Goal: Information Seeking & Learning: Learn about a topic

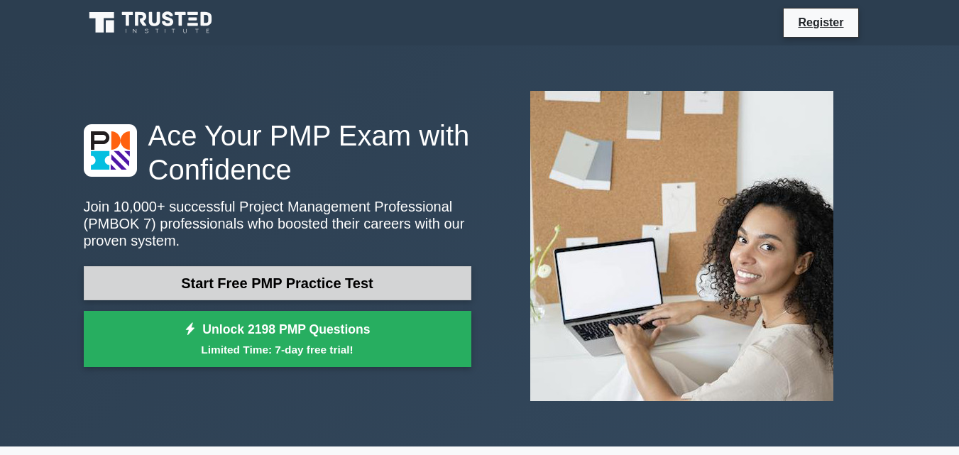
click at [277, 279] on link "Start Free PMP Practice Test" at bounding box center [277, 283] width 387 height 34
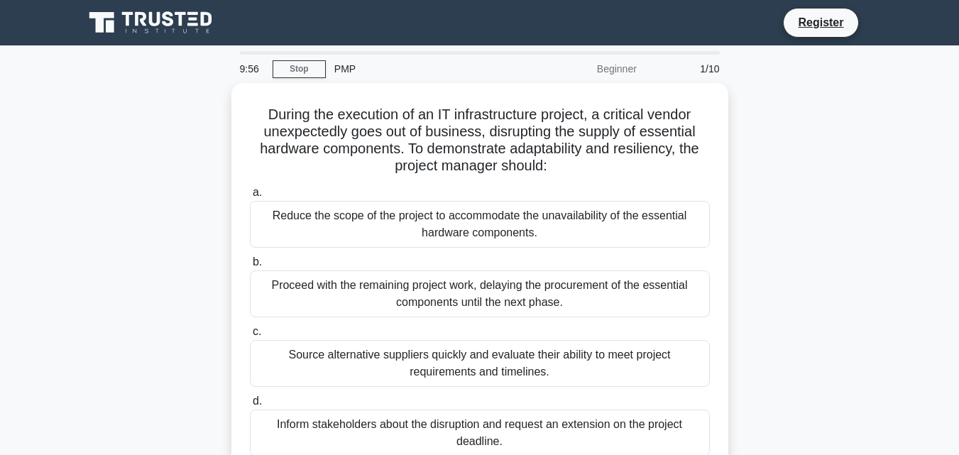
scroll to position [100, 0]
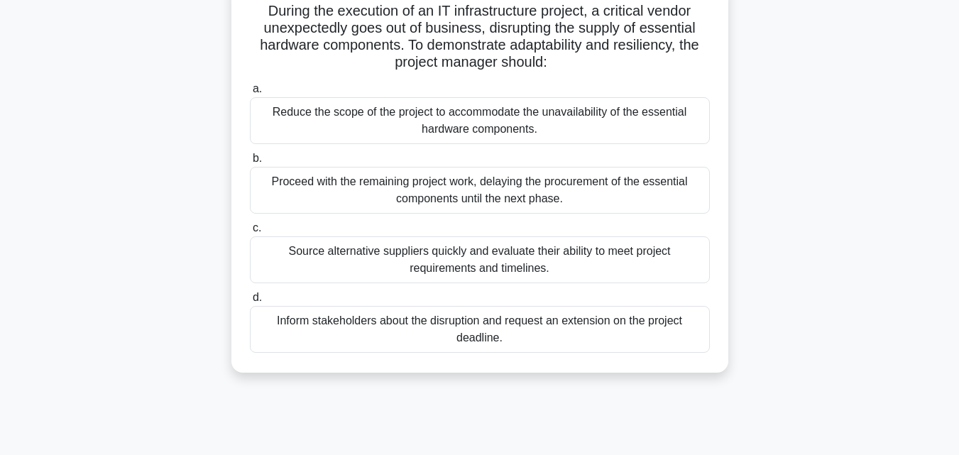
drag, startPoint x: 266, startPoint y: 13, endPoint x: 530, endPoint y: 266, distance: 365.3
click at [530, 266] on div "During the execution of an IT infrastructure project, a critical vendor unexpec…" at bounding box center [479, 176] width 485 height 382
click at [506, 341] on div "Inform stakeholders about the disruption and request an extension on the projec…" at bounding box center [480, 329] width 460 height 47
copy div "uring the execution of an IT infrastructure project, a critical vendor unexpect…"
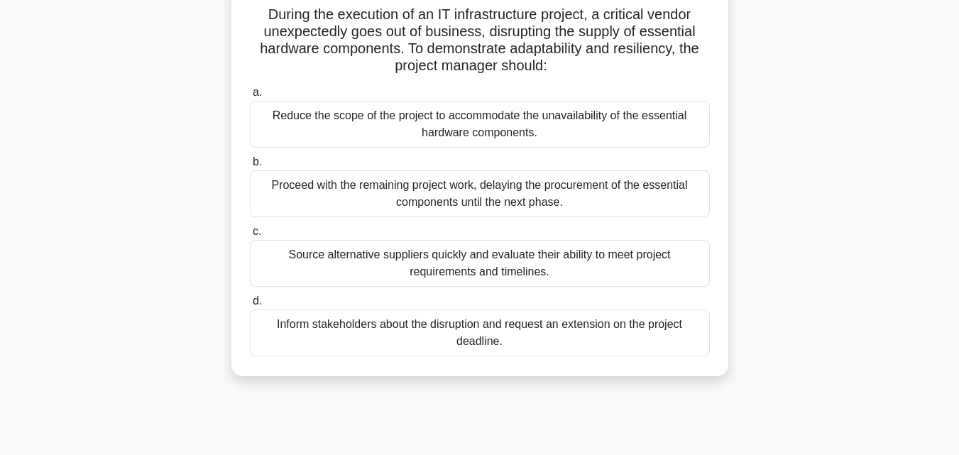
click at [850, 197] on div "During the execution of an IT infrastructure project, a critical vendor unexpec…" at bounding box center [479, 188] width 809 height 410
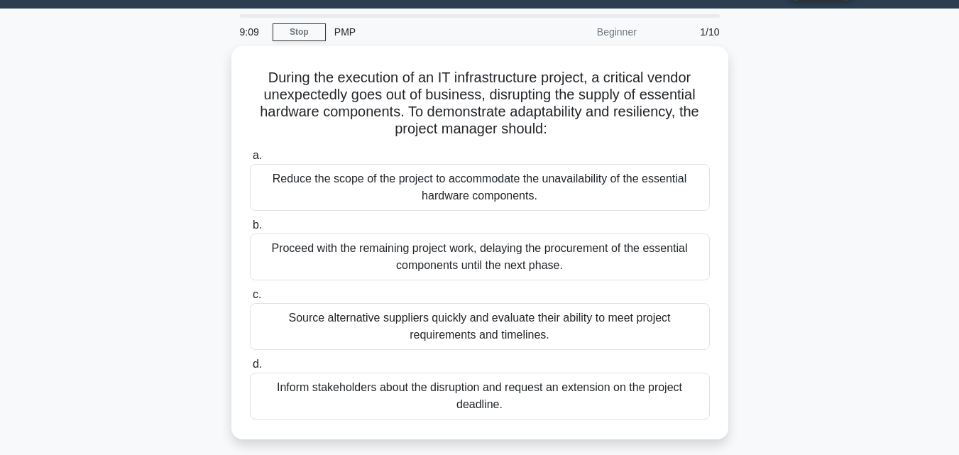
scroll to position [32, 0]
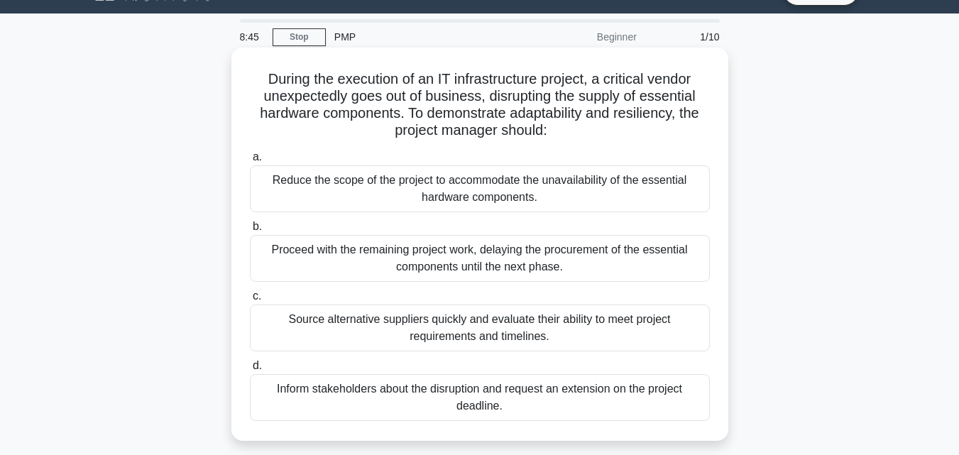
click at [413, 328] on div "Source alternative suppliers quickly and evaluate their ability to meet project…" at bounding box center [480, 327] width 460 height 47
click at [250, 301] on input "c. Source alternative suppliers quickly and evaluate their ability to meet proj…" at bounding box center [250, 296] width 0 height 9
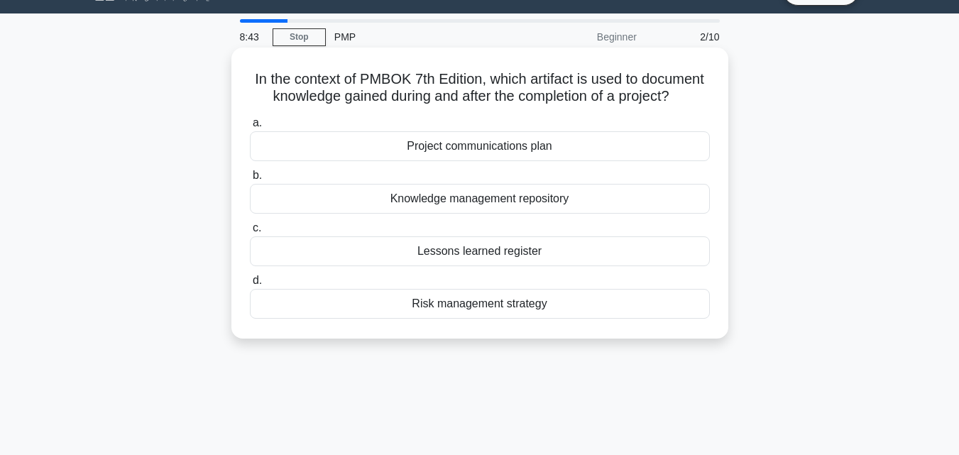
scroll to position [0, 0]
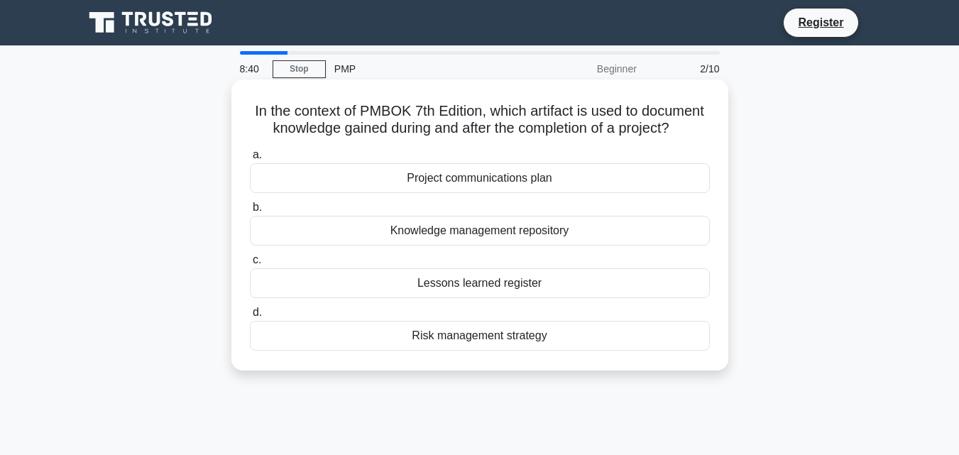
drag, startPoint x: 281, startPoint y: 109, endPoint x: 482, endPoint y: 350, distance: 314.3
click at [482, 350] on div "In the context of PMBOK 7th Edition, which artifact is used to document knowled…" at bounding box center [479, 225] width 485 height 280
click at [563, 347] on div "Risk management strategy" at bounding box center [480, 336] width 460 height 30
copy div "In the context of PMBOK 7th Edition, which artifact is used to document knowled…"
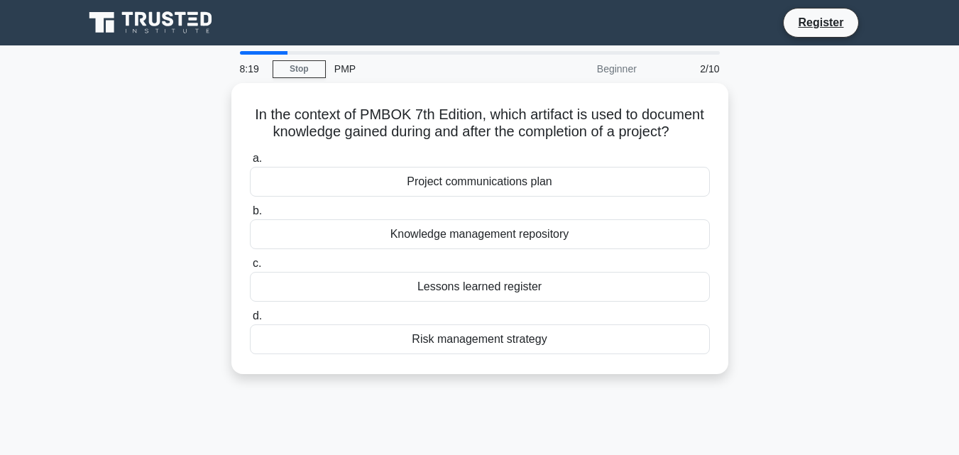
click at [946, 104] on main "8:19 Stop PMP Beginner 2/10 In the context of PMBOK 7th Edition, which artifact…" at bounding box center [479, 405] width 959 height 721
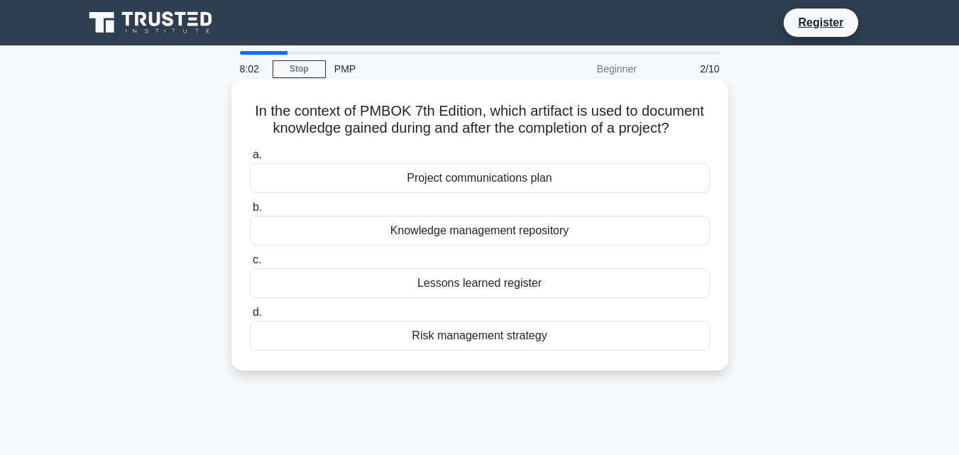
click at [421, 245] on div "Knowledge management repository" at bounding box center [480, 231] width 460 height 30
click at [250, 212] on input "b. Knowledge management repository" at bounding box center [250, 207] width 0 height 9
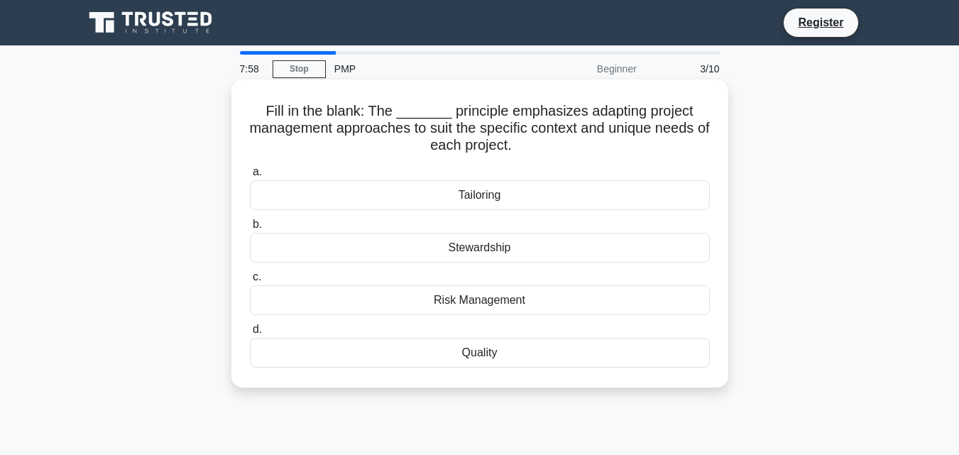
drag, startPoint x: 270, startPoint y: 111, endPoint x: 536, endPoint y: 368, distance: 369.8
click at [536, 368] on div "Fill in the blank: The _______ principle emphasizes adapting project management…" at bounding box center [479, 233] width 485 height 297
copy div "Fill in the blank: The _______ principle emphasizes adapting project management…"
click at [575, 224] on label "b. Stewardship" at bounding box center [480, 239] width 460 height 47
click at [250, 224] on input "b. Stewardship" at bounding box center [250, 224] width 0 height 9
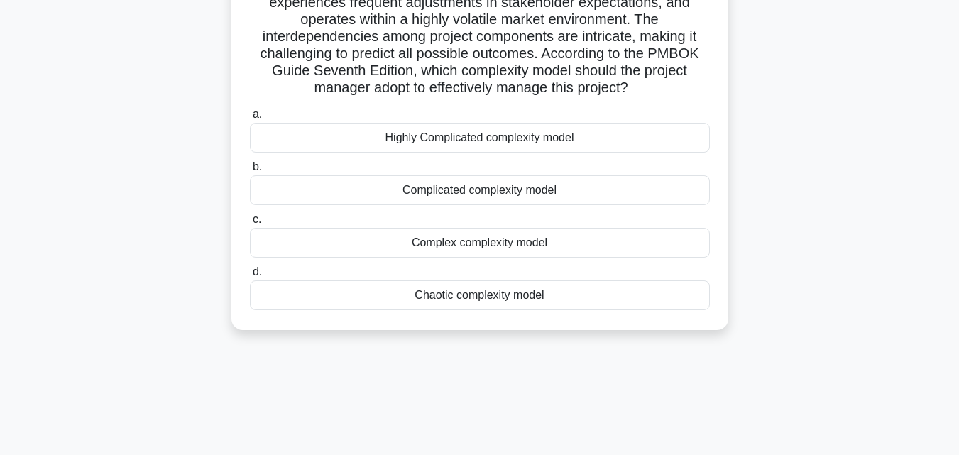
scroll to position [79, 0]
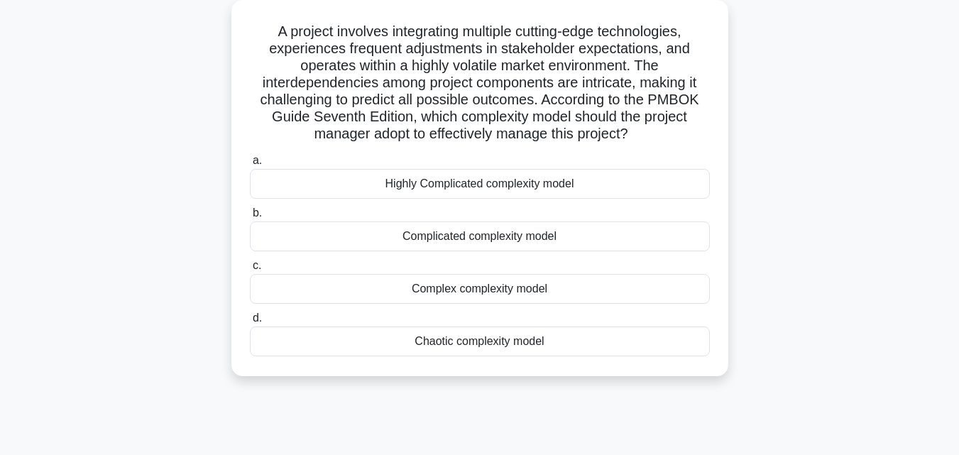
drag, startPoint x: 272, startPoint y: 33, endPoint x: 429, endPoint y: 251, distance: 268.4
click at [429, 251] on div "A project involves integrating multiple cutting-edge technologies, experiences …" at bounding box center [479, 188] width 485 height 365
click at [268, 29] on h5 "A project involves integrating multiple cutting-edge technologies, experiences …" at bounding box center [479, 83] width 463 height 121
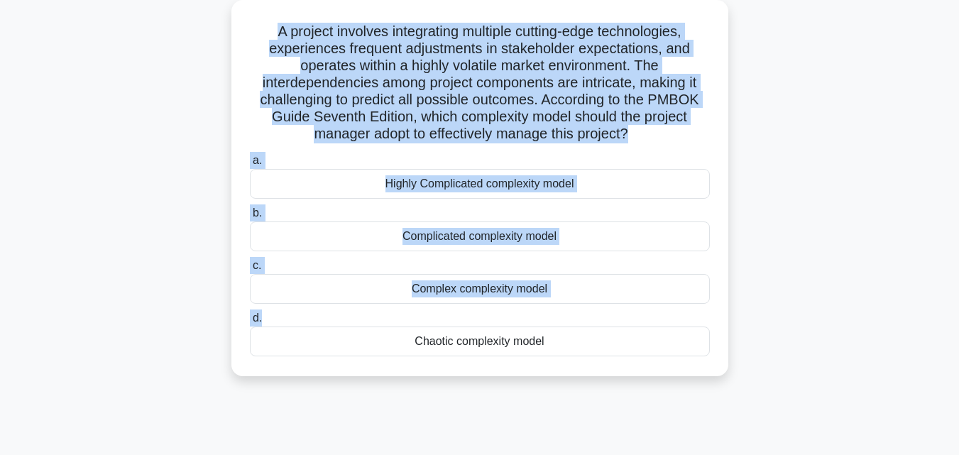
drag, startPoint x: 268, startPoint y: 29, endPoint x: 481, endPoint y: 309, distance: 351.4
click at [481, 309] on div "A project involves integrating multiple cutting-edge technologies, experiences …" at bounding box center [479, 188] width 485 height 365
click at [482, 309] on div "a. Highly Complicated complexity model b. Complicated complexity model c. d." at bounding box center [479, 254] width 477 height 210
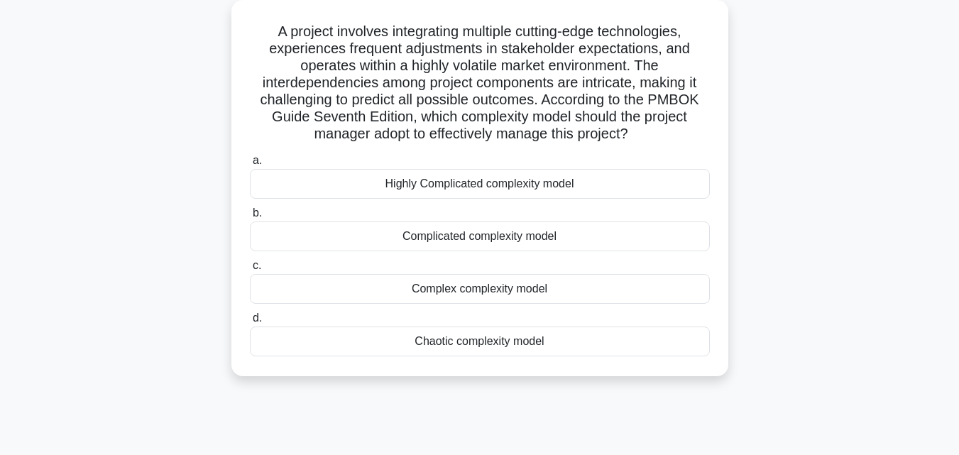
click at [553, 340] on div "Chaotic complexity model" at bounding box center [480, 341] width 460 height 30
click at [250, 323] on input "d. Chaotic complexity model" at bounding box center [250, 318] width 0 height 9
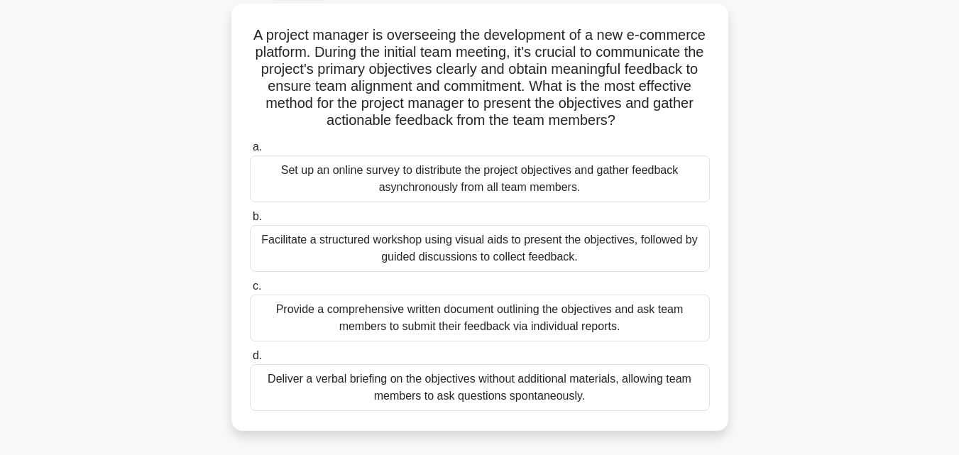
scroll to position [0, 0]
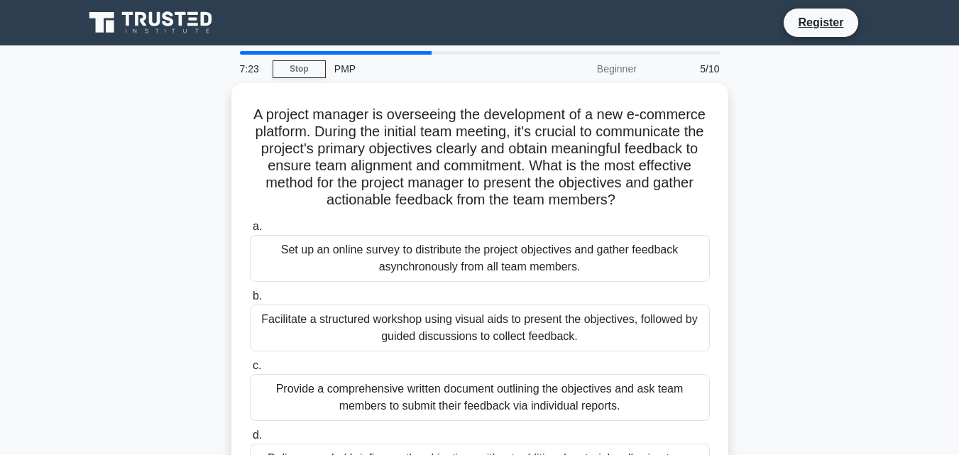
click at [319, 53] on div at bounding box center [336, 53] width 192 height 4
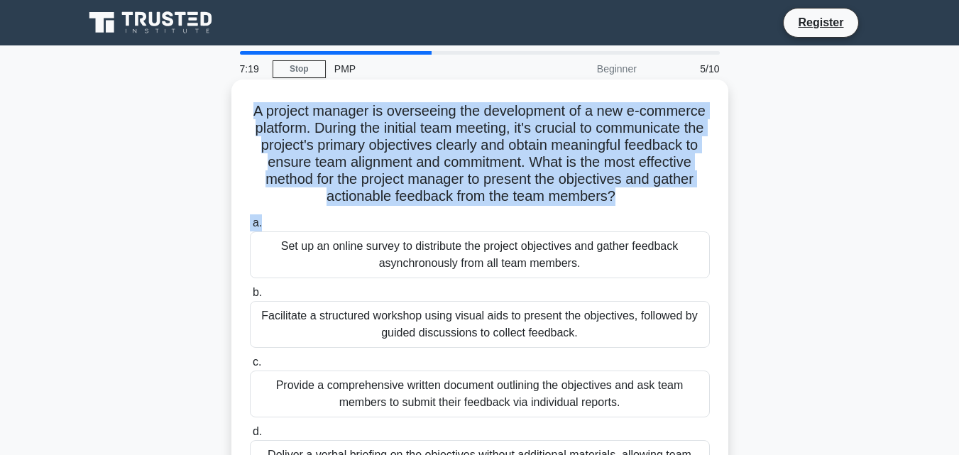
drag, startPoint x: 282, startPoint y: 111, endPoint x: 521, endPoint y: 217, distance: 262.4
click at [521, 217] on div "A project manager is overseeing the development of a new e-commerce platform. D…" at bounding box center [479, 293] width 485 height 416
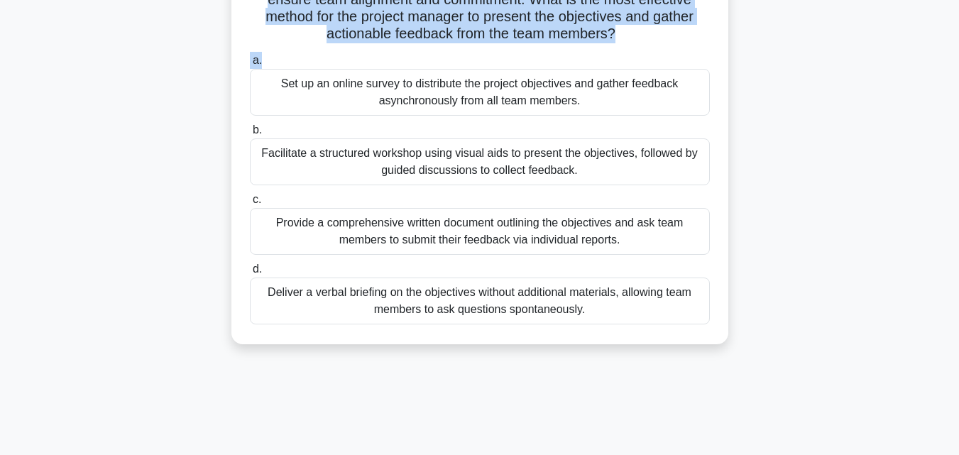
scroll to position [170, 0]
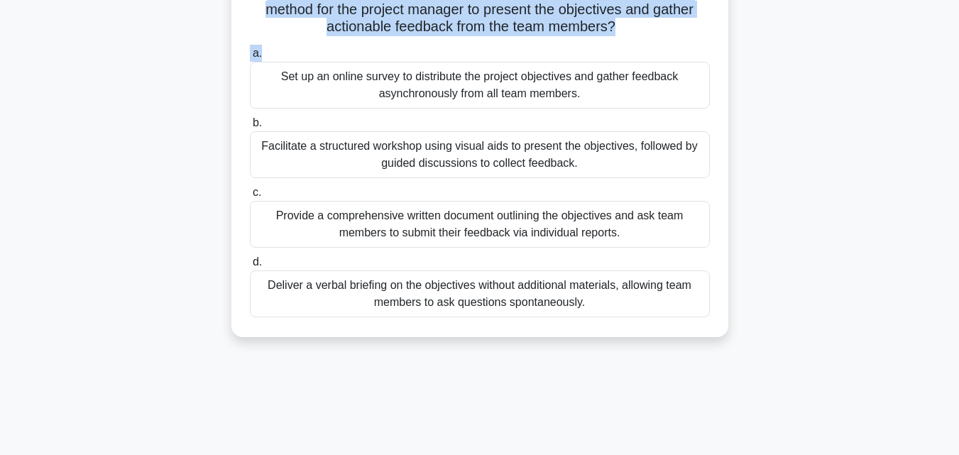
click at [644, 328] on div "A project manager is overseeing the development of a new e-commerce platform. D…" at bounding box center [479, 124] width 485 height 416
copy div "A project manager is overseeing the development of a new e-commerce platform. D…"
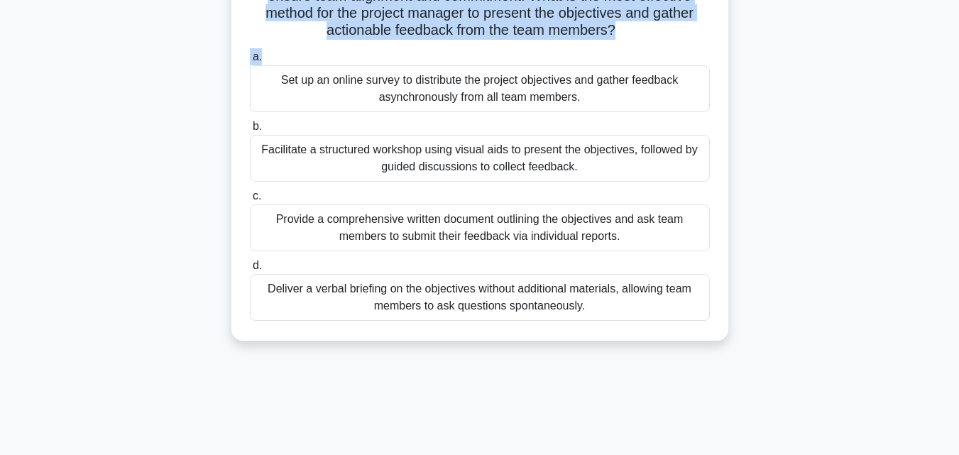
click at [802, 191] on div "A project manager is overseeing the development of a new e-commerce platform. D…" at bounding box center [479, 135] width 809 height 444
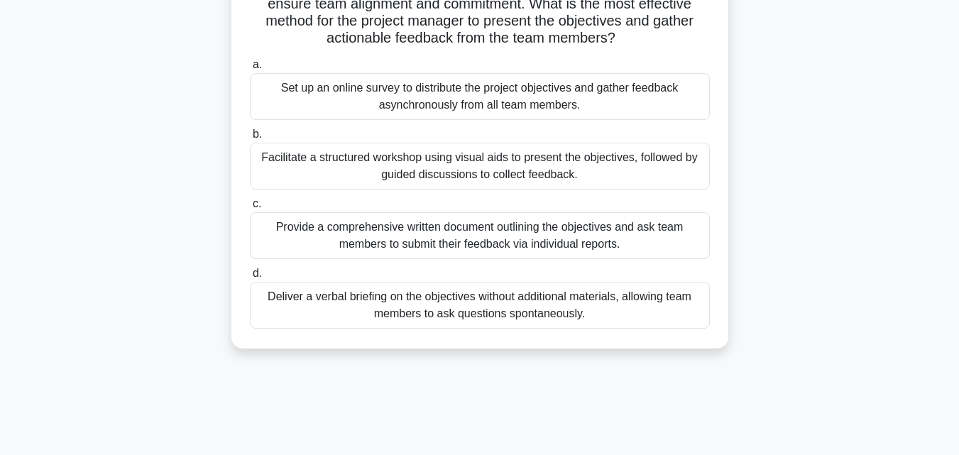
scroll to position [163, 0]
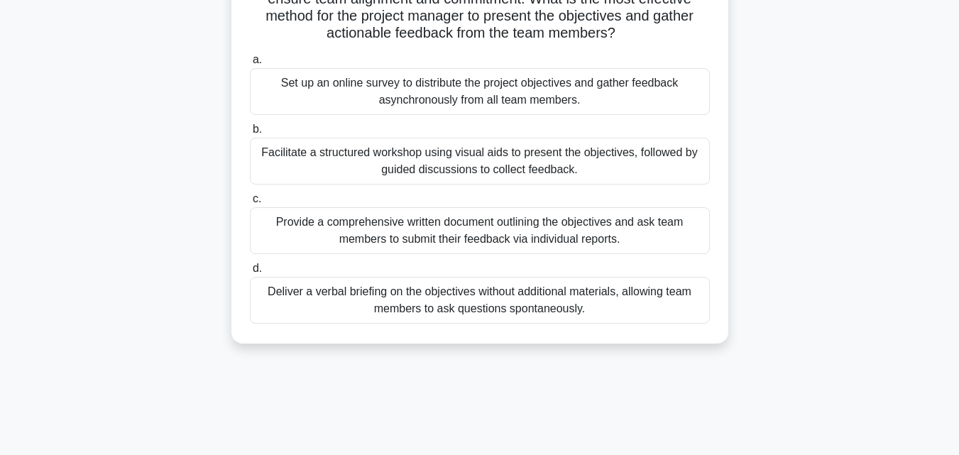
click at [529, 155] on div "Facilitate a structured workshop using visual aids to present the objectives, f…" at bounding box center [480, 161] width 460 height 47
click at [250, 134] on input "b. Facilitate a structured workshop using visual aids to present the objectives…" at bounding box center [250, 129] width 0 height 9
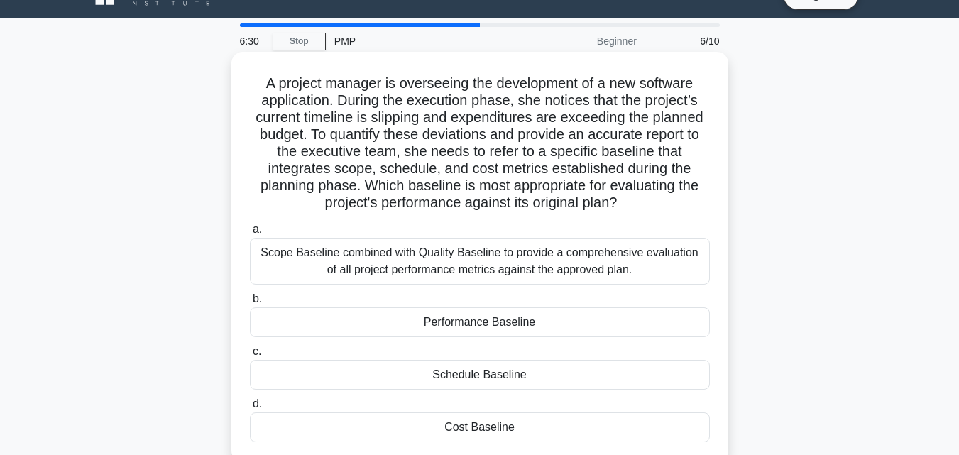
scroll to position [0, 0]
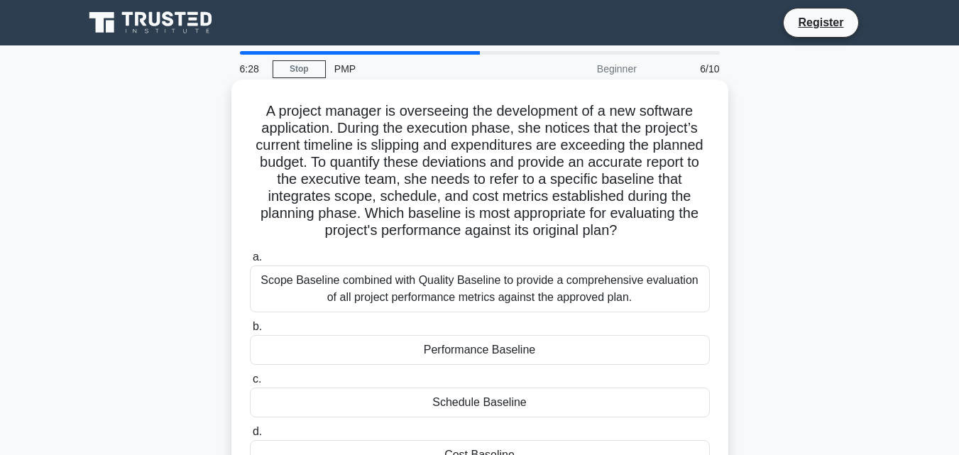
click at [260, 112] on h5 "A project manager is overseeing the development of a new software application. …" at bounding box center [479, 171] width 463 height 138
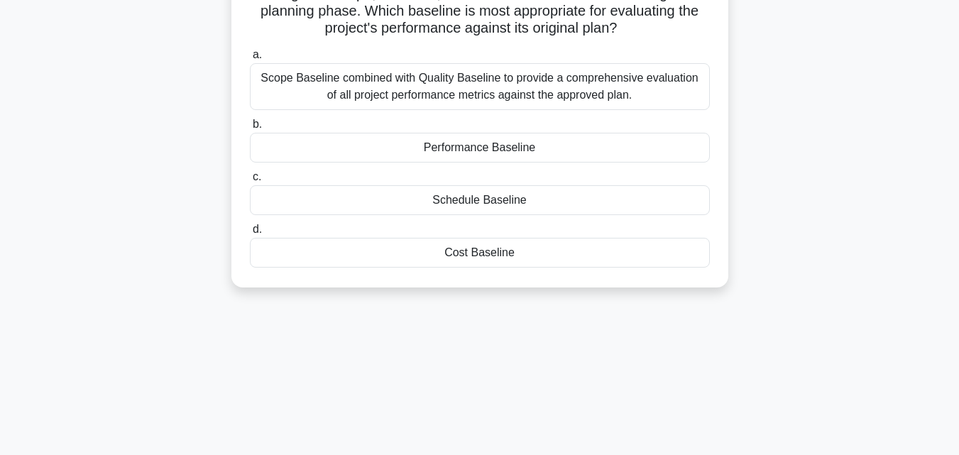
scroll to position [233, 0]
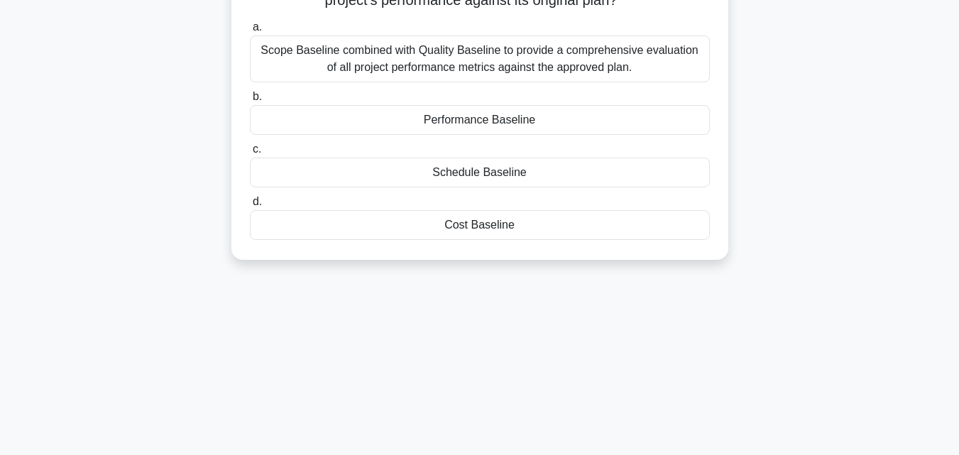
drag, startPoint x: 260, startPoint y: 111, endPoint x: 545, endPoint y: 328, distance: 358.3
click at [545, 328] on div "6:22 Stop PMP Beginner 6/10 A project manager is overseeing the development of …" at bounding box center [479, 173] width 809 height 710
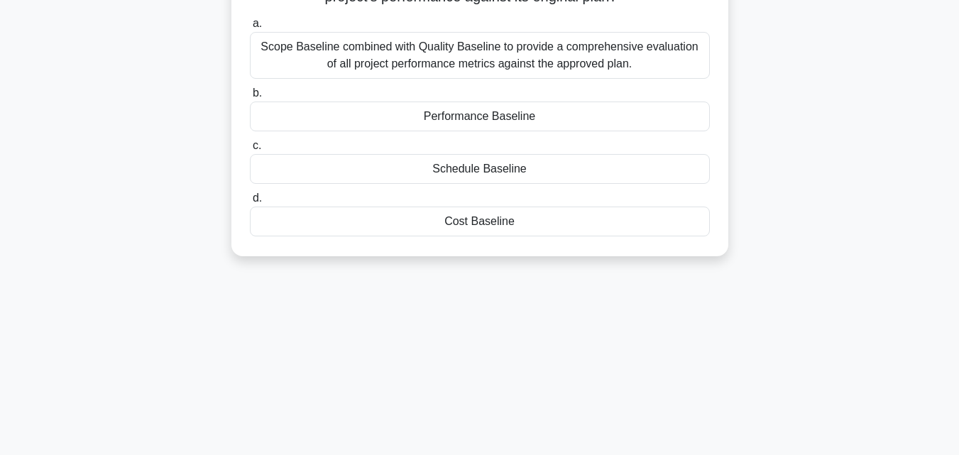
copy div "A project manager is overseeing the development of a new software application. …"
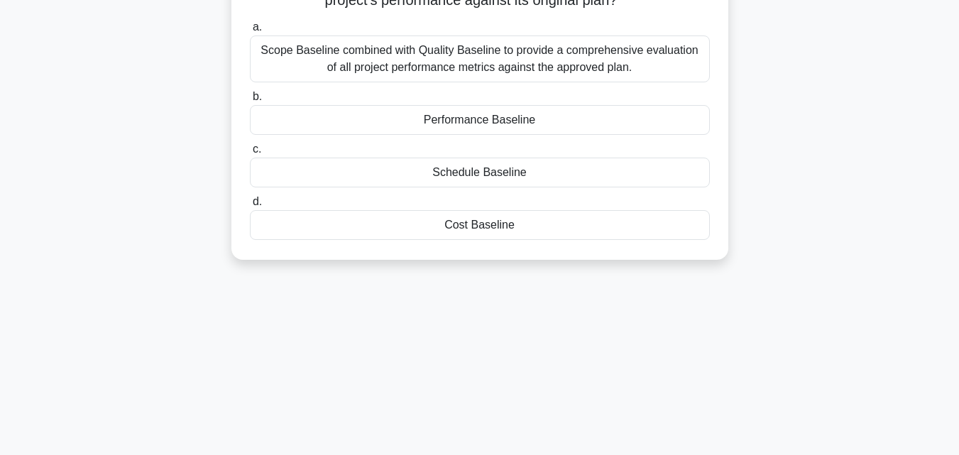
click at [839, 225] on div "A project manager is overseeing the development of a new software application. …" at bounding box center [479, 63] width 809 height 427
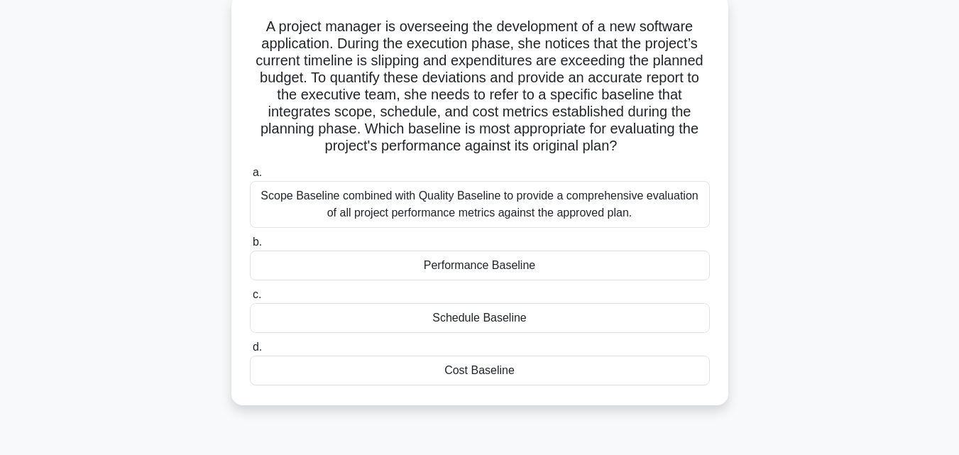
scroll to position [96, 0]
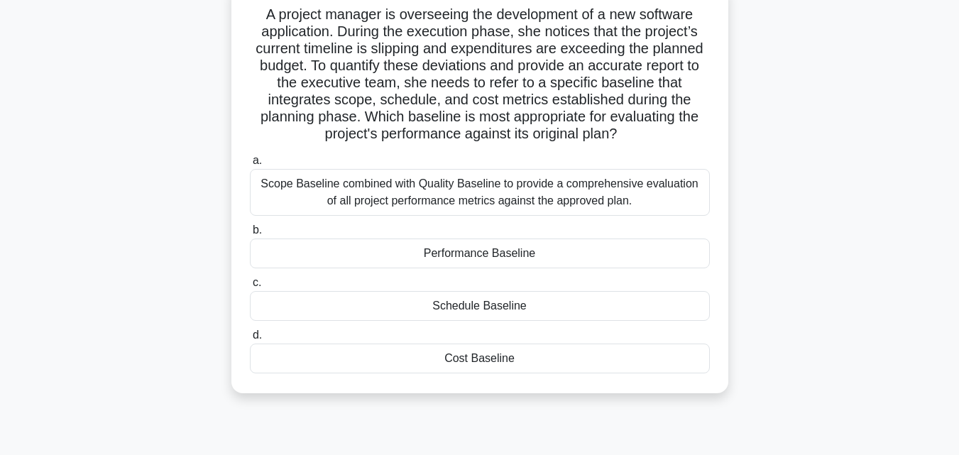
click at [641, 193] on div "Scope Baseline combined with Quality Baseline to provide a comprehensive evalua…" at bounding box center [480, 192] width 460 height 47
click at [250, 165] on input "a. Scope Baseline combined with Quality Baseline to provide a comprehensive eva…" at bounding box center [250, 160] width 0 height 9
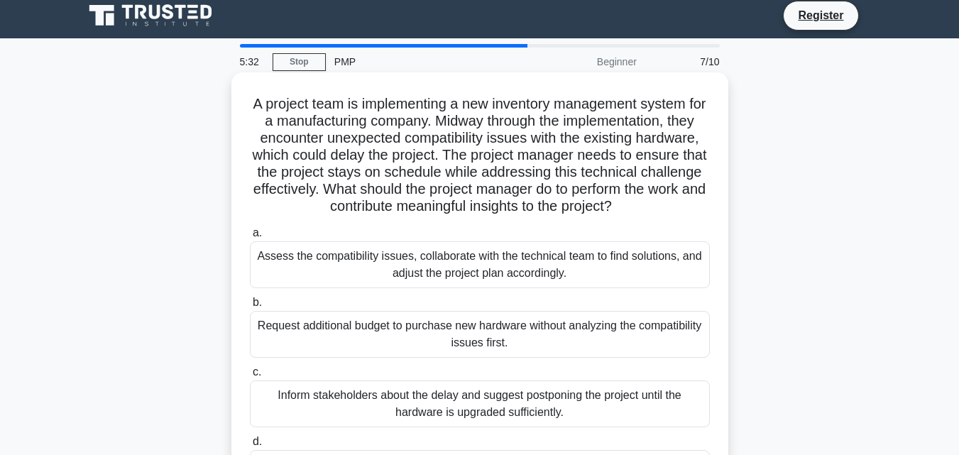
scroll to position [0, 0]
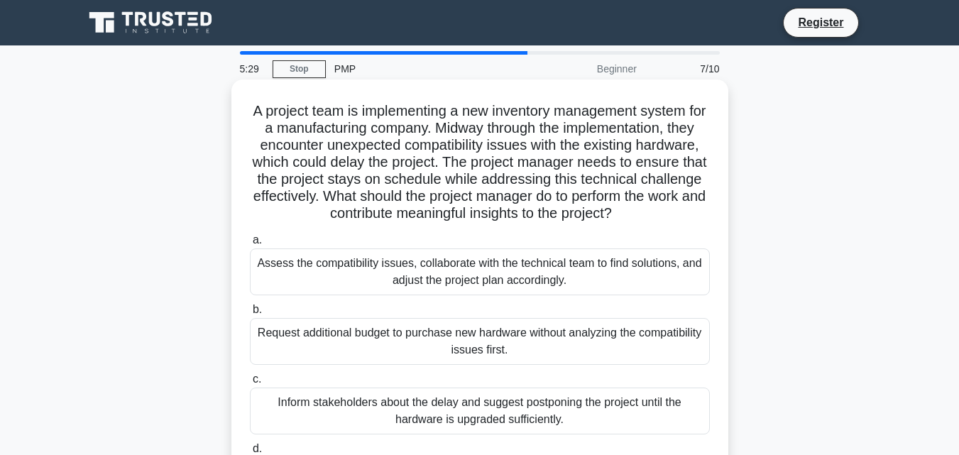
drag, startPoint x: 260, startPoint y: 109, endPoint x: 573, endPoint y: 295, distance: 364.6
click at [573, 295] on div "A project team is implementing a new inventory management system for a manufact…" at bounding box center [479, 301] width 485 height 433
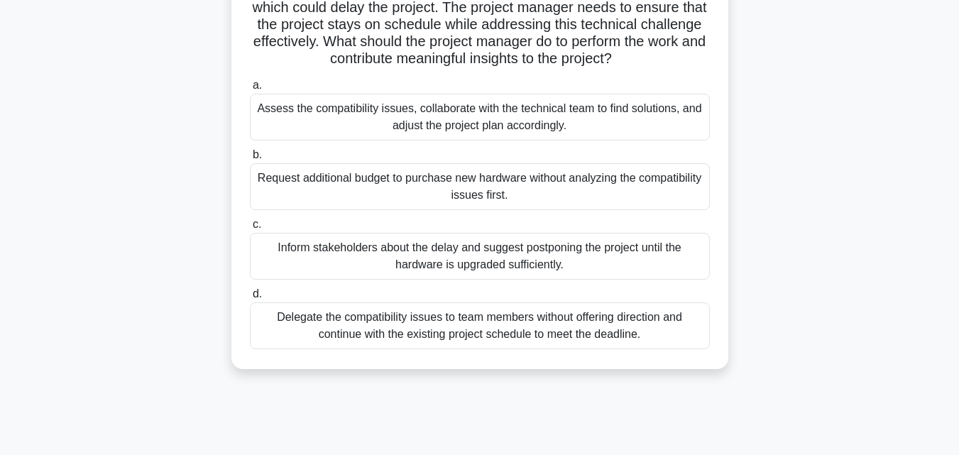
scroll to position [165, 0]
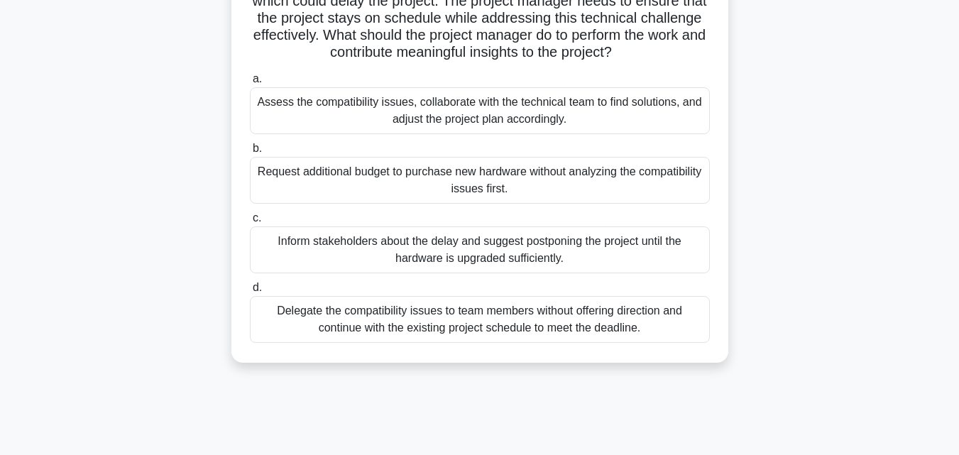
copy div "A project team is implementing a new inventory management system for a manufact…"
click at [925, 287] on main "5:13 Stop PMP Beginner 7/10 A project team is implementing a new inventory mana…" at bounding box center [479, 241] width 959 height 721
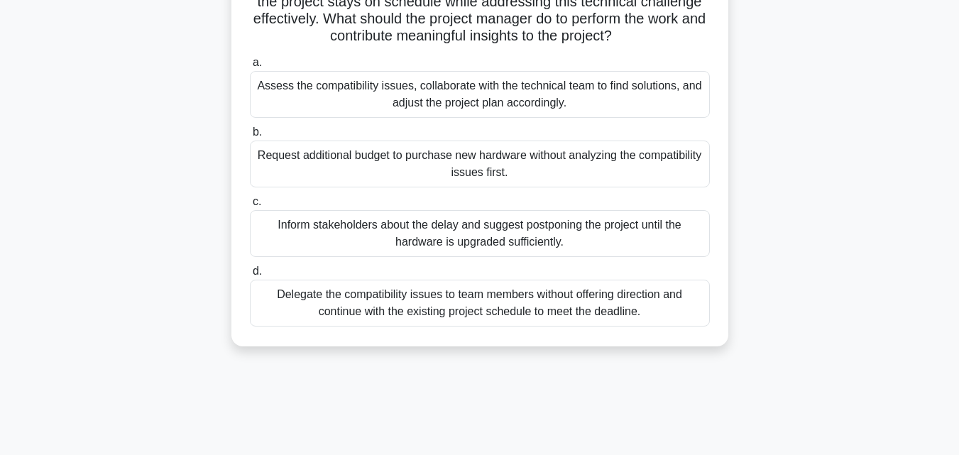
scroll to position [180, 0]
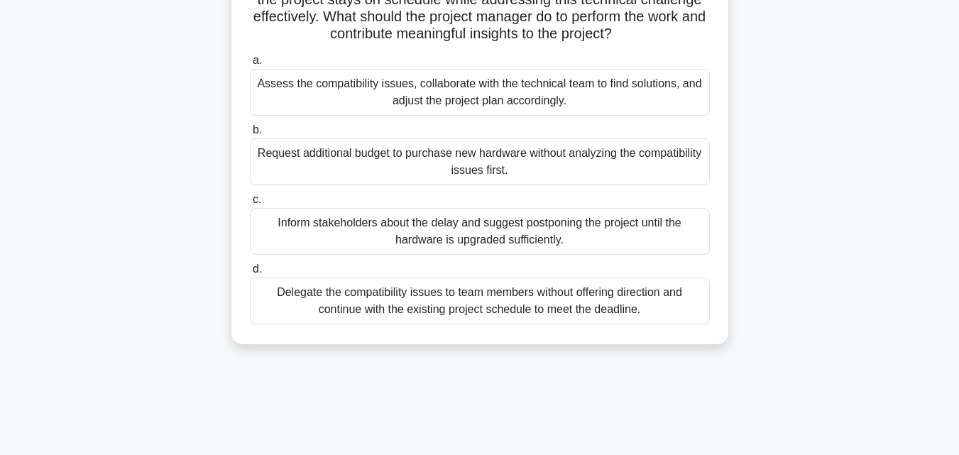
click at [700, 110] on div "Assess the compatibility issues, collaborate with the technical team to find so…" at bounding box center [480, 92] width 460 height 47
click at [250, 65] on input "a. Assess the compatibility issues, collaborate with the technical team to find…" at bounding box center [250, 60] width 0 height 9
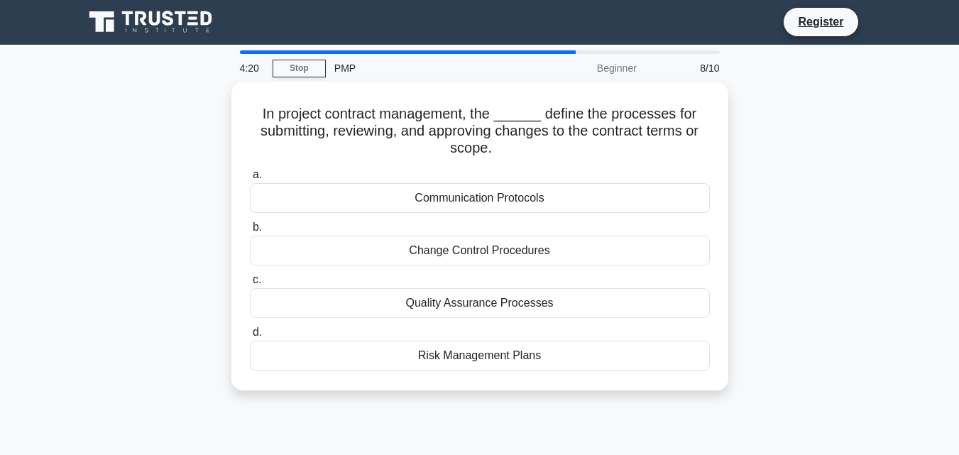
scroll to position [0, 0]
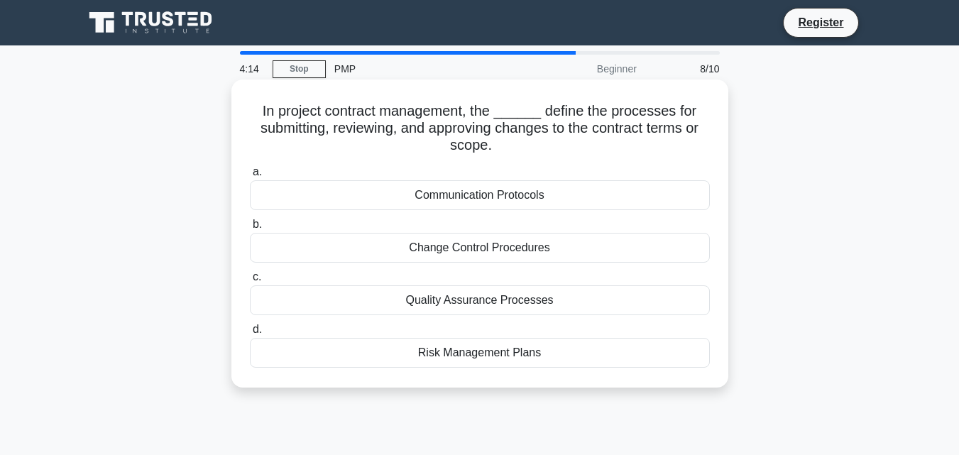
click at [342, 189] on div "Communication Protocols" at bounding box center [480, 195] width 460 height 30
click at [250, 177] on input "a. Communication Protocols" at bounding box center [250, 171] width 0 height 9
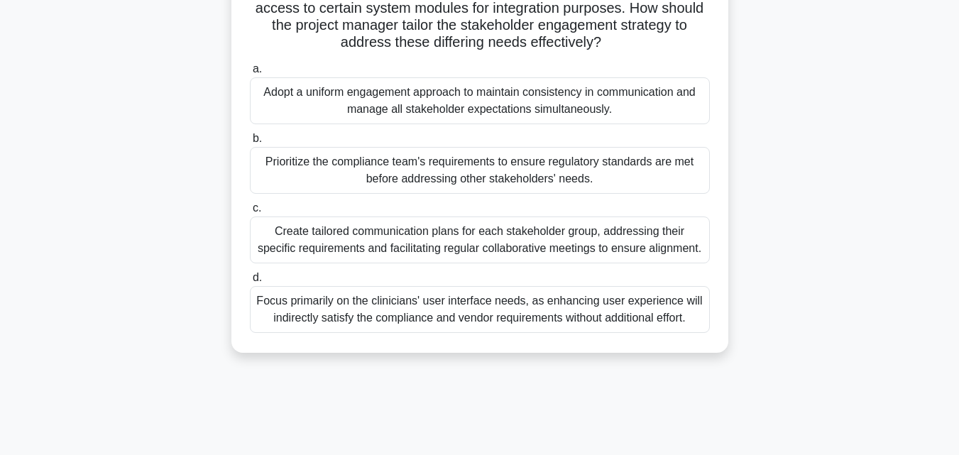
scroll to position [311, 0]
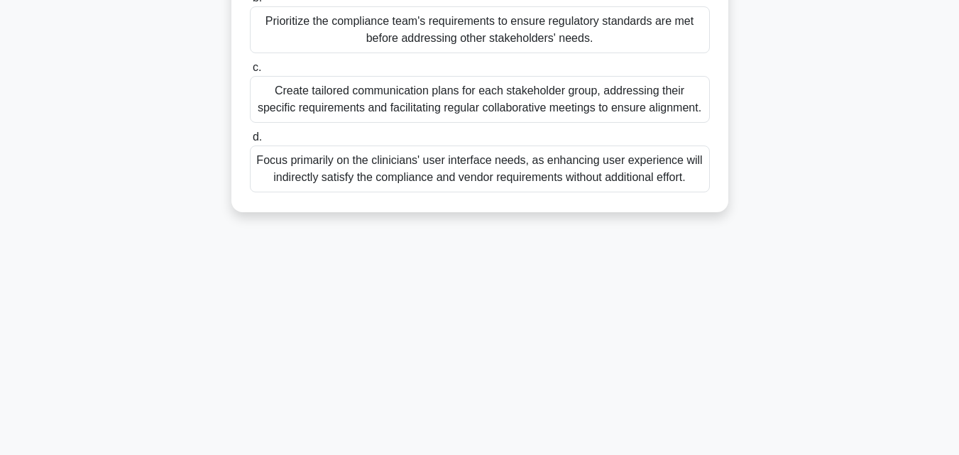
drag, startPoint x: 277, startPoint y: 112, endPoint x: 694, endPoint y: 176, distance: 422.0
copy div "During the development of a healthcare application, the project manager identif…"
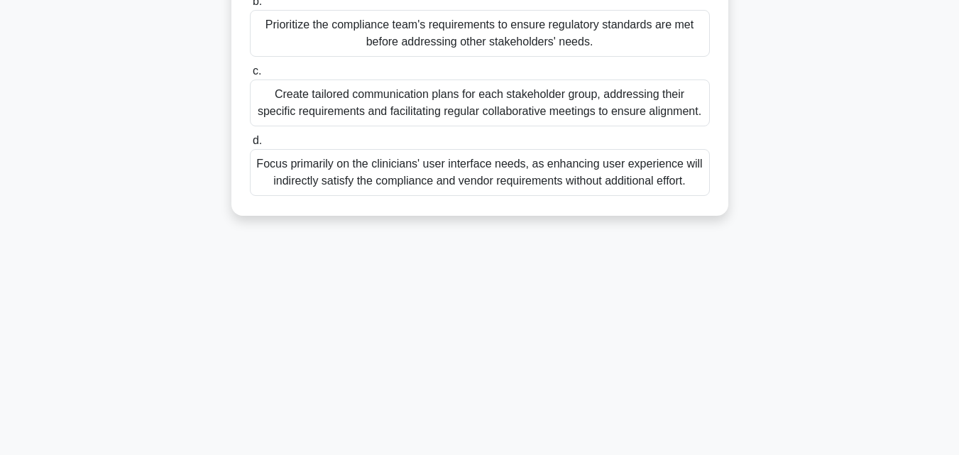
click at [927, 231] on main "4:00 Stop PMP Beginner 9/10 During the development of a healthcare application,…" at bounding box center [479, 94] width 959 height 721
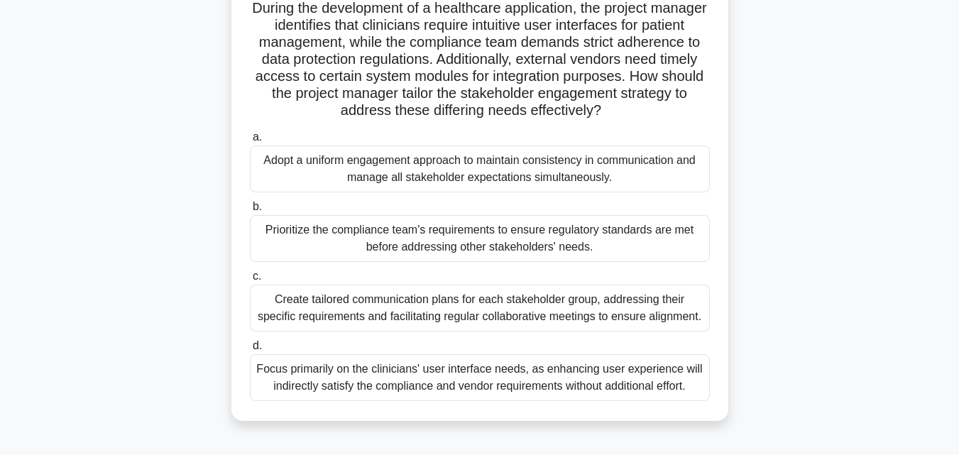
scroll to position [109, 0]
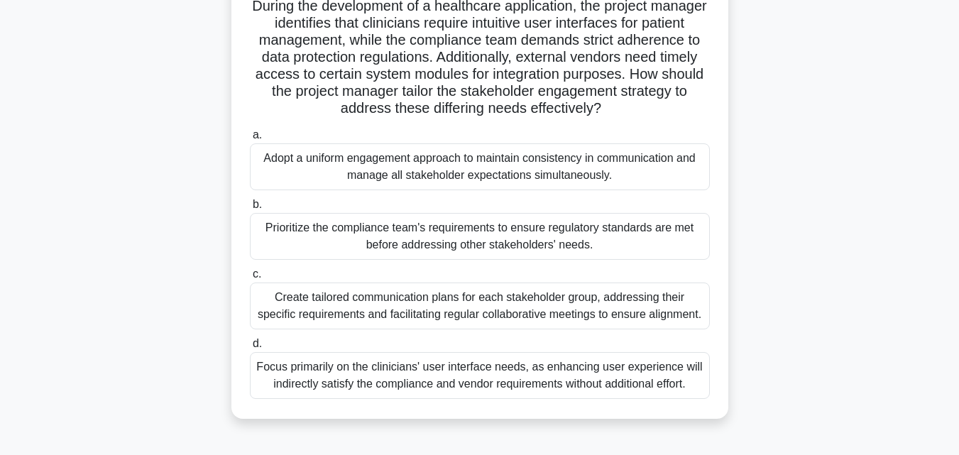
drag, startPoint x: 947, startPoint y: 127, endPoint x: 900, endPoint y: 53, distance: 88.4
click at [900, 53] on main "3:49 Stop PMP Beginner 9/10 During the development of a healthcare application,…" at bounding box center [479, 297] width 959 height 721
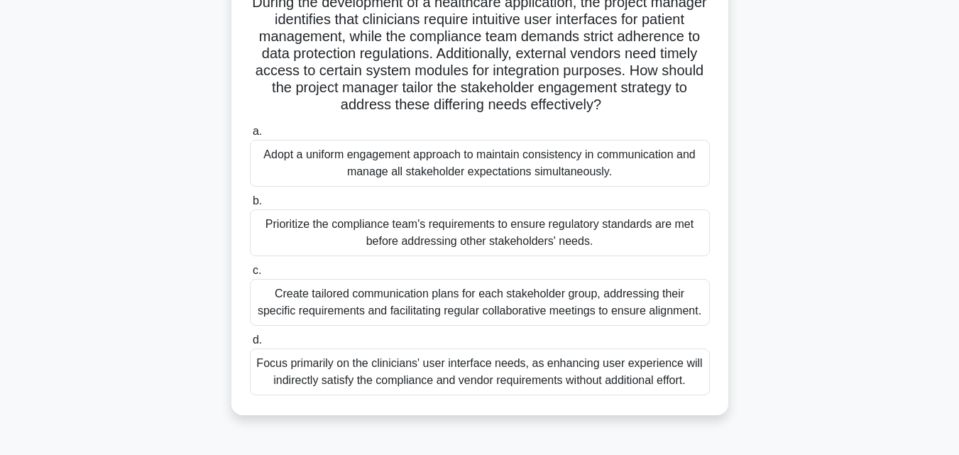
click at [591, 302] on div "Create tailored communication plans for each stakeholder group, addressing thei…" at bounding box center [480, 302] width 460 height 47
click at [250, 275] on input "c. Create tailored communication plans for each stakeholder group, addressing t…" at bounding box center [250, 270] width 0 height 9
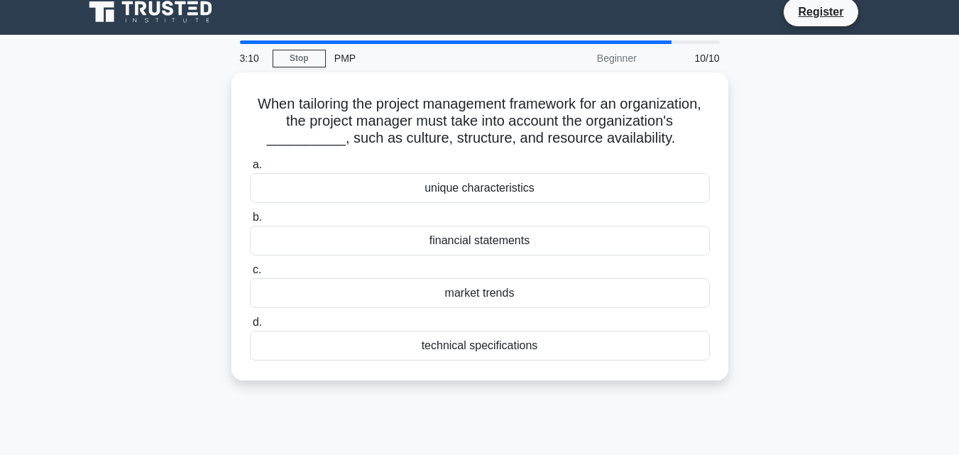
scroll to position [0, 0]
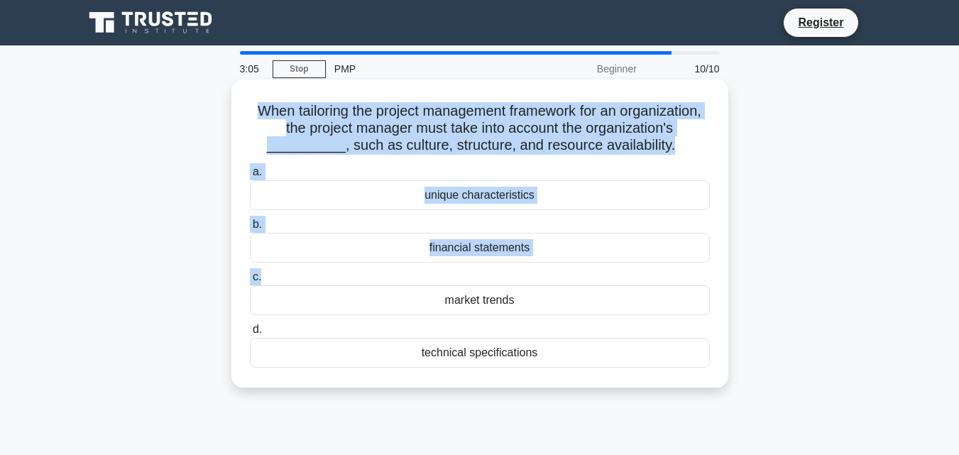
drag, startPoint x: 294, startPoint y: 108, endPoint x: 539, endPoint y: 285, distance: 301.9
click at [539, 285] on div "When tailoring the project management framework for an organization, the projec…" at bounding box center [479, 233] width 485 height 297
click at [714, 382] on div "When tailoring the project management framework for an organization, the projec…" at bounding box center [479, 233] width 485 height 297
copy div "When tailoring the project management framework for an organization, the projec…"
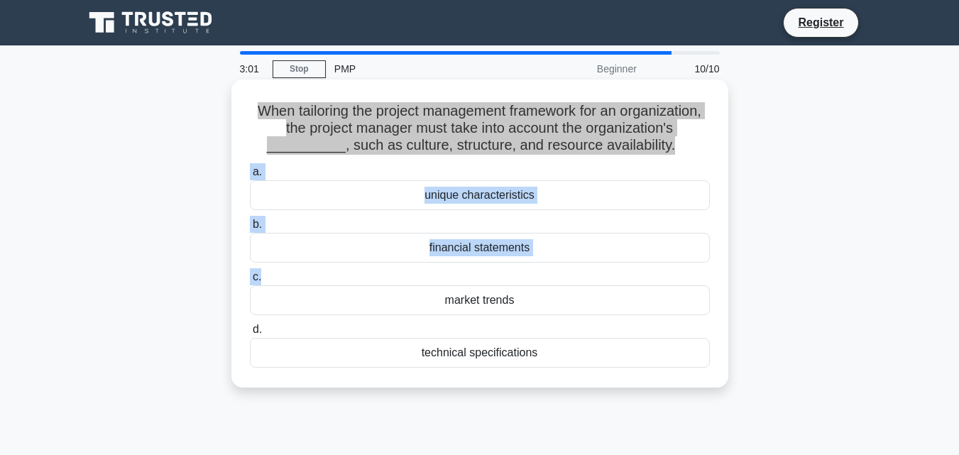
click at [714, 382] on div "When tailoring the project management framework for an organization, the projec…" at bounding box center [479, 233] width 485 height 297
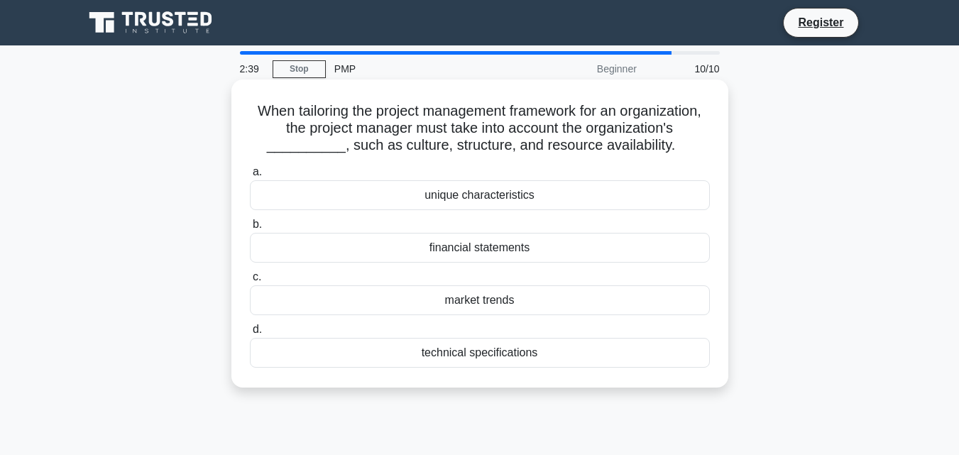
click at [538, 210] on div "unique characteristics" at bounding box center [480, 195] width 460 height 30
click at [250, 177] on input "a. unique characteristics" at bounding box center [250, 171] width 0 height 9
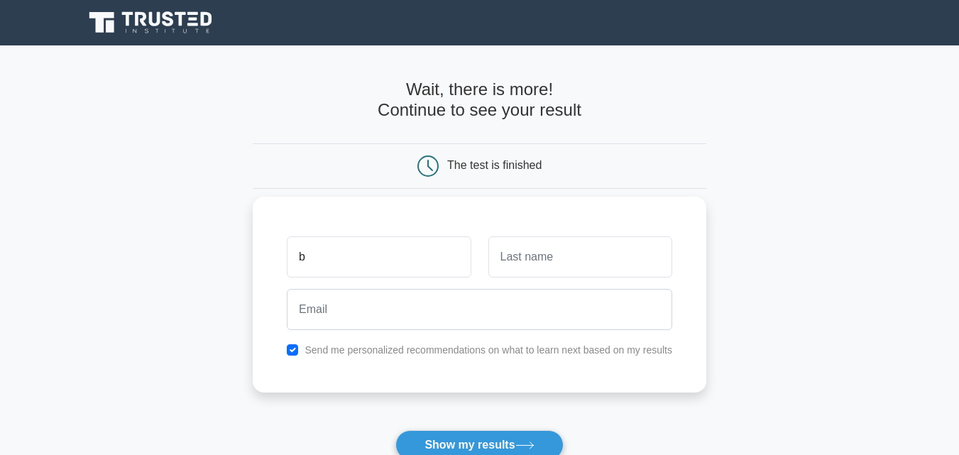
type input "b"
click at [297, 348] on input "checkbox" at bounding box center [292, 349] width 11 height 11
checkbox input "false"
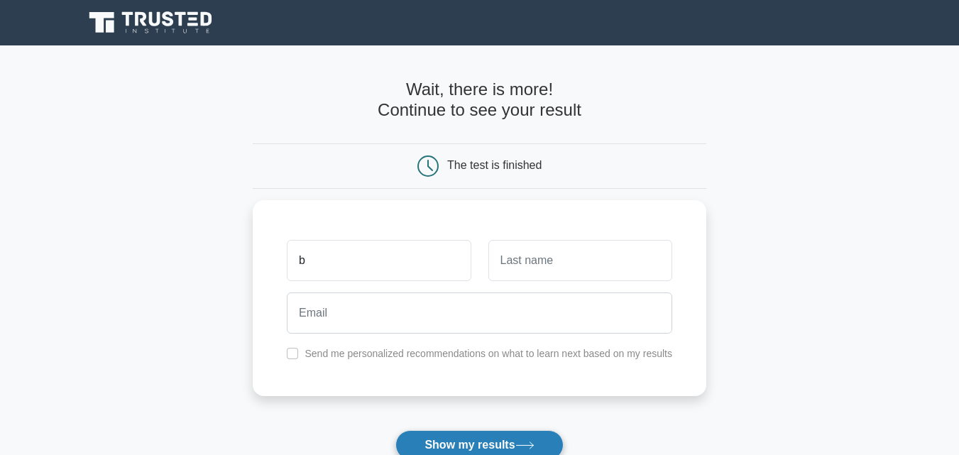
click at [449, 444] on button "Show my results" at bounding box center [478, 445] width 167 height 30
type input "l"
click at [460, 440] on button "Show my results" at bounding box center [478, 445] width 167 height 30
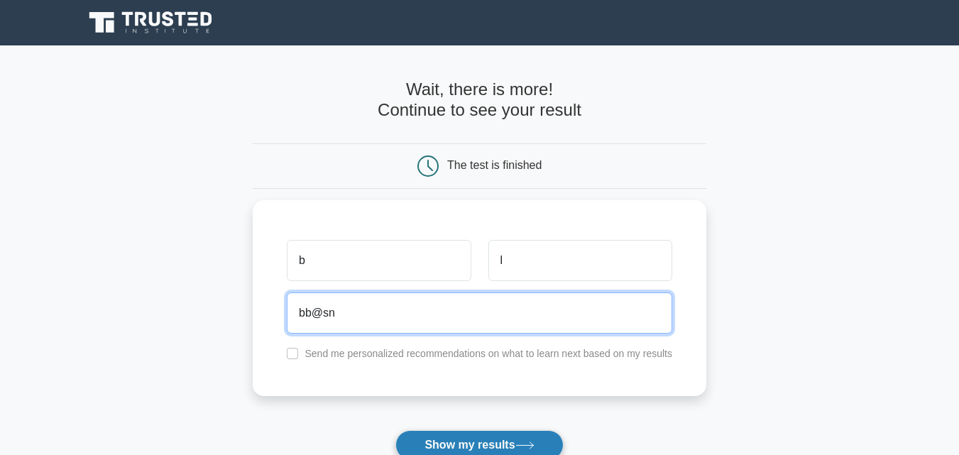
type input "bb@sn"
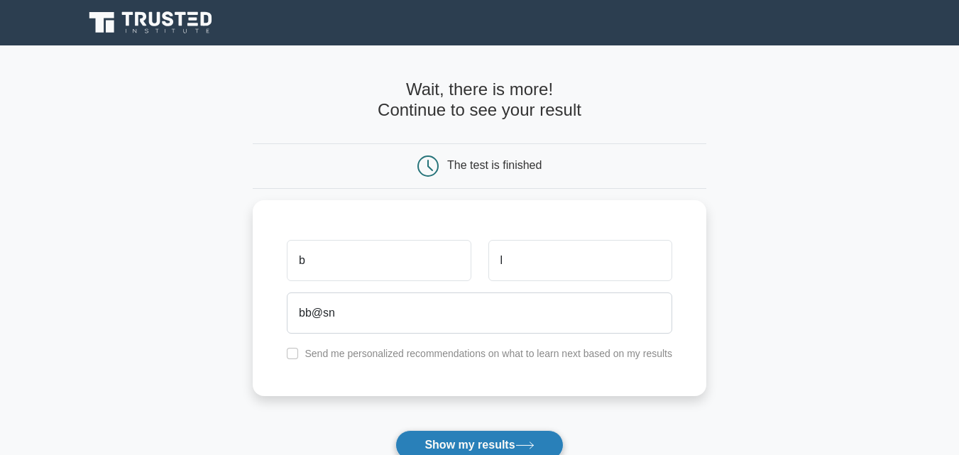
click at [442, 438] on button "Show my results" at bounding box center [478, 445] width 167 height 30
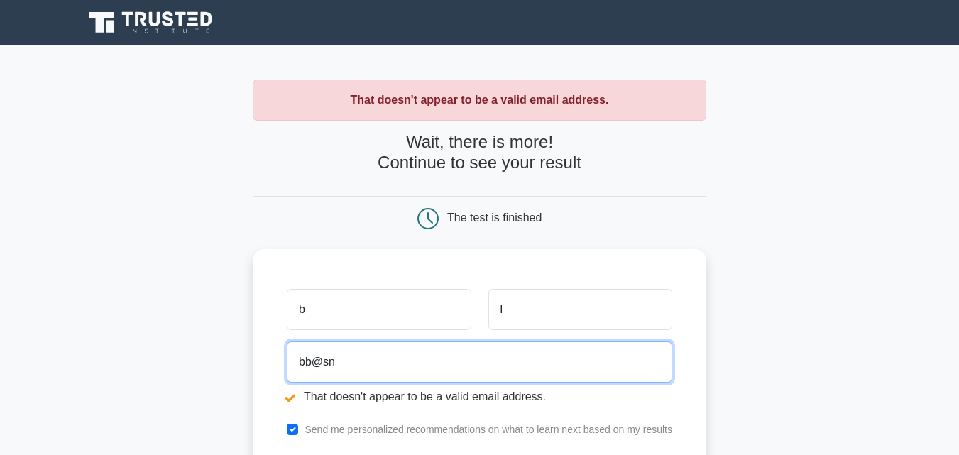
click at [412, 365] on input "bb@sn" at bounding box center [479, 361] width 385 height 41
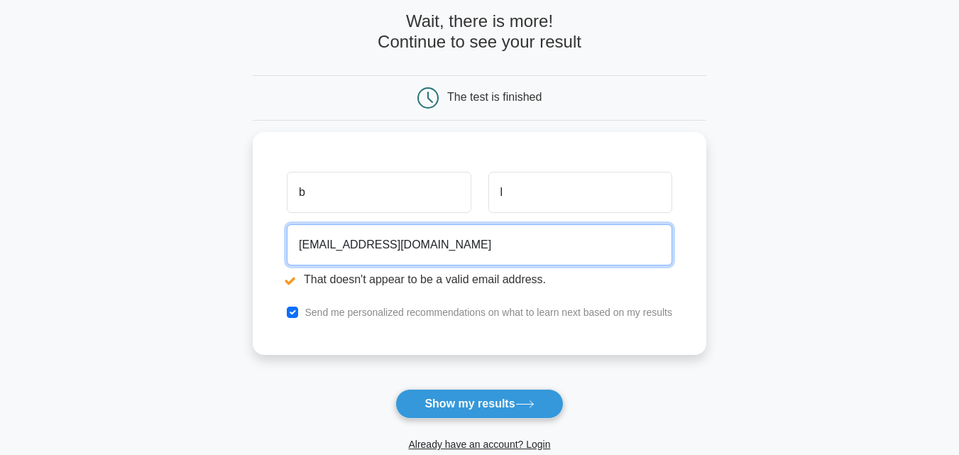
scroll to position [176, 0]
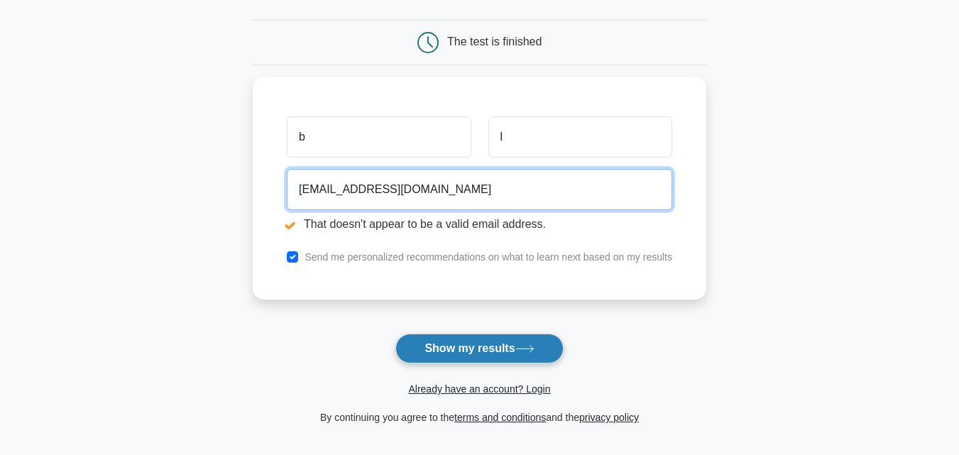
type input "bb@sn.com"
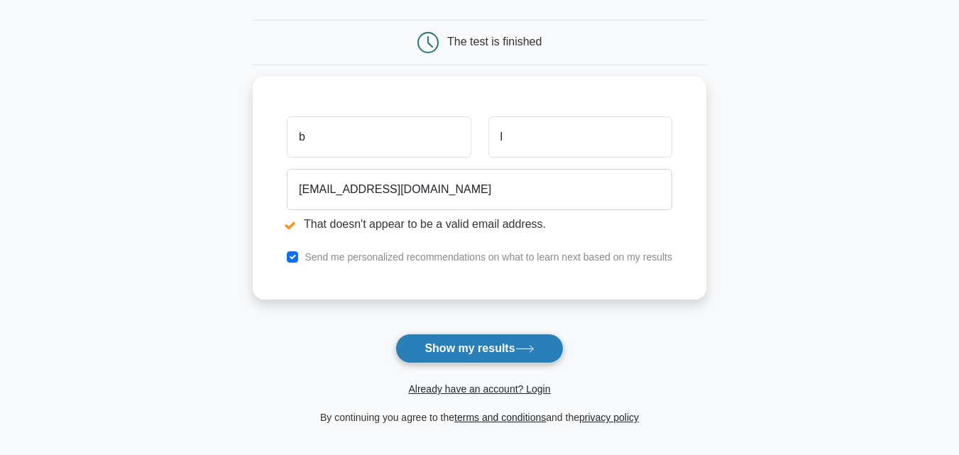
click at [497, 355] on button "Show my results" at bounding box center [478, 348] width 167 height 30
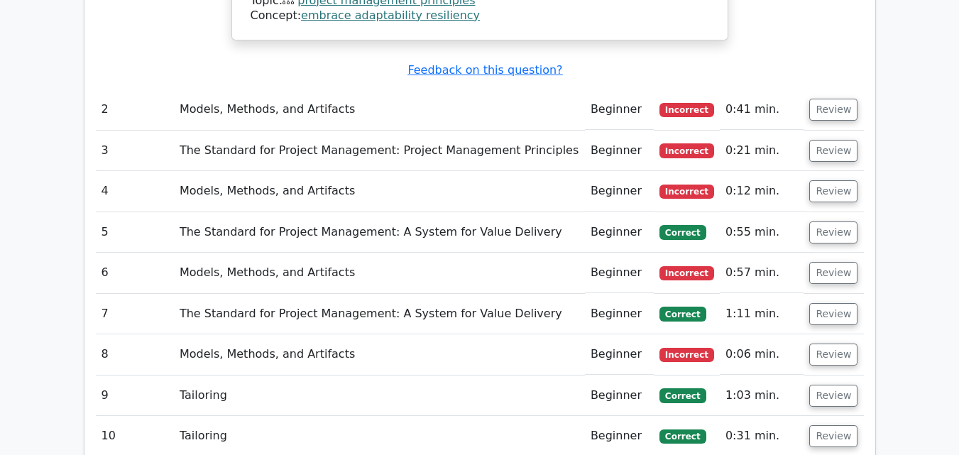
scroll to position [1694, 0]
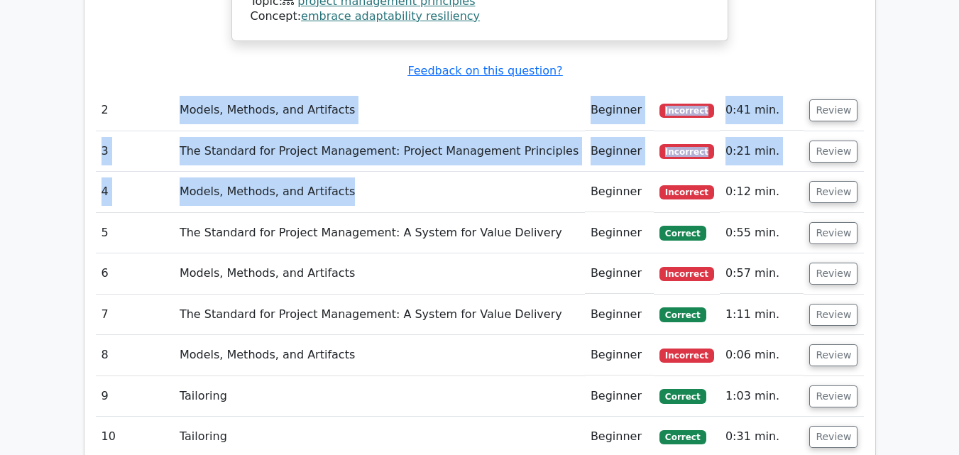
drag, startPoint x: 182, startPoint y: 58, endPoint x: 402, endPoint y: 158, distance: 241.3
click at [402, 172] on td "Models, Methods, and Artifacts" at bounding box center [379, 192] width 411 height 40
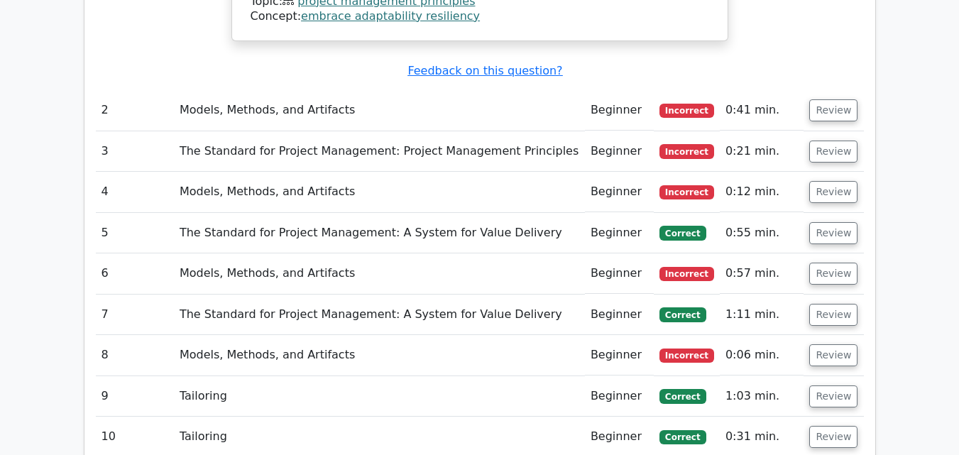
click at [445, 131] on td "The Standard for Project Management: Project Management Principles" at bounding box center [379, 151] width 411 height 40
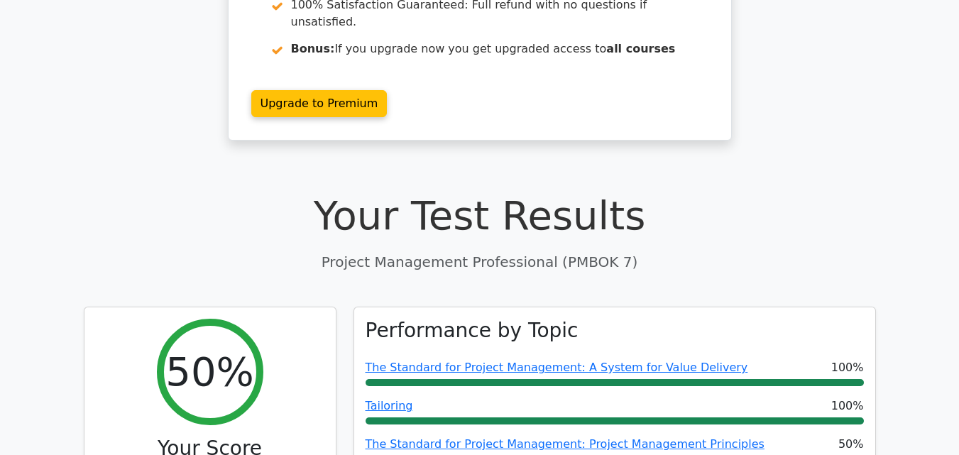
scroll to position [258, 0]
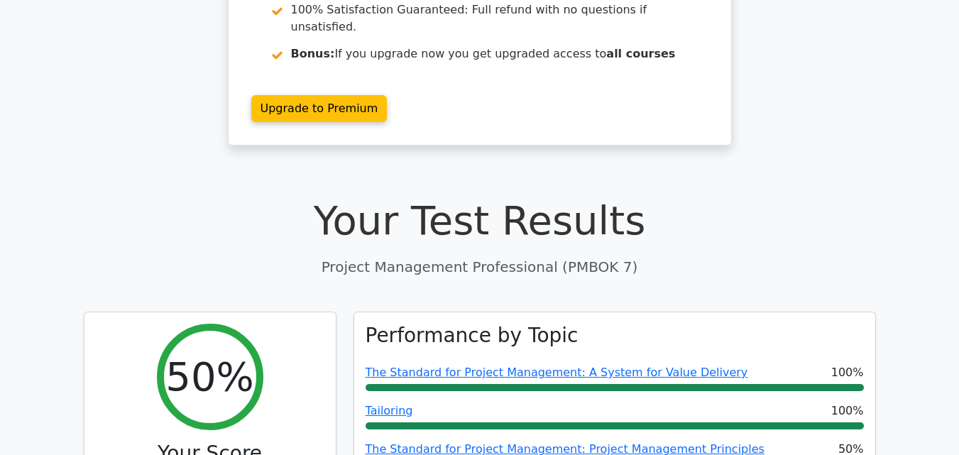
drag, startPoint x: 952, startPoint y: 65, endPoint x: 952, endPoint y: 96, distance: 31.2
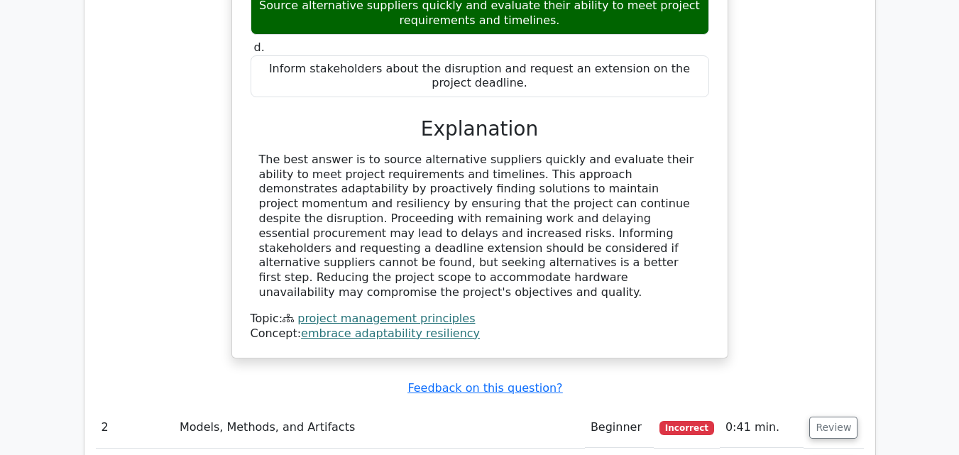
scroll to position [1376, 0]
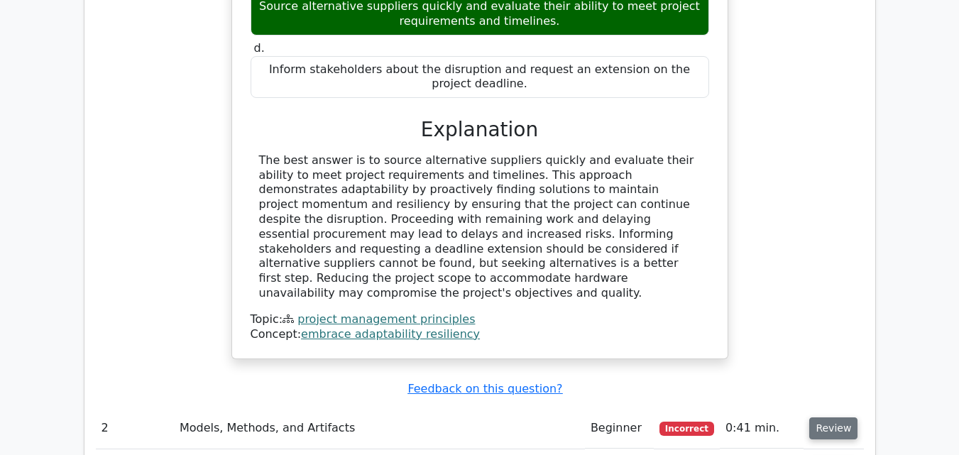
click at [829, 417] on button "Review" at bounding box center [833, 428] width 48 height 22
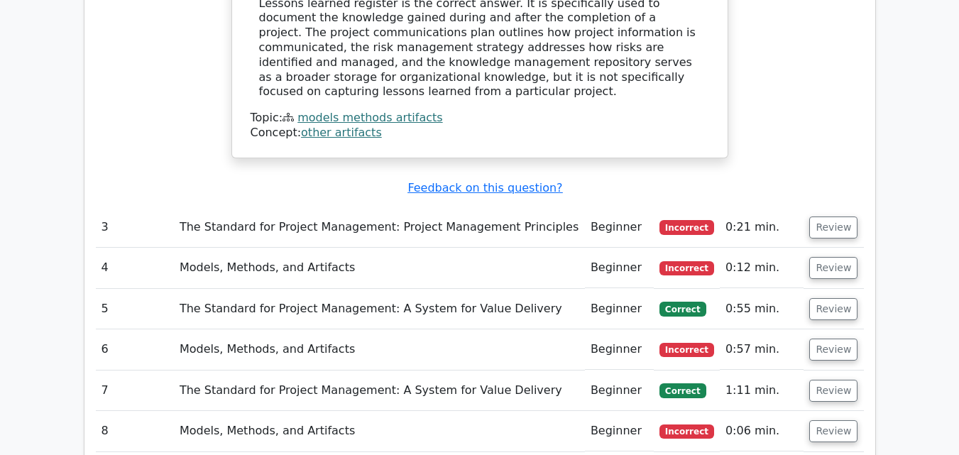
scroll to position [2168, 0]
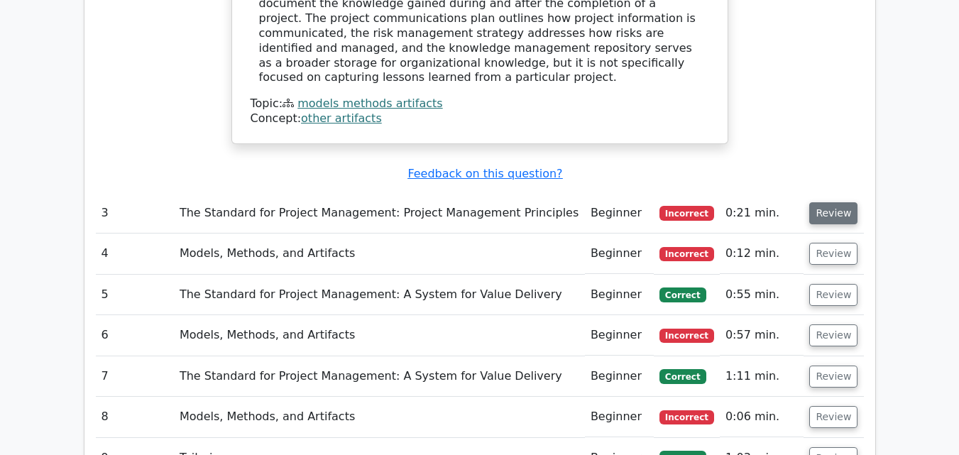
click at [832, 202] on button "Review" at bounding box center [833, 213] width 48 height 22
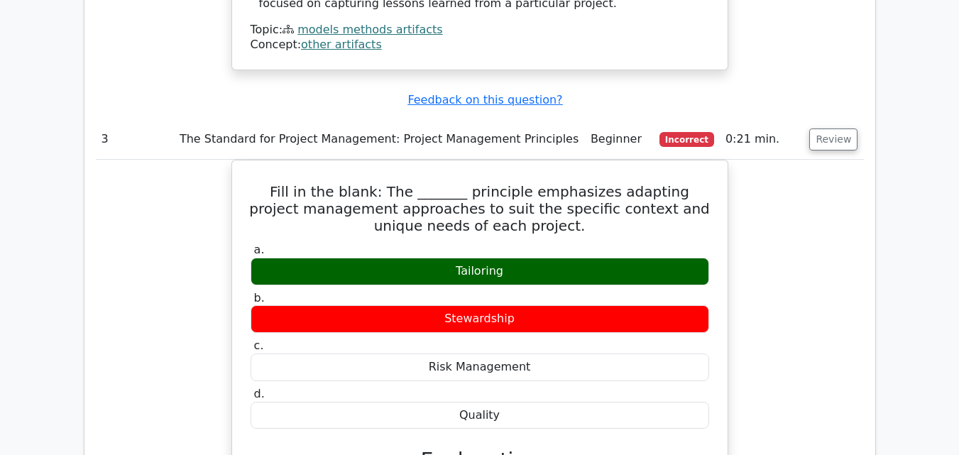
scroll to position [2238, 0]
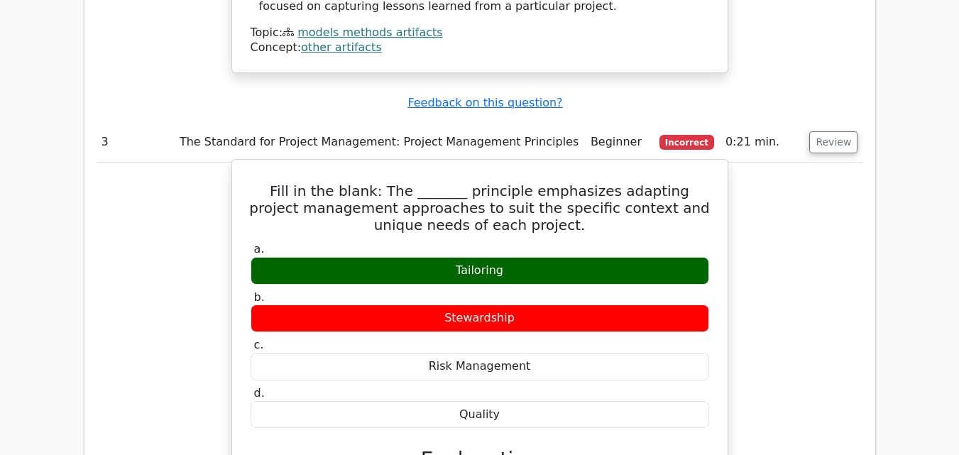
drag, startPoint x: 272, startPoint y: 140, endPoint x: 532, endPoint y: 360, distance: 341.3
click at [532, 360] on div "Fill in the blank: The _______ principle emphasizes adapting project management…" at bounding box center [480, 429] width 484 height 528
copy div "ill in the blank: The _______ principle emphasizes adapting project management …"
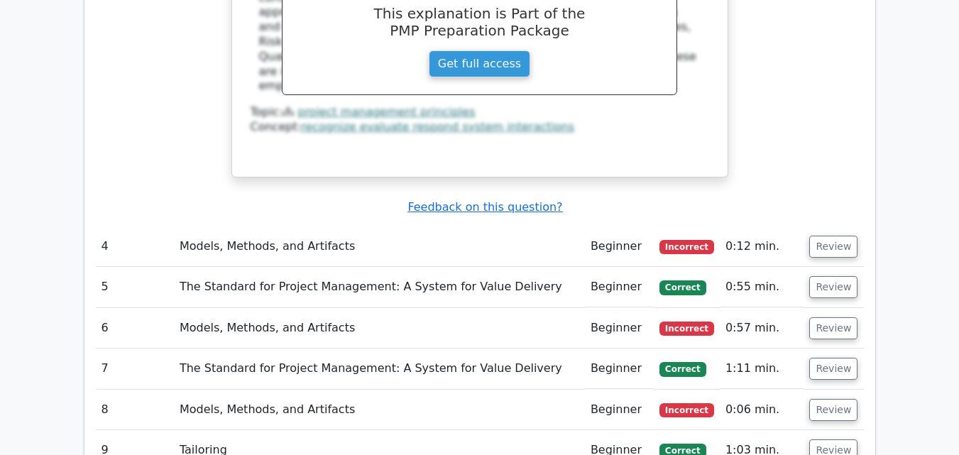
scroll to position [2774, 0]
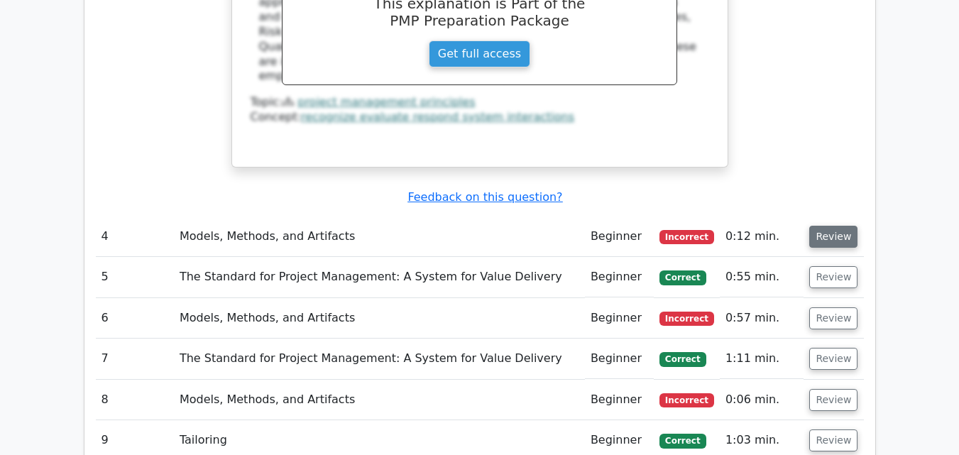
click at [830, 226] on button "Review" at bounding box center [833, 237] width 48 height 22
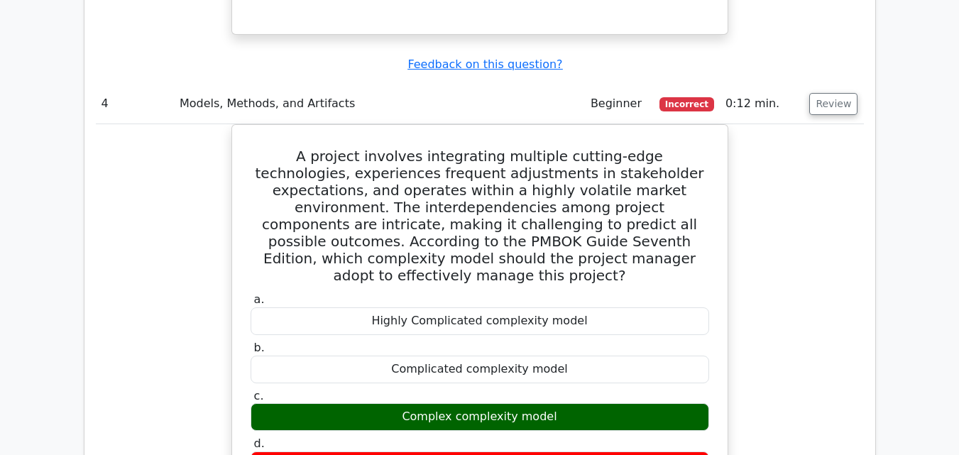
scroll to position [2903, 0]
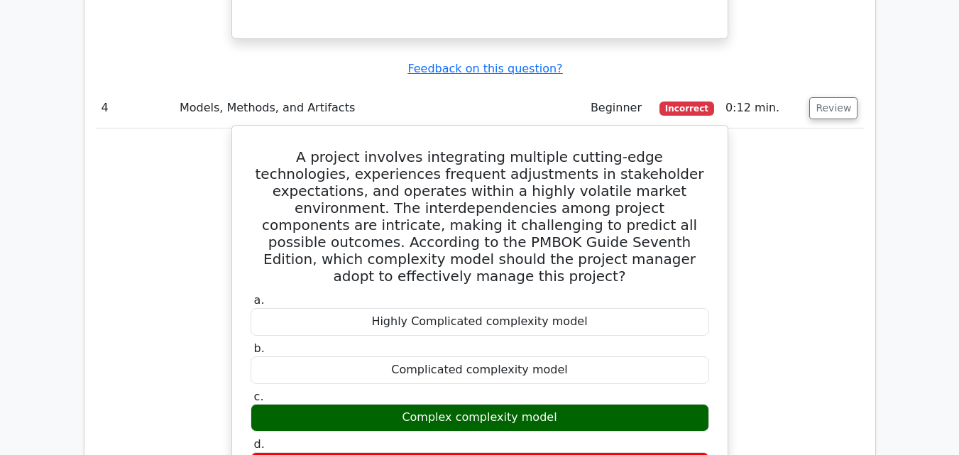
drag, startPoint x: 268, startPoint y: 112, endPoint x: 509, endPoint y: 387, distance: 365.0
click at [509, 387] on div "A project involves integrating multiple cutting-edge technologies, experiences …" at bounding box center [480, 439] width 484 height 617
copy div "A project involves integrating multiple cutting-edge technologies, experiences …"
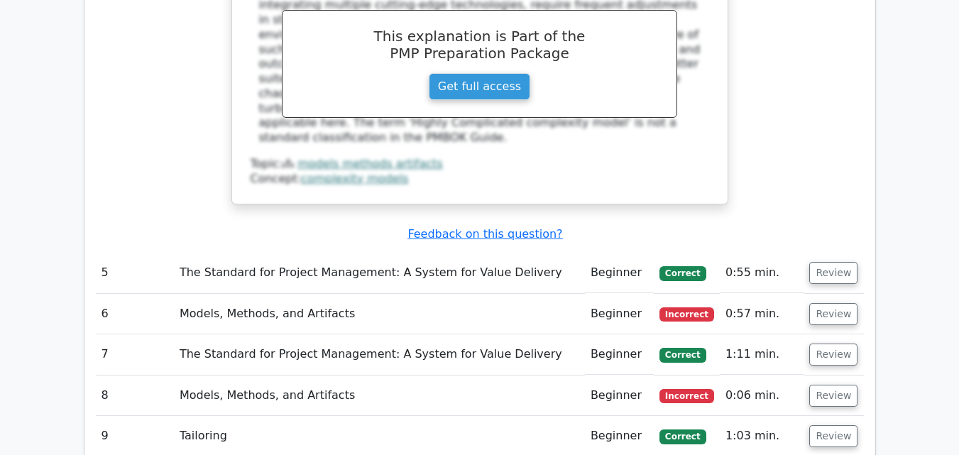
scroll to position [3453, 0]
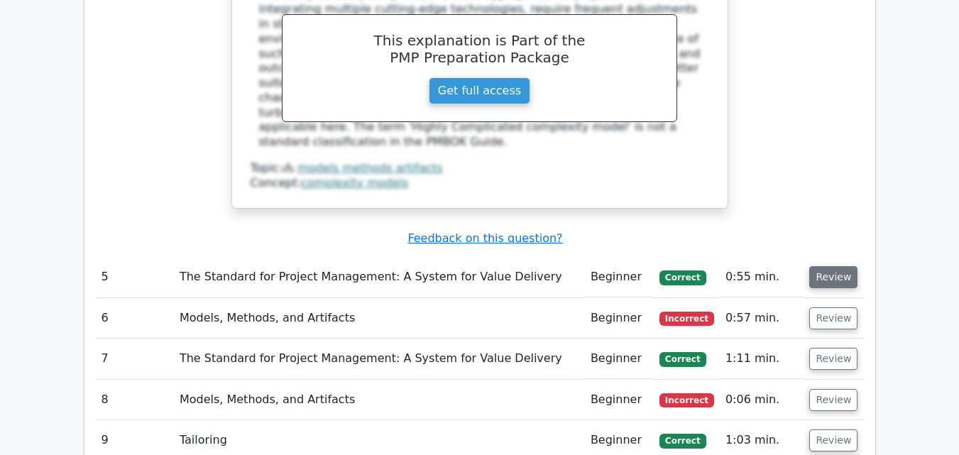
click at [843, 266] on button "Review" at bounding box center [833, 277] width 48 height 22
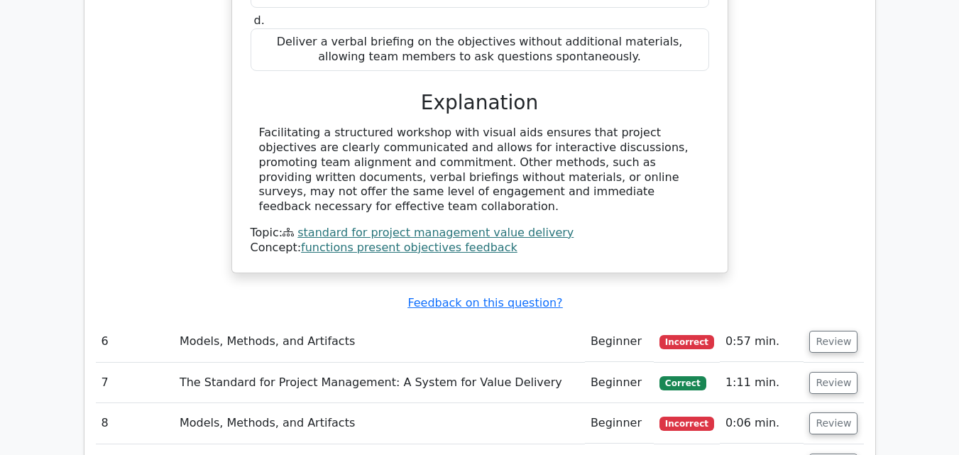
scroll to position [4149, 0]
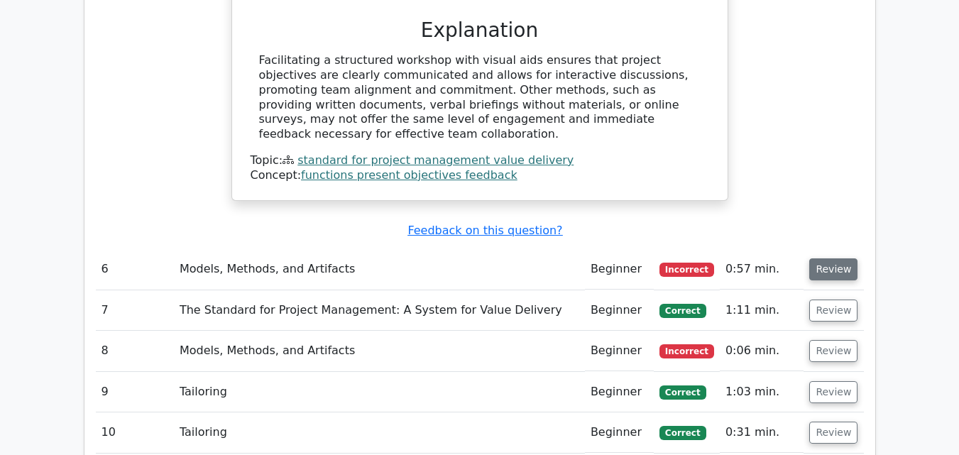
click at [827, 258] on button "Review" at bounding box center [833, 269] width 48 height 22
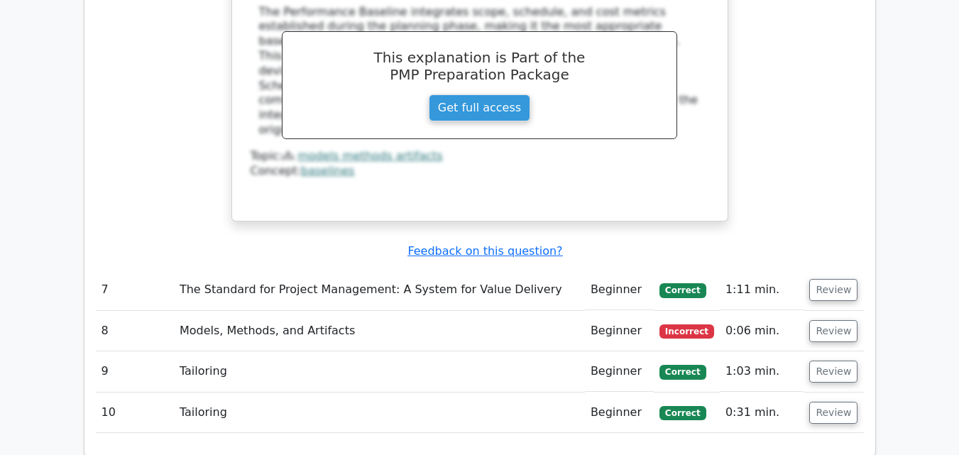
scroll to position [4889, 0]
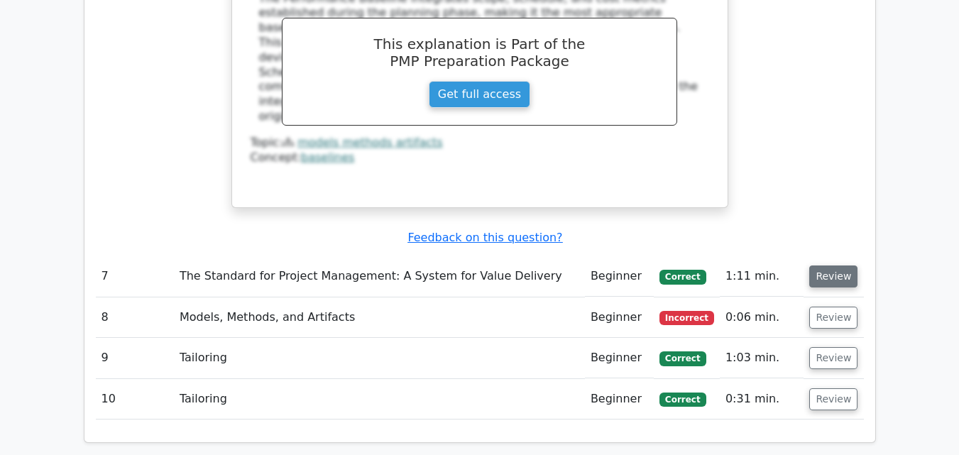
click at [846, 265] on button "Review" at bounding box center [833, 276] width 48 height 22
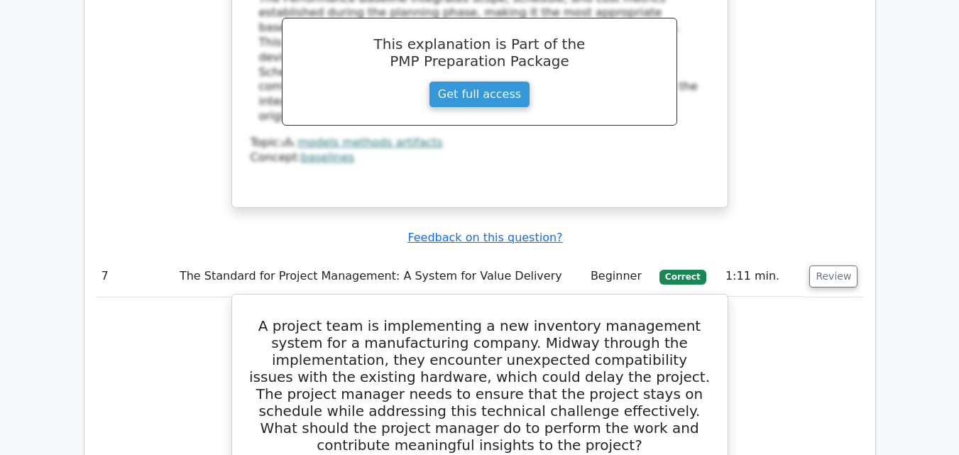
drag, startPoint x: 256, startPoint y: 224, endPoint x: 524, endPoint y: 438, distance: 342.7
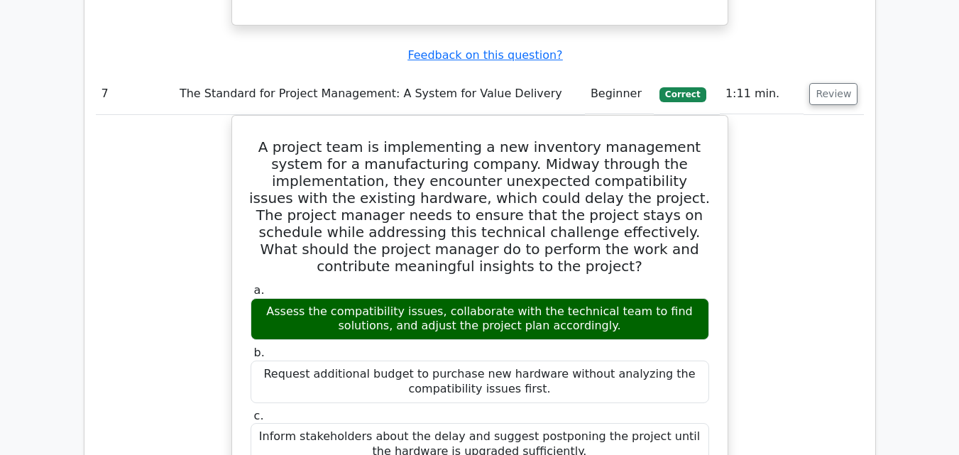
scroll to position [5086, 0]
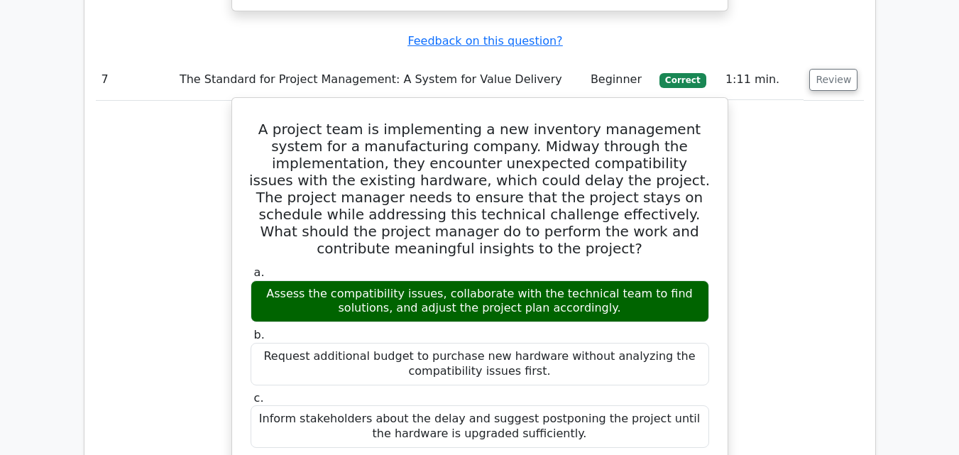
copy div "A project team is implementing a new inventory management system for a manufact…"
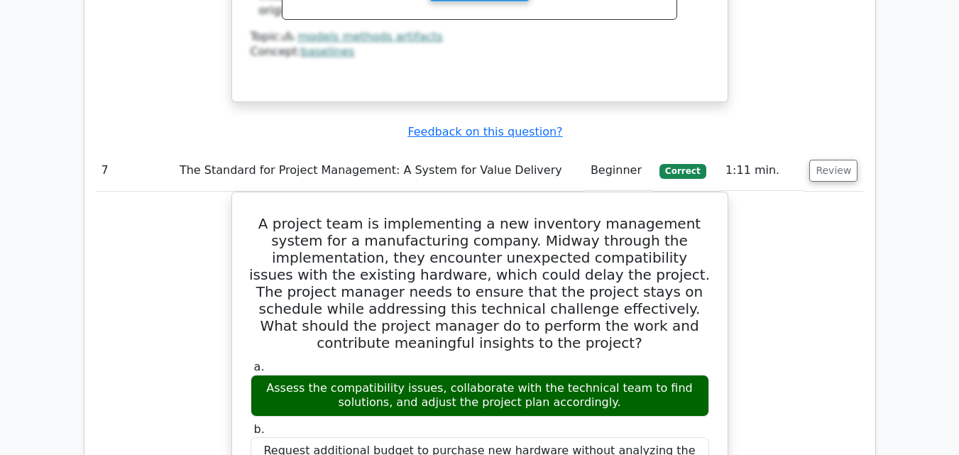
scroll to position [5009, 0]
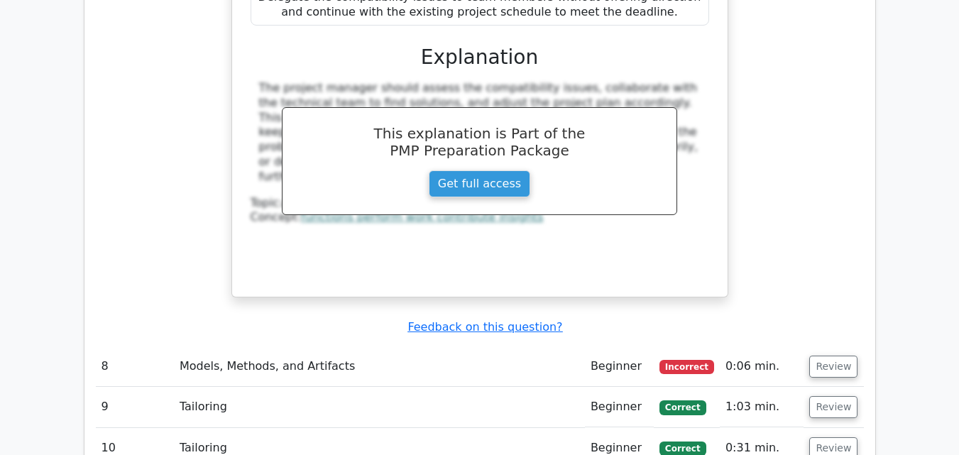
scroll to position [5577, 0]
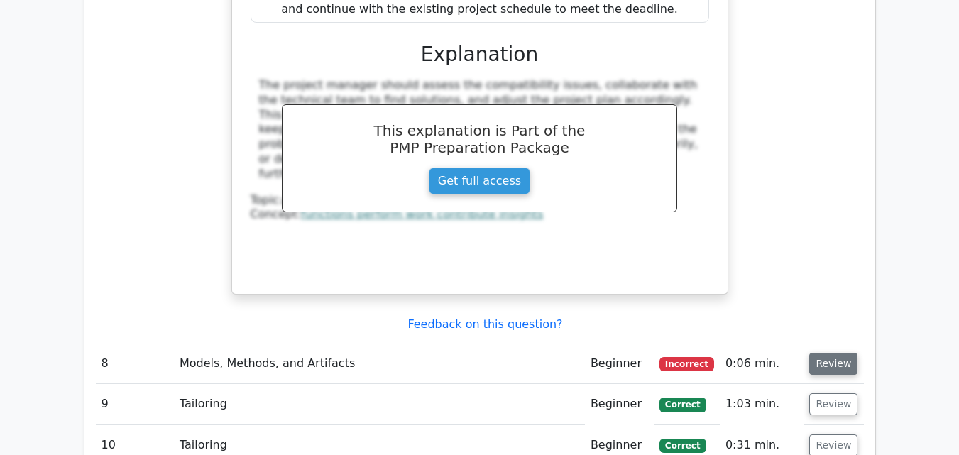
click at [832, 353] on button "Review" at bounding box center [833, 364] width 48 height 22
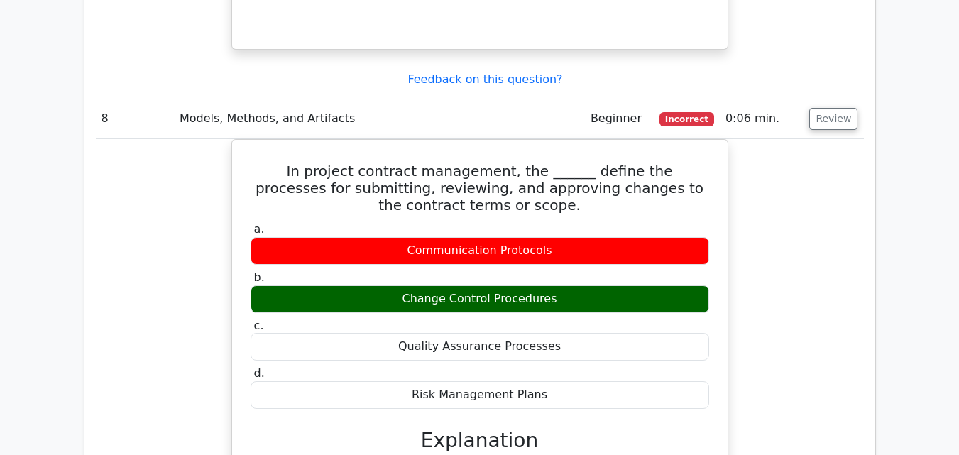
scroll to position [5836, 0]
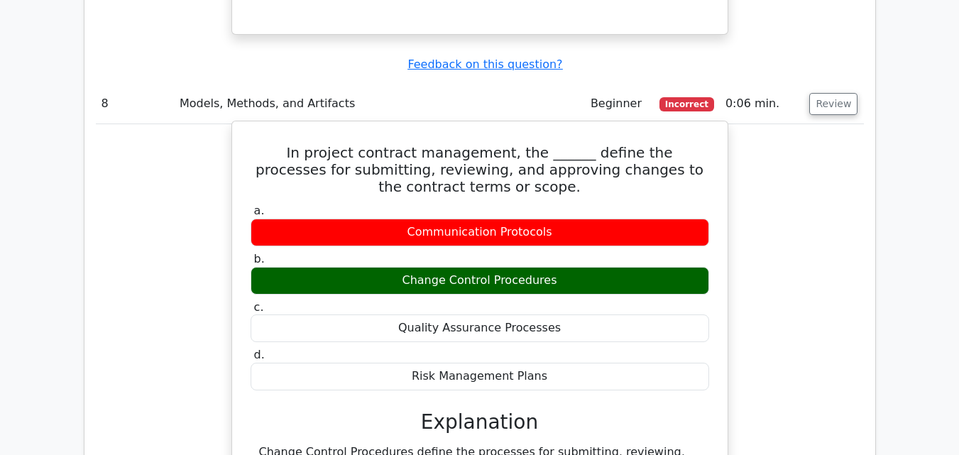
drag, startPoint x: 263, startPoint y: 33, endPoint x: 564, endPoint y: 265, distance: 379.9
click at [564, 265] on div "In project contract management, the ______ define the processes for submitting,…" at bounding box center [480, 371] width 484 height 488
copy div "In project contract management, the ______ define the processes for submitting,…"
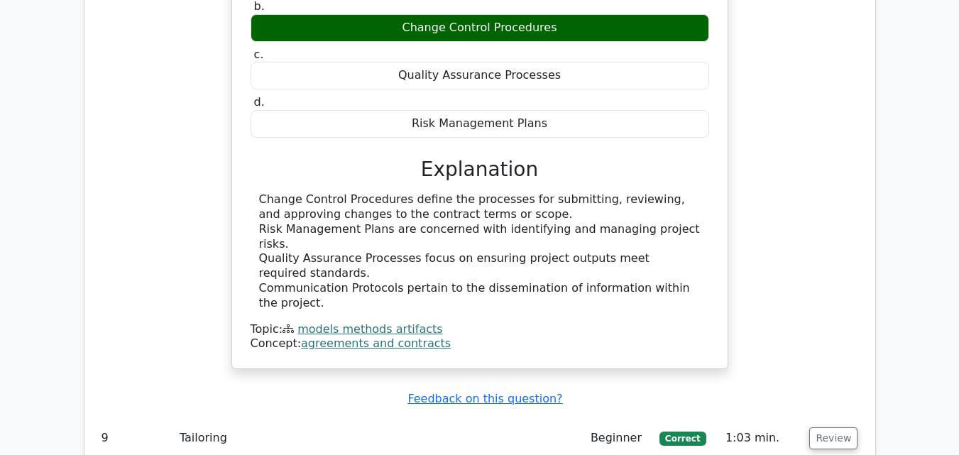
scroll to position [6238, 0]
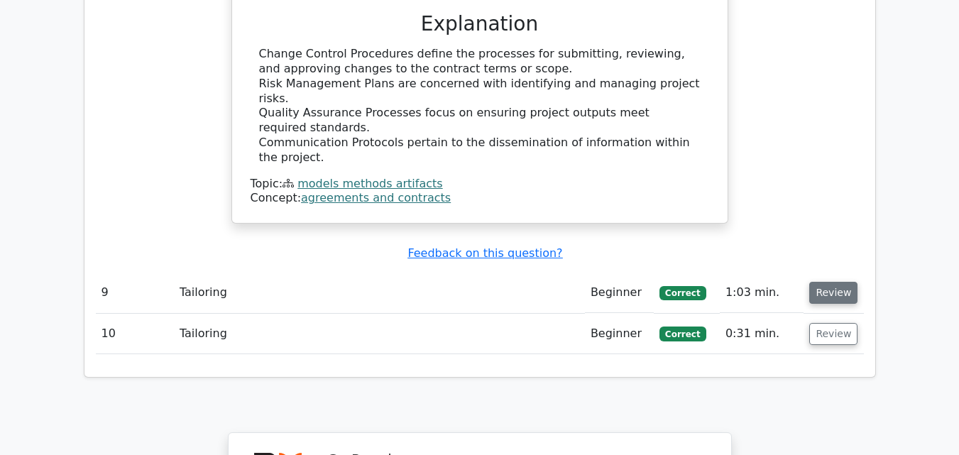
click at [826, 282] on button "Review" at bounding box center [833, 293] width 48 height 22
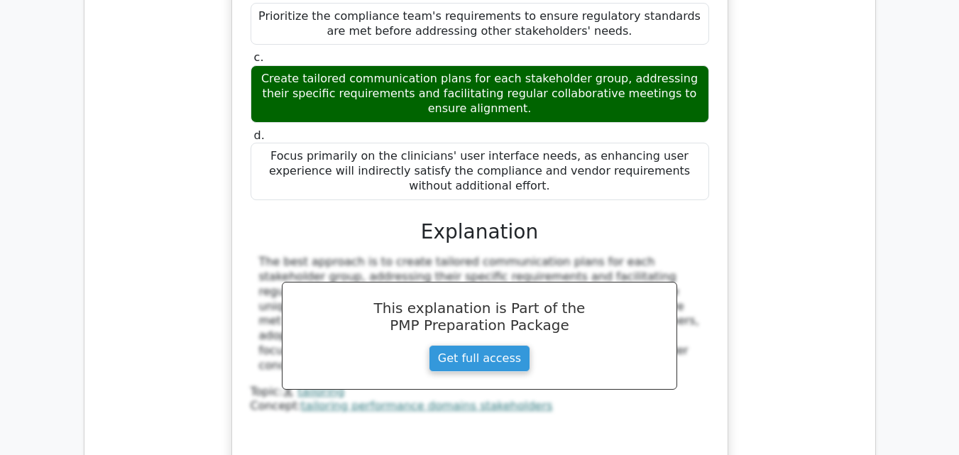
scroll to position [6784, 0]
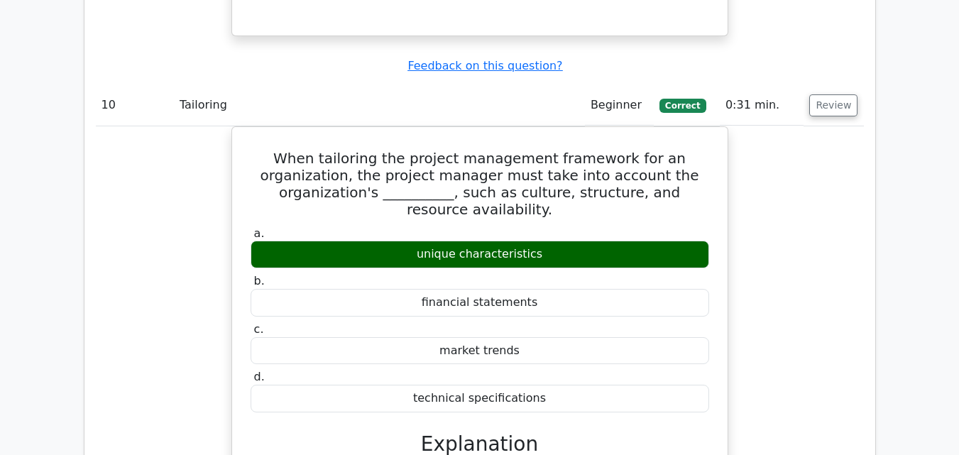
scroll to position [7191, 0]
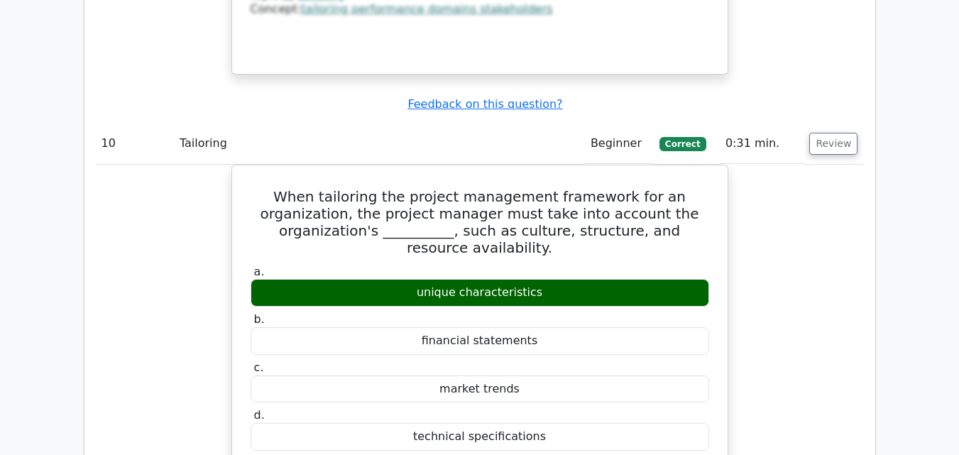
click at [861, 184] on div "When tailoring the project management framework for an organization, the projec…" at bounding box center [480, 452] width 768 height 575
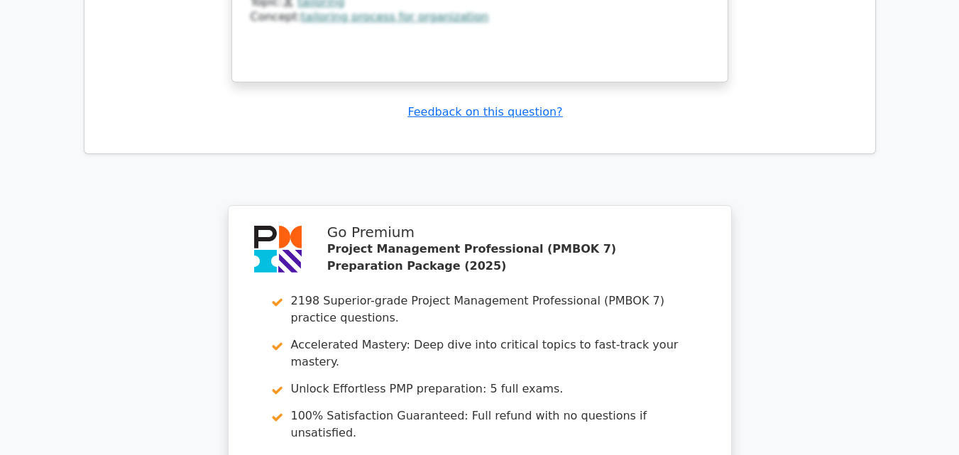
scroll to position [7849, 0]
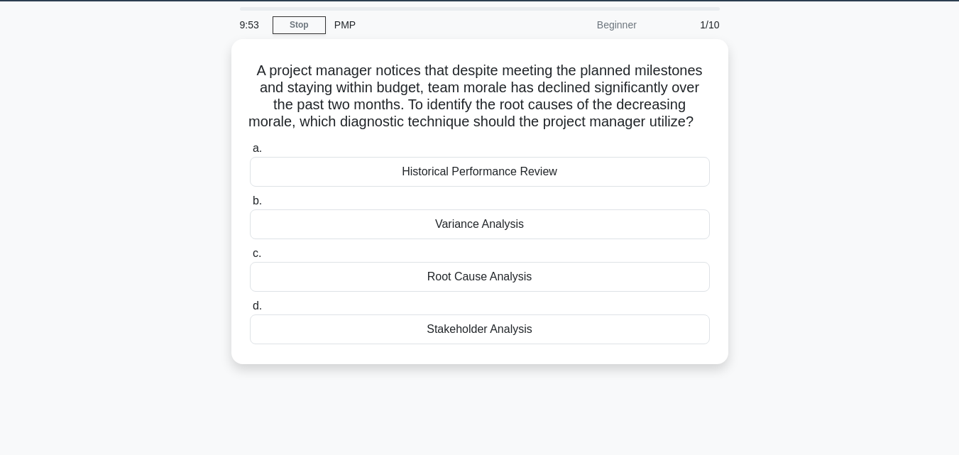
scroll to position [43, 0]
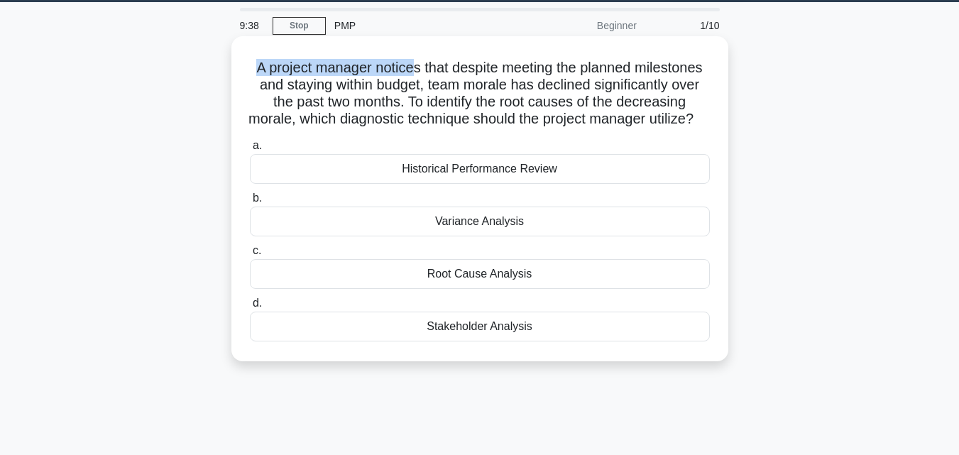
drag, startPoint x: 251, startPoint y: 64, endPoint x: 414, endPoint y: 65, distance: 163.2
click at [414, 65] on h5 "A project manager notices that despite meeting the planned milestones and stayi…" at bounding box center [479, 94] width 463 height 70
click at [415, 65] on h5 "A project manager notices that despite meeting the planned milestones and stayi…" at bounding box center [479, 94] width 463 height 70
copy h5 "A project manager notices"
click at [258, 70] on h5 "A project manager notices that despite meeting the planned milestones and stayi…" at bounding box center [479, 94] width 463 height 70
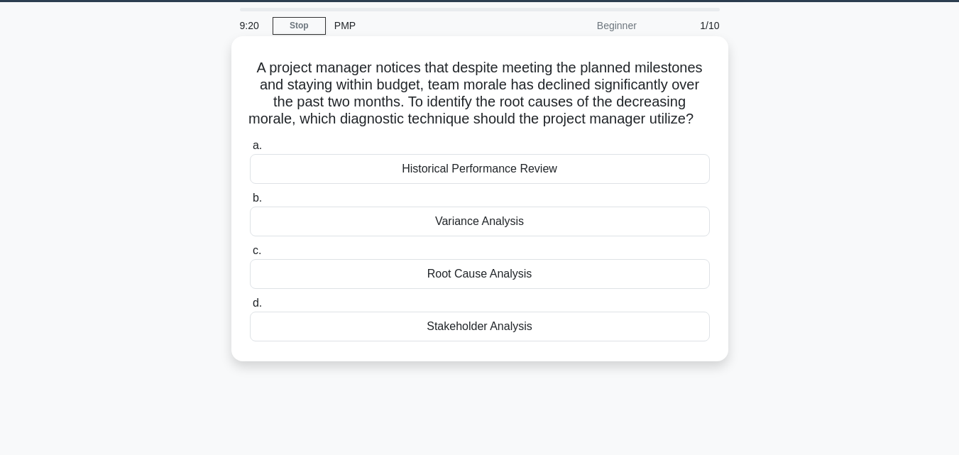
drag, startPoint x: 249, startPoint y: 65, endPoint x: 546, endPoint y: 347, distance: 409.5
click at [546, 347] on div "A project manager notices that despite meeting the planned milestones and stayi…" at bounding box center [479, 199] width 485 height 314
copy div "A project manager notices that despite meeting the planned milestones and stayi…"
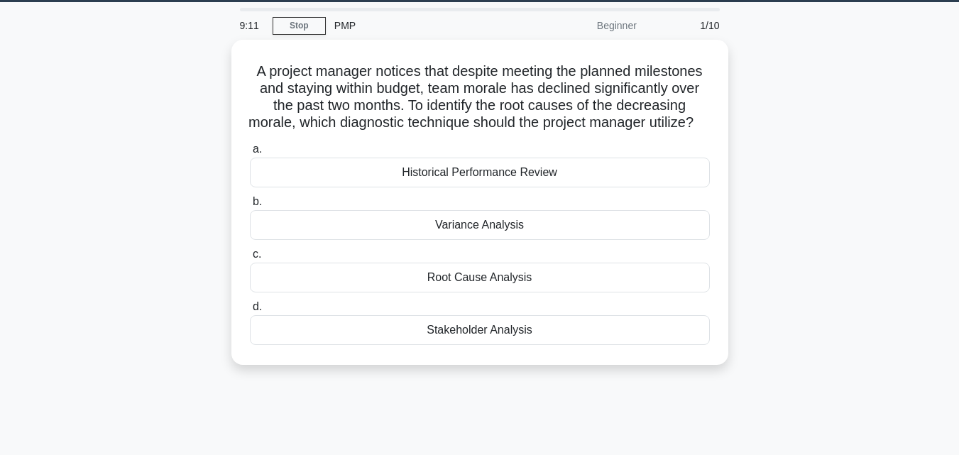
click at [75, 242] on div "A project manager notices that despite meeting the planned milestones and stayi…" at bounding box center [479, 211] width 809 height 342
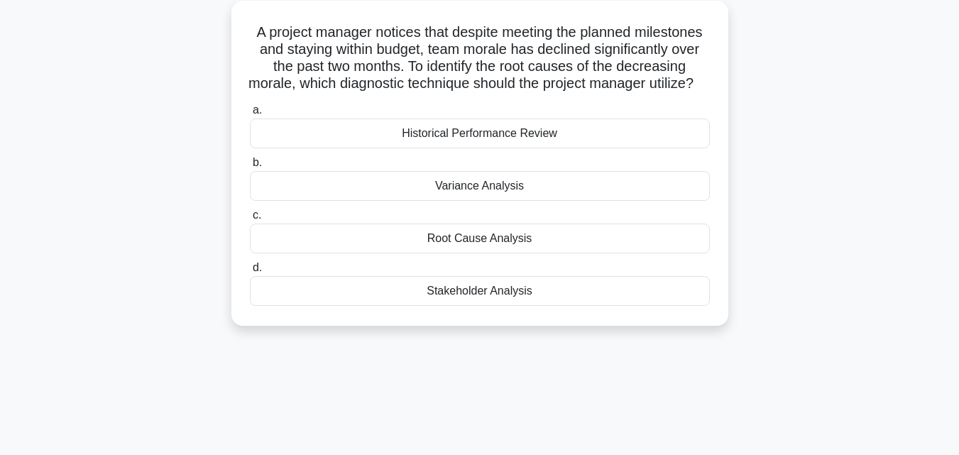
scroll to position [84, 0]
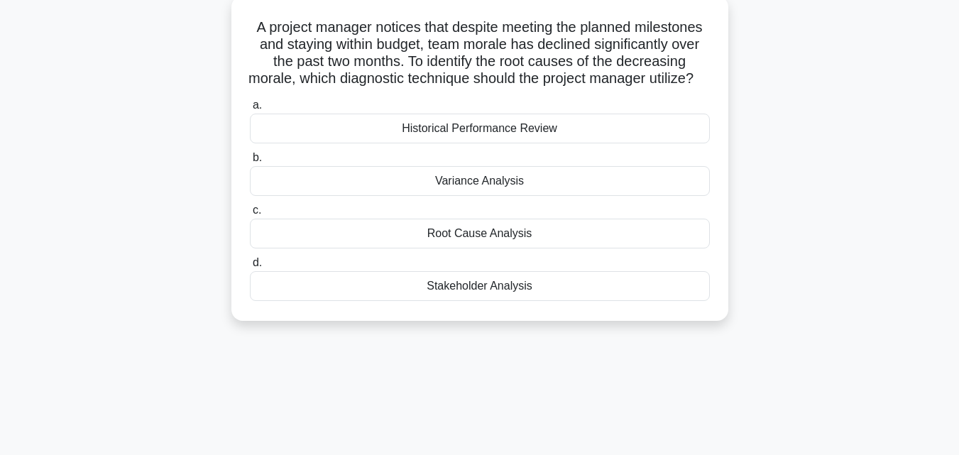
click at [566, 248] on div "Root Cause Analysis" at bounding box center [480, 234] width 460 height 30
click at [250, 215] on input "c. Root Cause Analysis" at bounding box center [250, 210] width 0 height 9
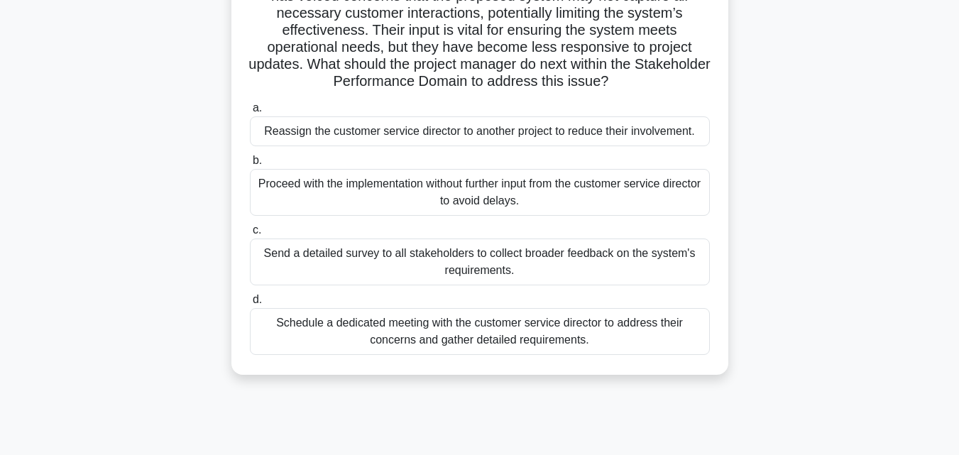
scroll to position [311, 0]
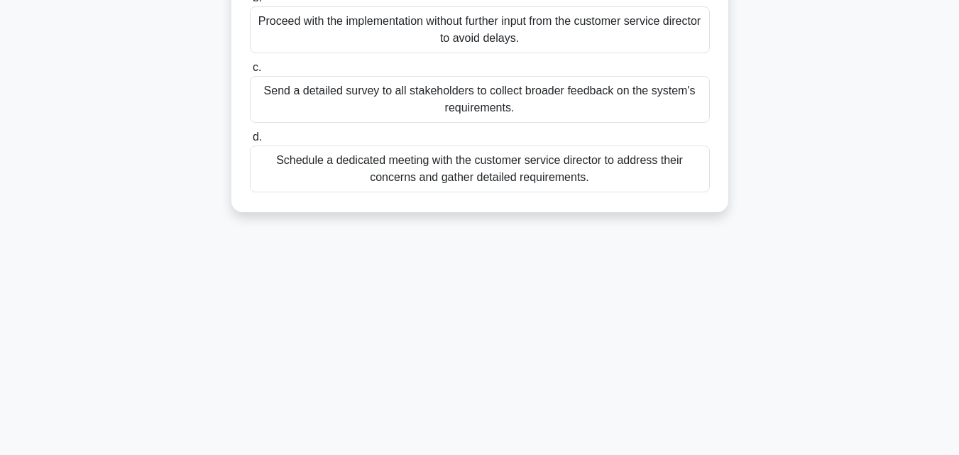
drag, startPoint x: 264, startPoint y: 107, endPoint x: 623, endPoint y: 198, distance: 370.3
copy div "A project manager is leading the implementation of a new customer feedback syst…"
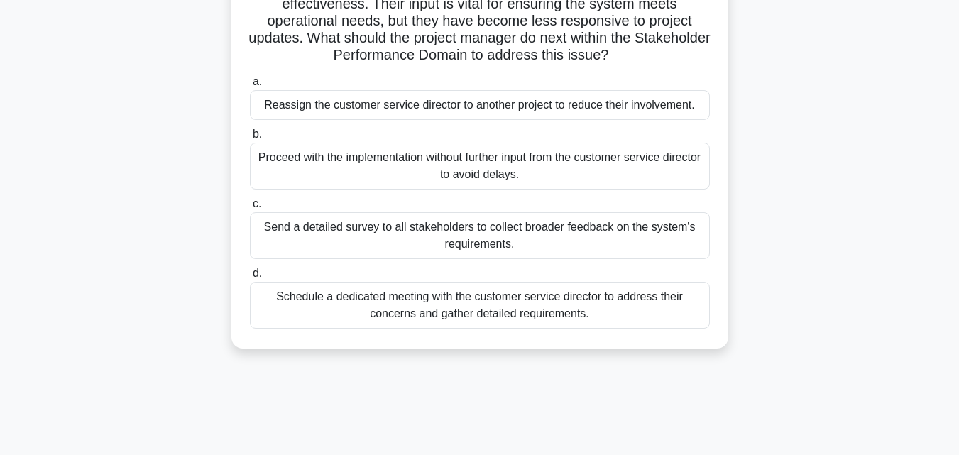
scroll to position [166, 0]
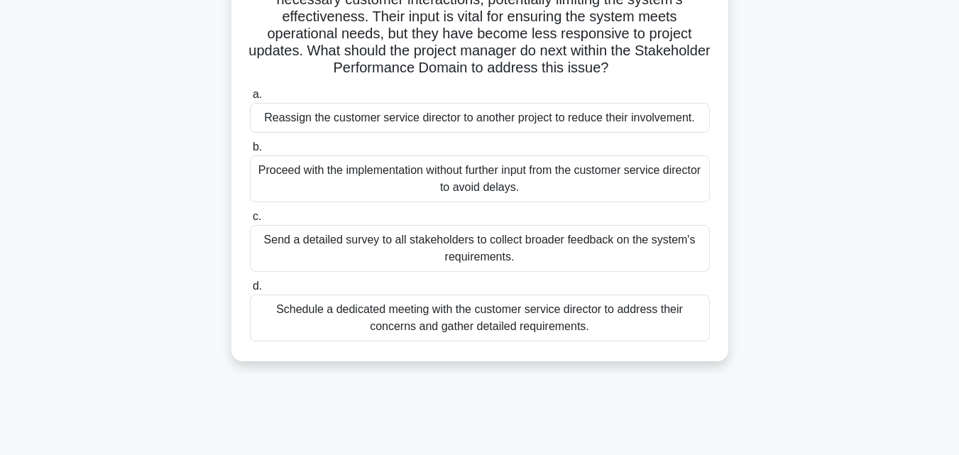
click at [956, 143] on main "8:17 Stop PMP Beginner 2/10 A project manager is leading the implementation of …" at bounding box center [479, 239] width 959 height 721
click at [929, 133] on main "8:16 Stop PMP Beginner 2/10 A project manager is leading the implementation of …" at bounding box center [479, 239] width 959 height 721
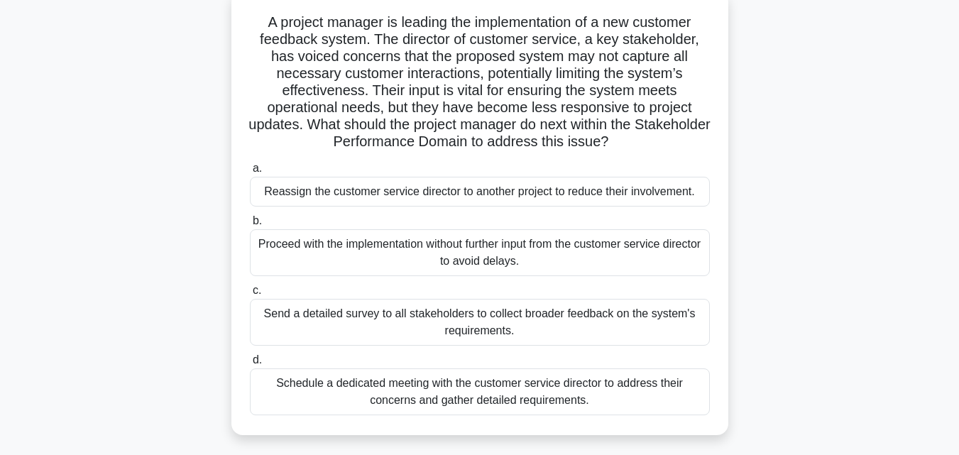
scroll to position [94, 0]
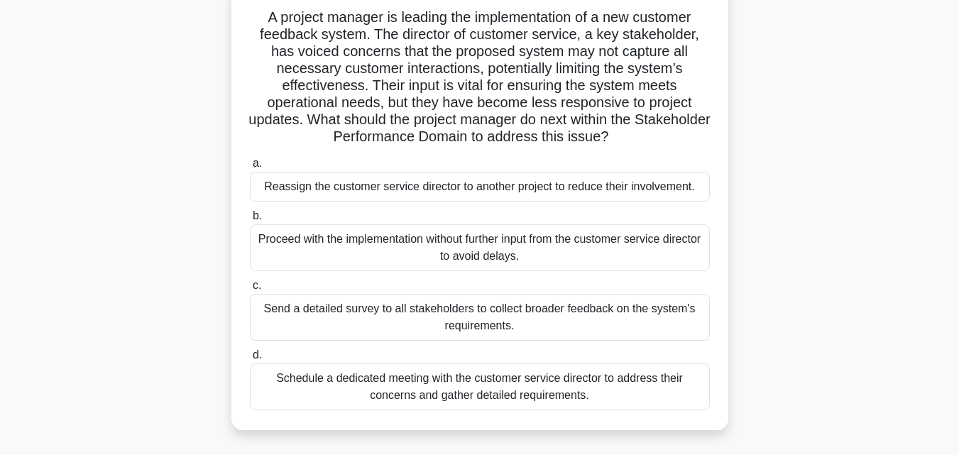
click at [565, 380] on div "Schedule a dedicated meeting with the customer service director to address thei…" at bounding box center [480, 386] width 460 height 47
click at [250, 360] on input "d. Schedule a dedicated meeting with the customer service director to address t…" at bounding box center [250, 354] width 0 height 9
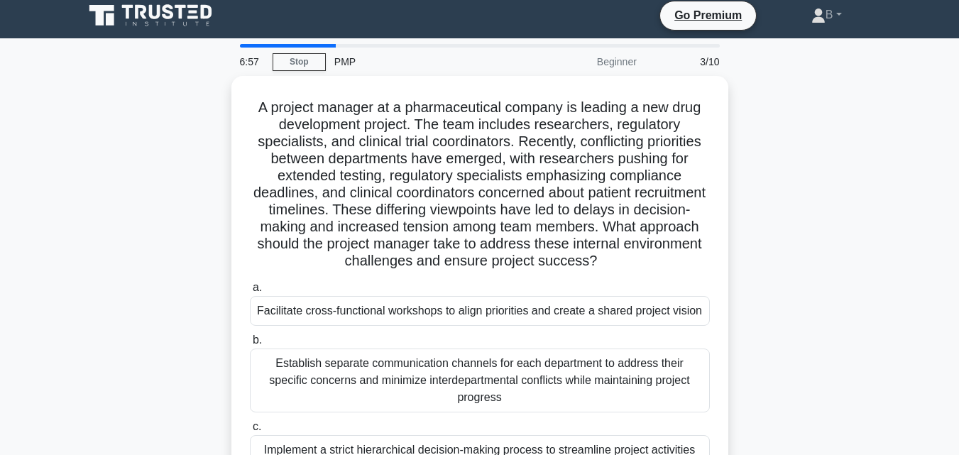
scroll to position [0, 0]
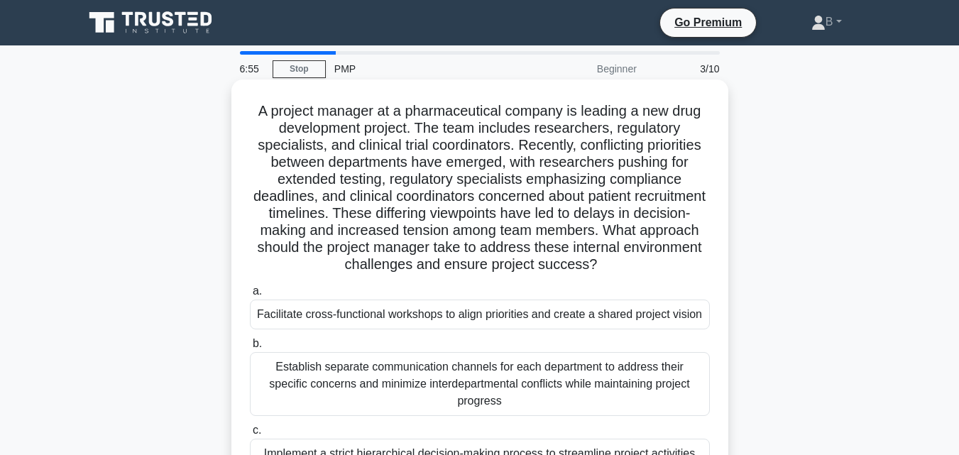
click at [252, 106] on h5 "A project manager at a pharmaceutical company is leading a new drug development…" at bounding box center [479, 188] width 463 height 172
click at [358, 187] on h5 "A project manager at a pharmaceutical company is leading a new drug development…" at bounding box center [479, 188] width 463 height 172
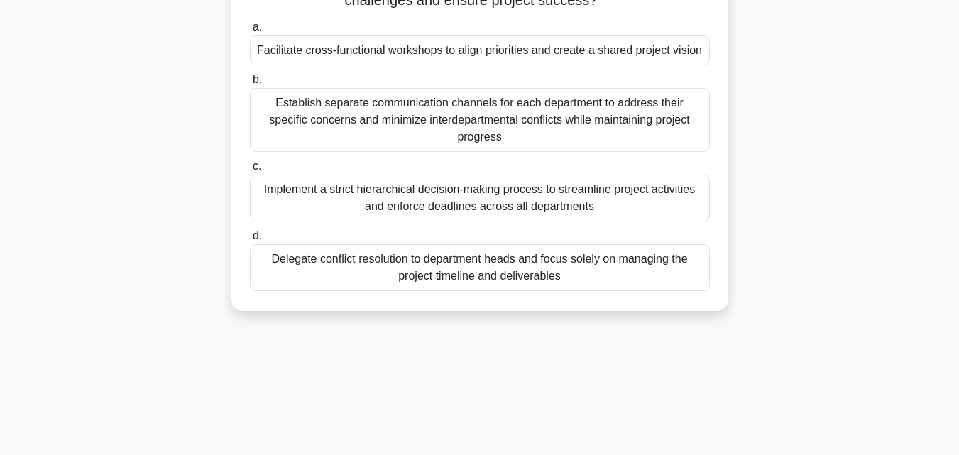
scroll to position [311, 0]
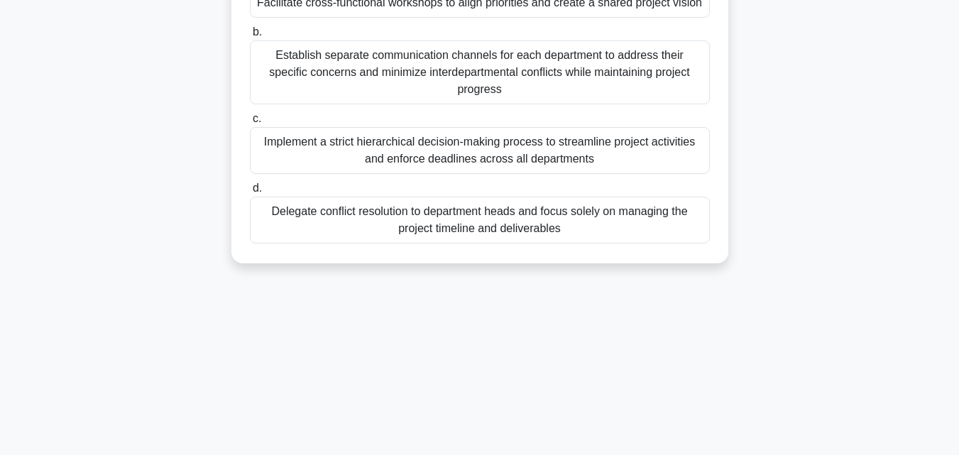
drag, startPoint x: 258, startPoint y: 116, endPoint x: 611, endPoint y: 226, distance: 370.1
click at [611, 226] on div "A project manager at a pharmaceutical company is leading a new drug development…" at bounding box center [479, 16] width 485 height 484
copy div "A project manager at a pharmaceutical company is leading a new drug development…"
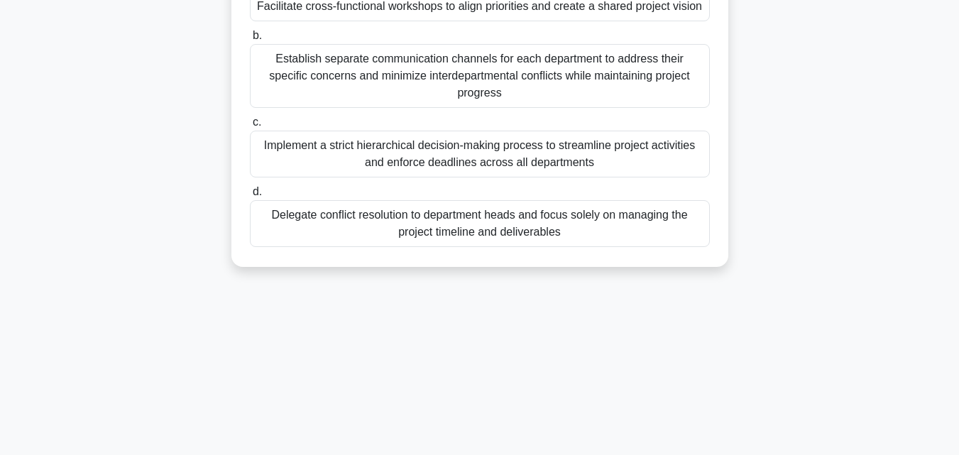
click at [861, 265] on div "A project manager at a pharmaceutical company is leading a new drug development…" at bounding box center [479, 28] width 809 height 512
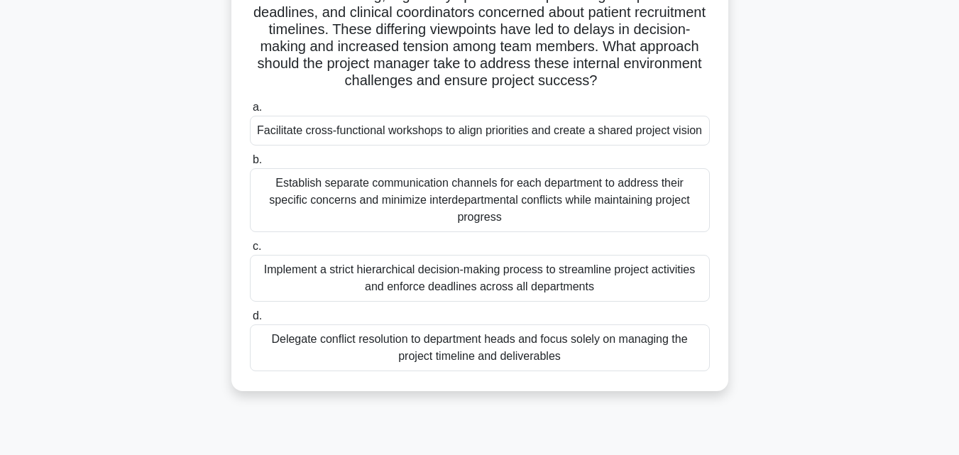
scroll to position [190, 0]
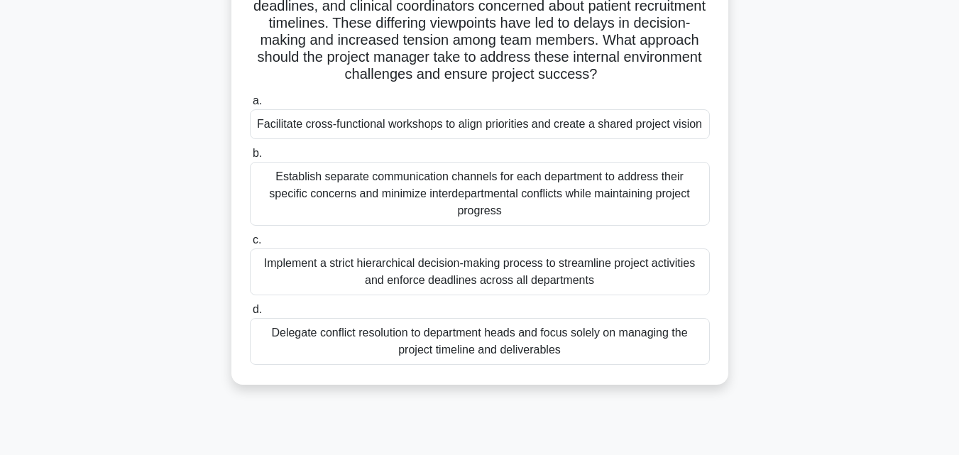
click at [559, 187] on div "Establish separate communication channels for each department to address their …" at bounding box center [480, 194] width 460 height 64
click at [250, 158] on input "b. Establish separate communication channels for each department to address the…" at bounding box center [250, 153] width 0 height 9
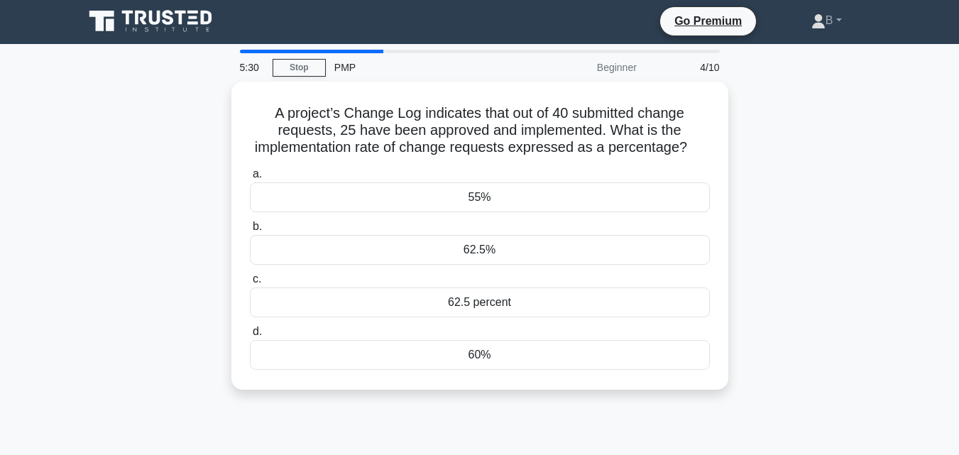
scroll to position [0, 0]
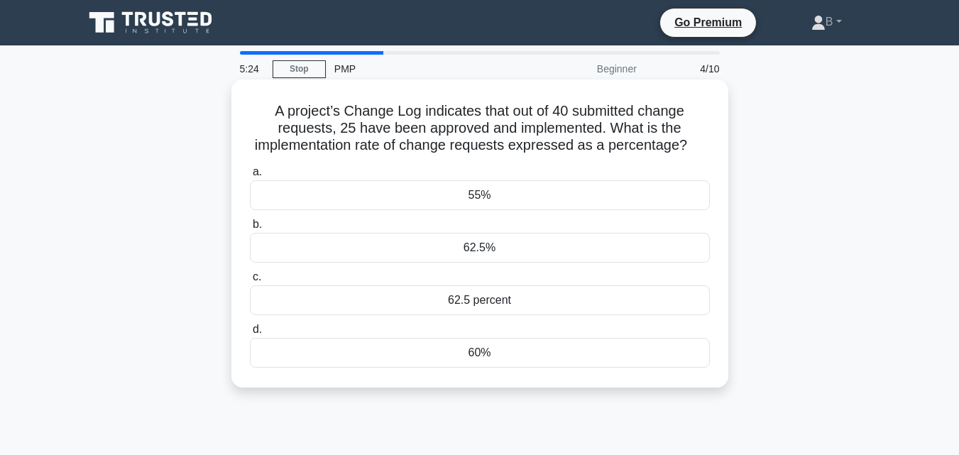
drag, startPoint x: 268, startPoint y: 106, endPoint x: 526, endPoint y: 369, distance: 368.3
click at [526, 369] on div "A project’s Change Log indicates that out of 40 submitted change requests, 25 h…" at bounding box center [479, 233] width 485 height 297
copy div "A project’s Change Log indicates that out of 40 submitted change requests, 25 h…"
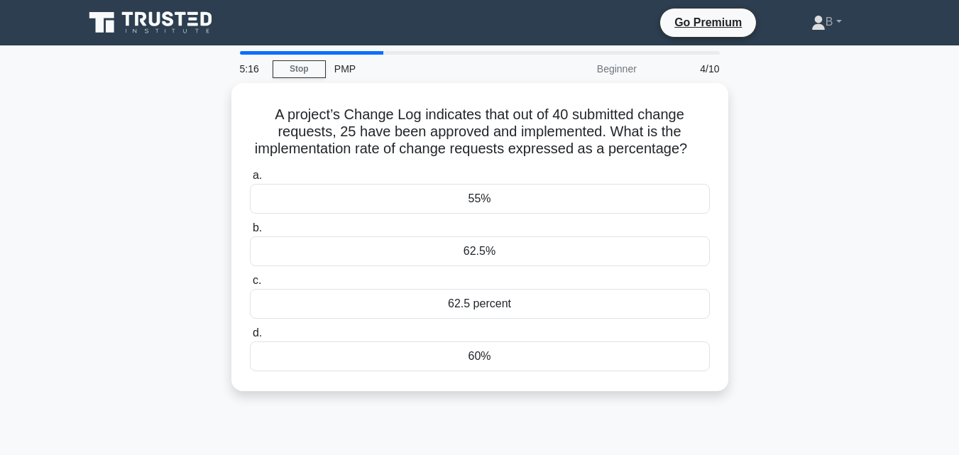
click at [859, 184] on div "A project’s Change Log indicates that out of 40 submitted change requests, 25 h…" at bounding box center [479, 245] width 809 height 325
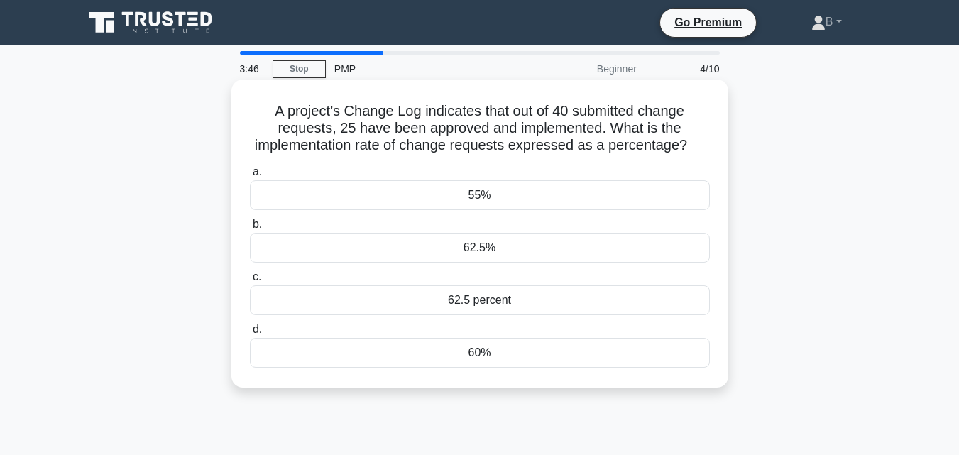
click at [523, 250] on div "62.5%" at bounding box center [480, 248] width 460 height 30
click at [250, 229] on input "b. 62.5%" at bounding box center [250, 224] width 0 height 9
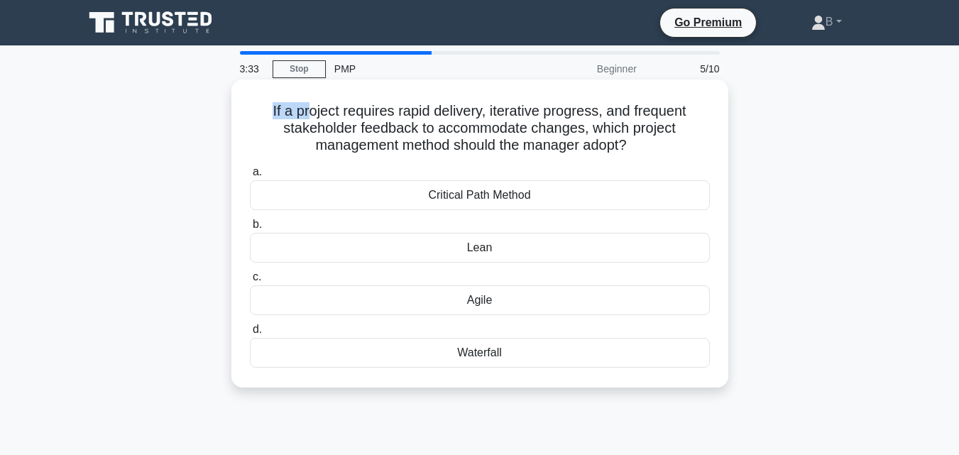
drag, startPoint x: 265, startPoint y: 109, endPoint x: 305, endPoint y: 84, distance: 46.9
click at [305, 84] on div "If a project requires rapid delivery, iterative progress, and frequent stakehol…" at bounding box center [479, 233] width 497 height 308
click at [299, 114] on h5 "If a project requires rapid delivery, iterative progress, and frequent stakehol…" at bounding box center [479, 128] width 463 height 53
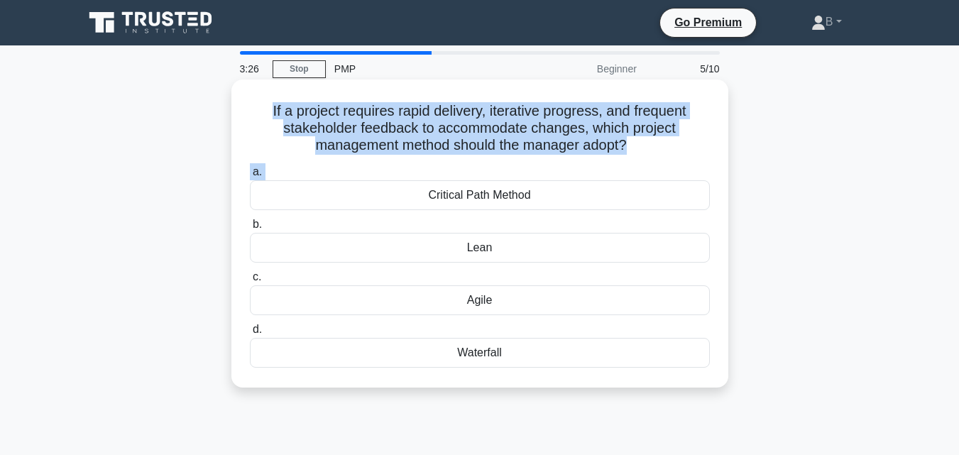
drag, startPoint x: 265, startPoint y: 108, endPoint x: 451, endPoint y: 321, distance: 282.6
click at [372, 201] on div "If a project requires rapid delivery, iterative progress, and frequent stakehol…" at bounding box center [479, 233] width 485 height 297
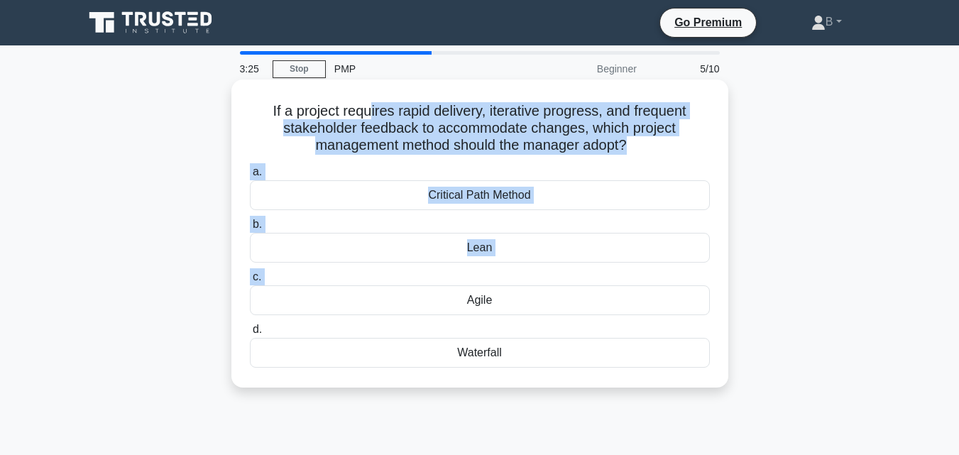
drag, startPoint x: 451, startPoint y: 321, endPoint x: 368, endPoint y: 80, distance: 254.7
click at [368, 80] on div "If a project requires rapid delivery, iterative progress, and frequent stakehol…" at bounding box center [479, 233] width 497 height 308
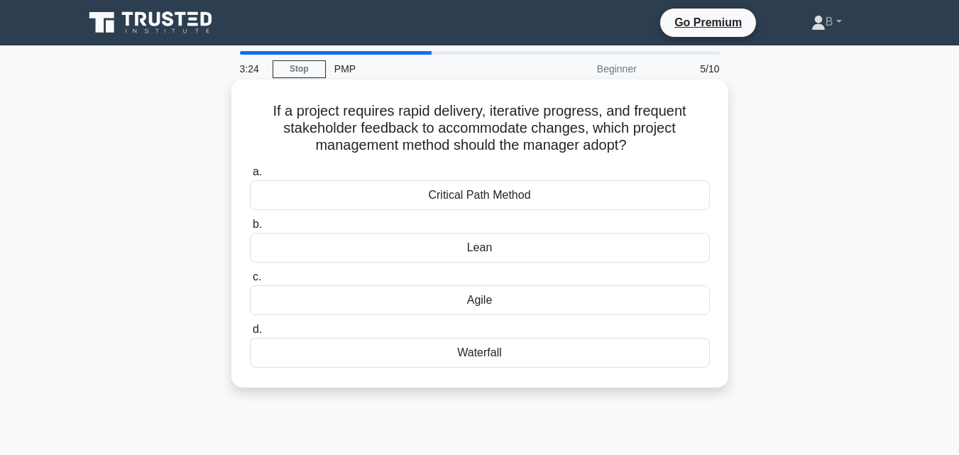
click at [316, 91] on div "If a project requires rapid delivery, iterative progress, and frequent stakehol…" at bounding box center [479, 233] width 485 height 297
drag, startPoint x: 265, startPoint y: 109, endPoint x: 521, endPoint y: 360, distance: 358.2
click at [521, 360] on div "If a project requires rapid delivery, iterative progress, and frequent stakehol…" at bounding box center [479, 233] width 485 height 297
copy div "If a project requires rapid delivery, iterative progress, and frequent stakehol…"
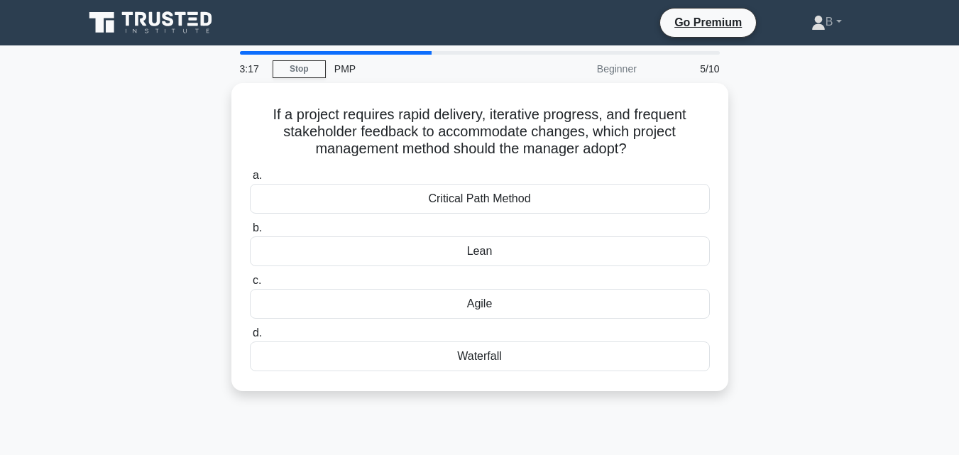
click at [885, 182] on main "3:17 Stop PMP Beginner 5/10 If a project requires rapid delivery, iterative pro…" at bounding box center [479, 405] width 959 height 721
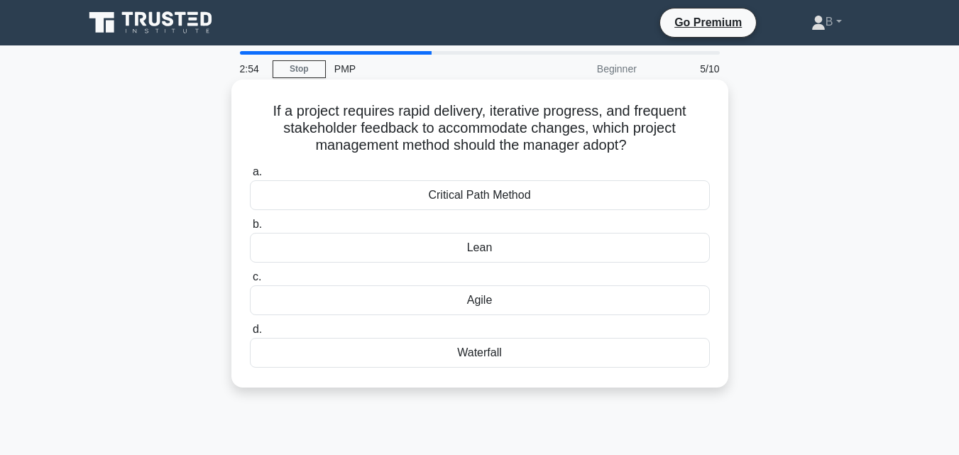
click at [480, 307] on div "Agile" at bounding box center [480, 300] width 460 height 30
click at [250, 282] on input "c. Agile" at bounding box center [250, 276] width 0 height 9
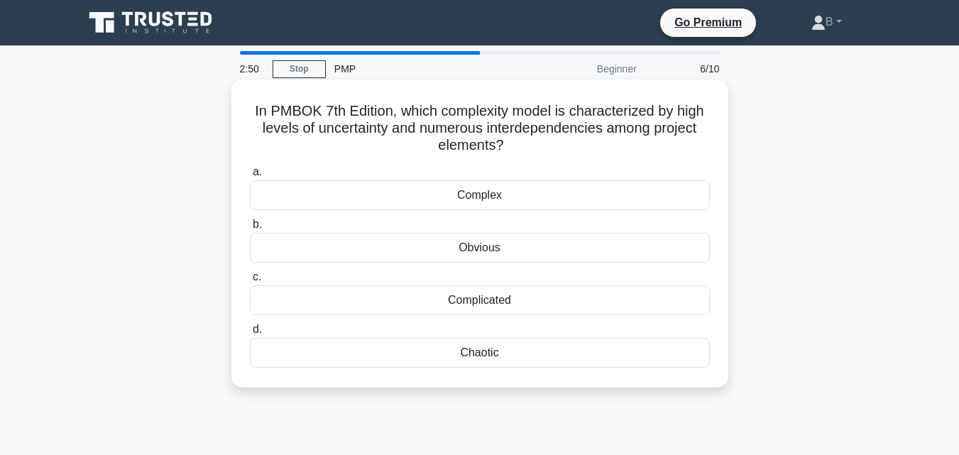
drag, startPoint x: 250, startPoint y: 112, endPoint x: 543, endPoint y: 356, distance: 380.8
click at [543, 356] on div "In PMBOK 7th Edition, which complexity model is characterized by high levels of…" at bounding box center [479, 233] width 485 height 297
copy div "In PMBOK 7th Edition, which complexity model is characterized by high levels of…"
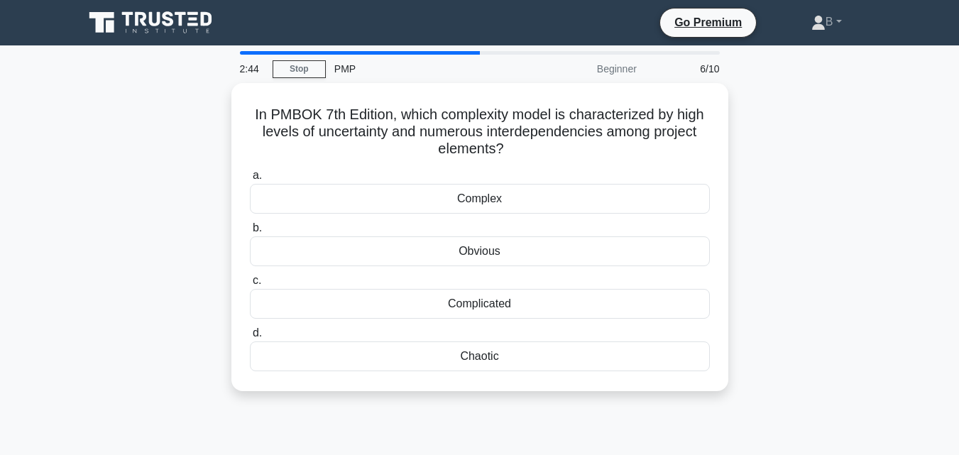
click at [876, 250] on div "In PMBOK 7th Edition, which complexity model is characterized by high levels of…" at bounding box center [479, 245] width 809 height 325
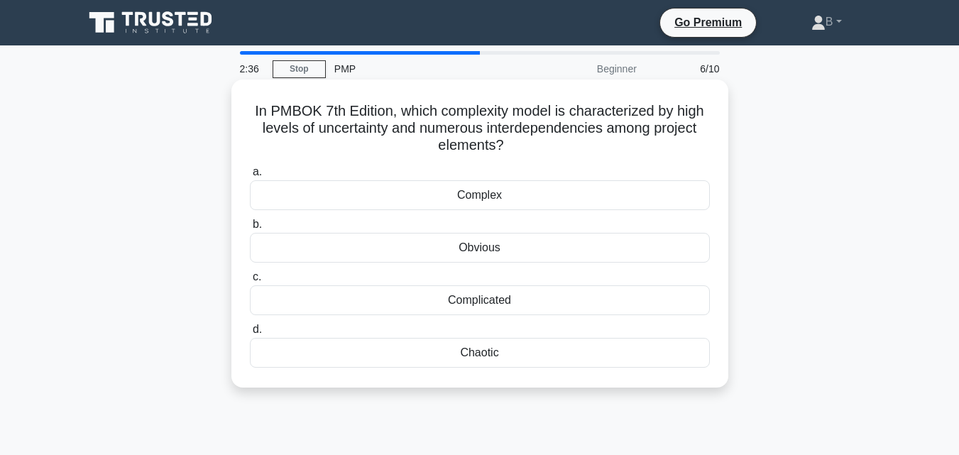
click at [613, 355] on div "Chaotic" at bounding box center [480, 353] width 460 height 30
click at [250, 334] on input "d. Chaotic" at bounding box center [250, 329] width 0 height 9
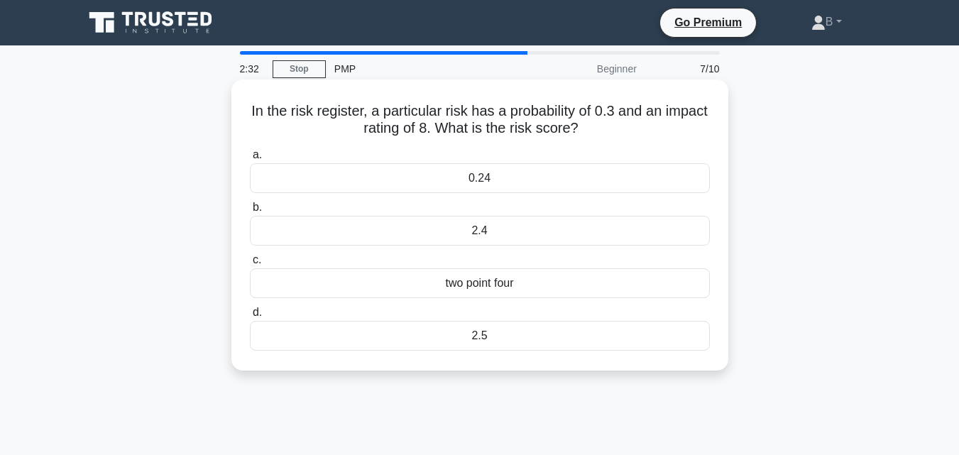
drag, startPoint x: 270, startPoint y: 113, endPoint x: 506, endPoint y: 337, distance: 325.7
click at [506, 337] on div "In the risk register, a particular risk has a probability of 0.3 and an impact …" at bounding box center [479, 225] width 485 height 280
copy div "In the risk register, a particular risk has a probability of 0.3 and an impact …"
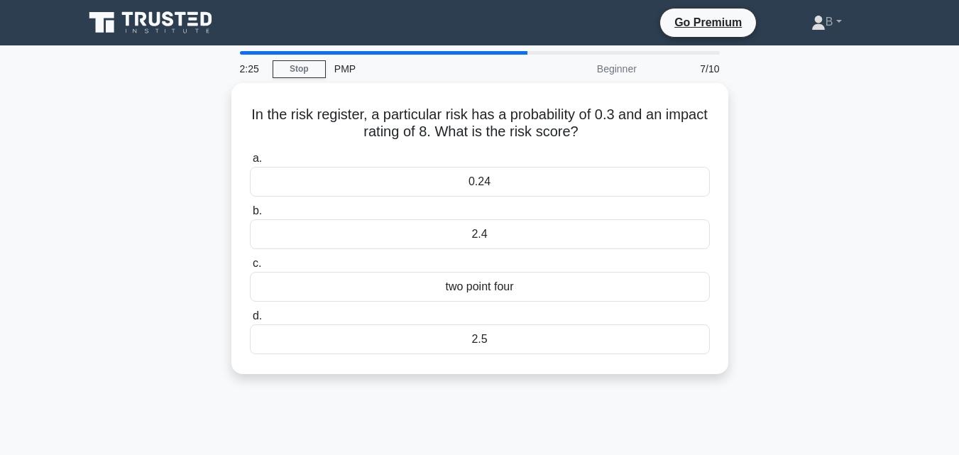
click at [815, 244] on div "In the risk register, a particular risk has a probability of 0.3 and an impact …" at bounding box center [479, 237] width 809 height 308
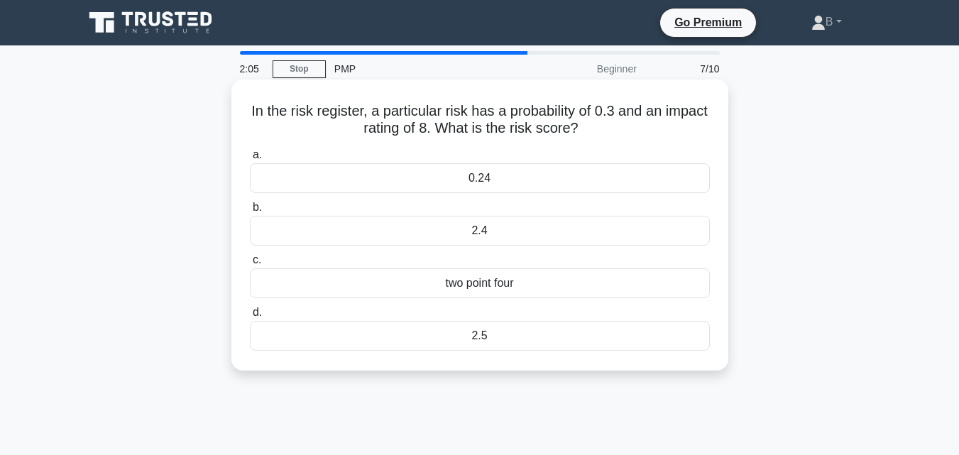
click at [626, 231] on div "2.4" at bounding box center [480, 231] width 460 height 30
click at [250, 212] on input "b. 2.4" at bounding box center [250, 207] width 0 height 9
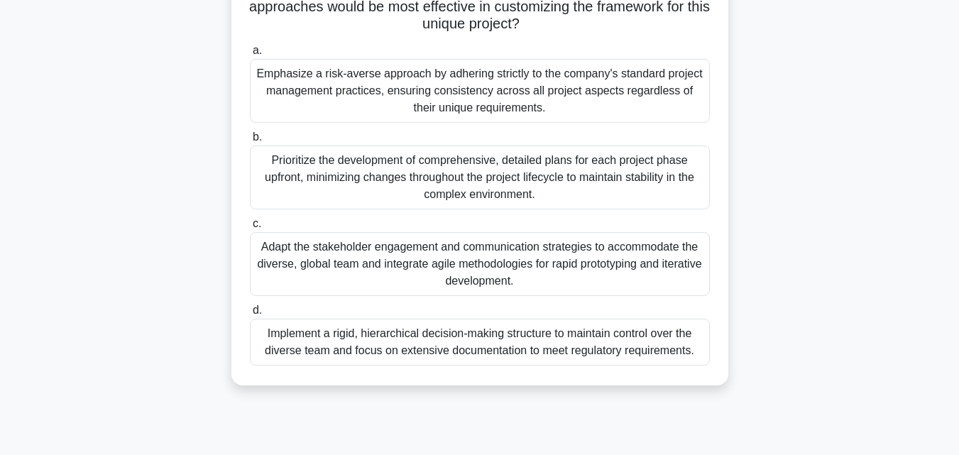
scroll to position [311, 0]
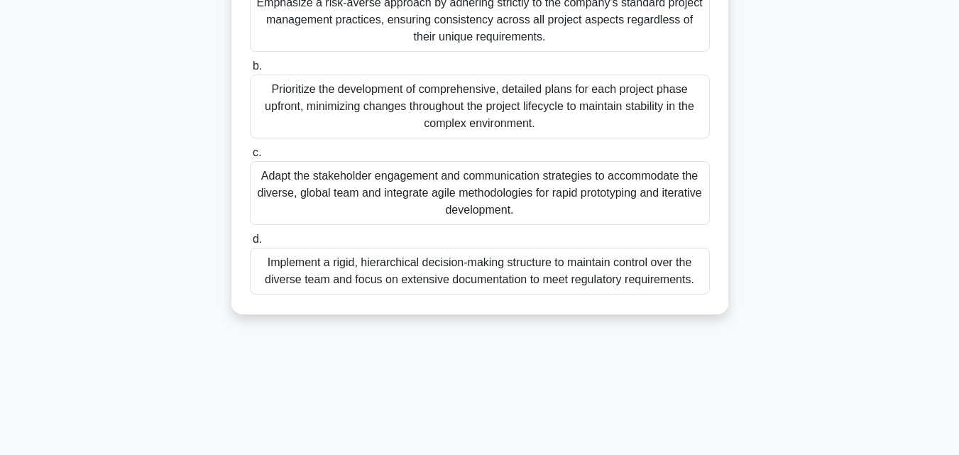
drag, startPoint x: 271, startPoint y: 109, endPoint x: 714, endPoint y: 284, distance: 476.6
click at [714, 284] on div "A project manager is leading the development of a revolutionary medical device …" at bounding box center [479, 41] width 485 height 535
copy div "A project manager is leading the development of a revolutionary medical device …"
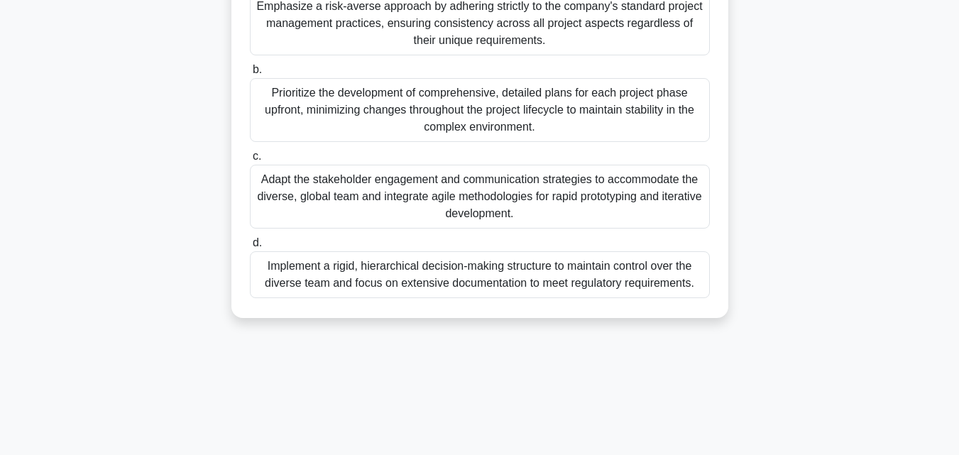
click at [900, 201] on main "1:52 Stop PMP Beginner 8/10 A project manager is leading the development of a r…" at bounding box center [479, 94] width 959 height 721
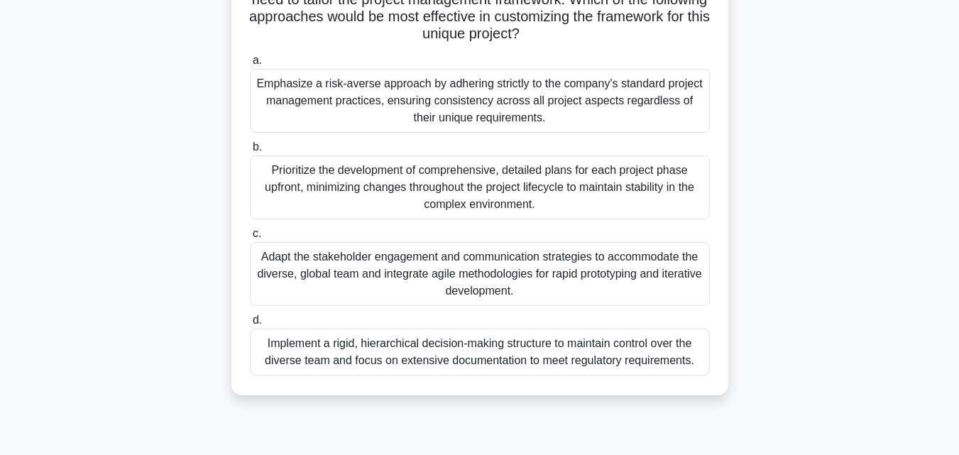
scroll to position [239, 0]
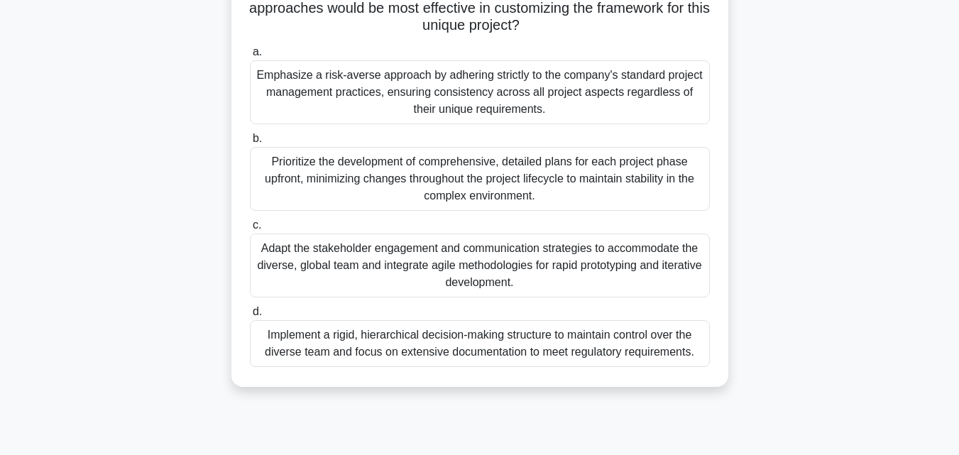
click at [534, 262] on div "Adapt the stakeholder engagement and communication strategies to accommodate th…" at bounding box center [480, 265] width 460 height 64
click at [250, 230] on input "c. Adapt the stakeholder engagement and communication strategies to accommodate…" at bounding box center [250, 225] width 0 height 9
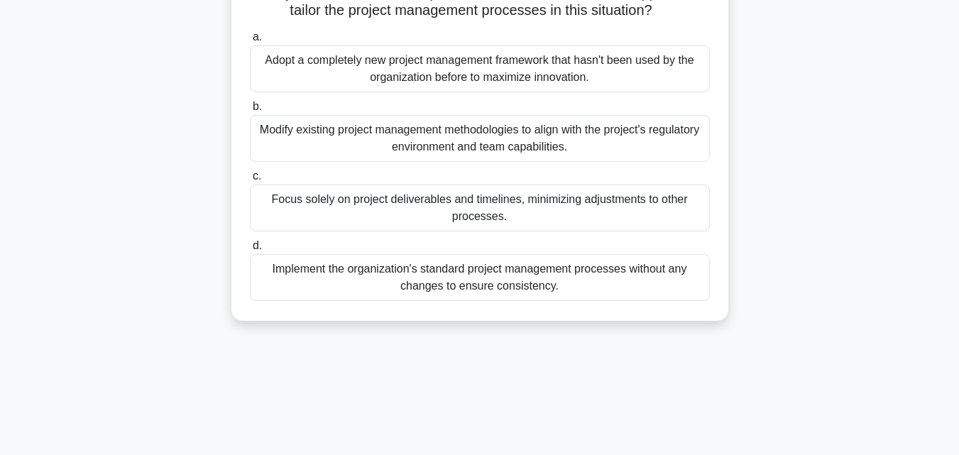
scroll to position [181, 0]
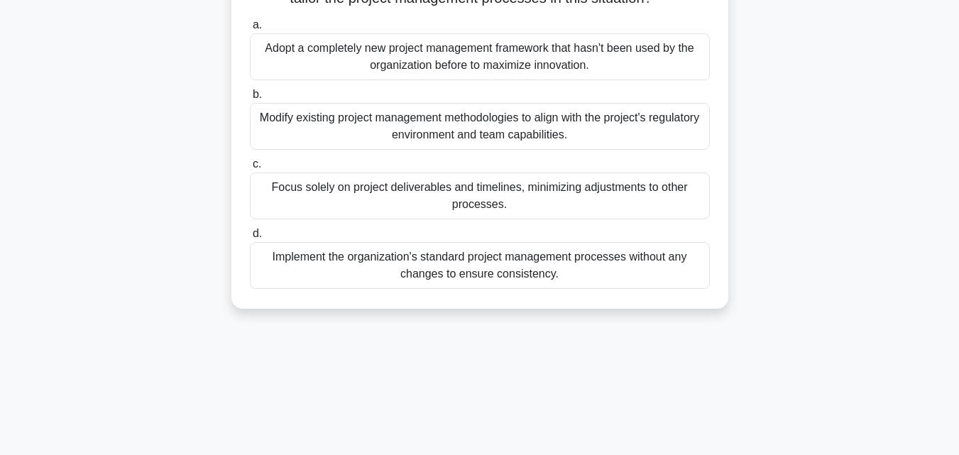
drag, startPoint x: 251, startPoint y: 110, endPoint x: 569, endPoint y: 294, distance: 367.5
click at [569, 294] on div "A project manager is leading a diverse team on a digital transformation project…" at bounding box center [479, 103] width 485 height 399
copy div "A project manager is leading a diverse team on a digital transformation project…"
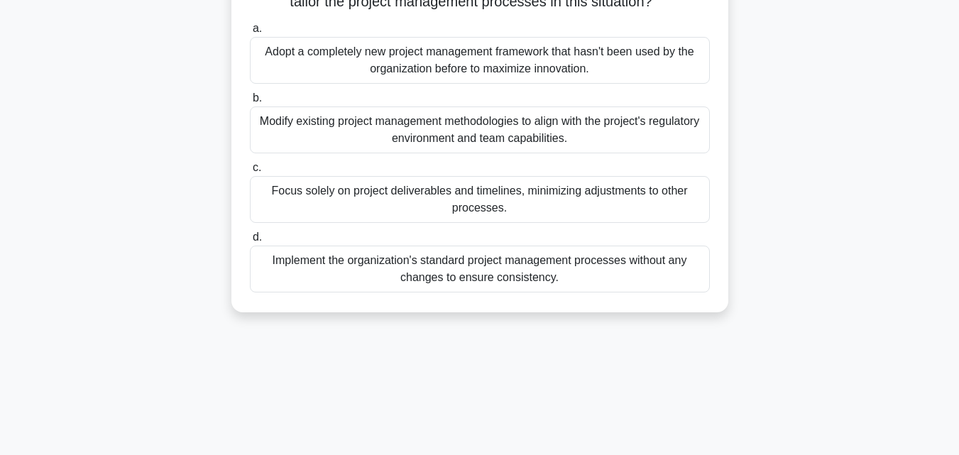
click at [829, 212] on div "A project manager is leading a diverse team on a digital transformation project…" at bounding box center [479, 115] width 809 height 427
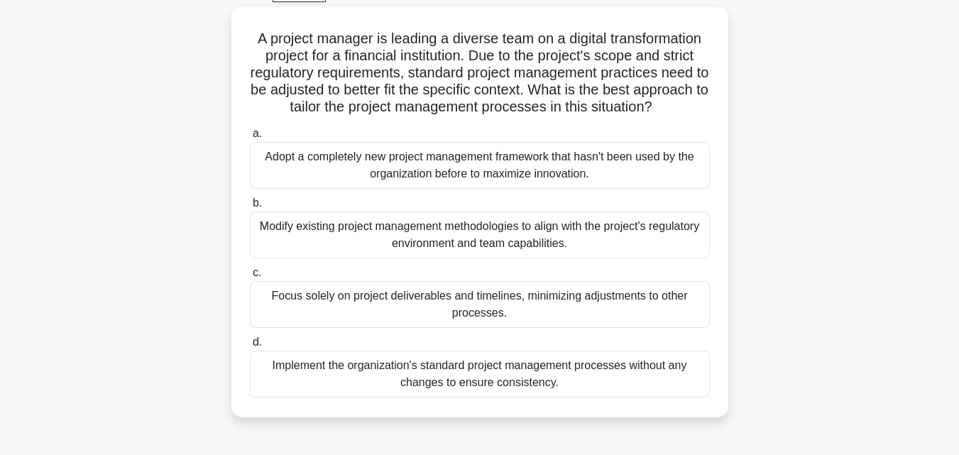
scroll to position [77, 0]
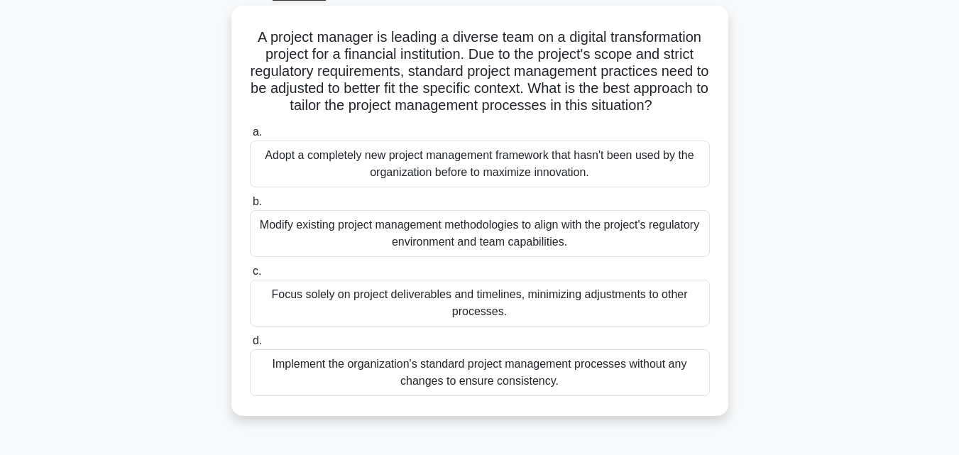
drag, startPoint x: 957, startPoint y: 119, endPoint x: 956, endPoint y: 101, distance: 17.8
click at [956, 101] on main "0:34 Stop PMP Beginner 9/10 A project manager is leading a diverse team on a di…" at bounding box center [479, 328] width 959 height 721
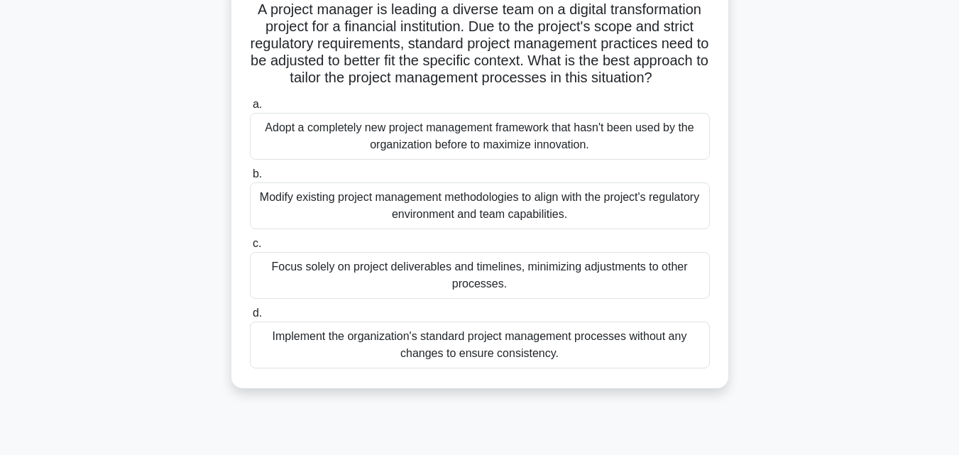
scroll to position [106, 0]
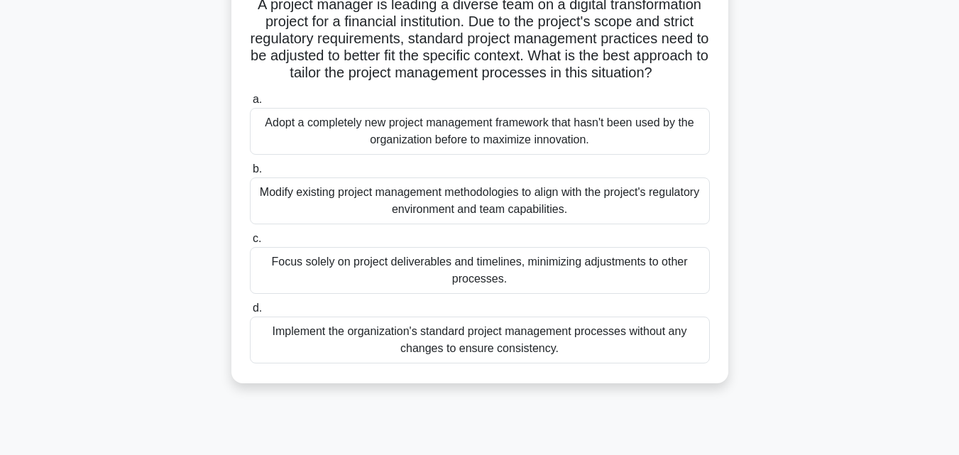
click at [600, 216] on div "Modify existing project management methodologies to align with the project's re…" at bounding box center [480, 200] width 460 height 47
click at [250, 174] on input "b. Modify existing project management methodologies to align with the project's…" at bounding box center [250, 169] width 0 height 9
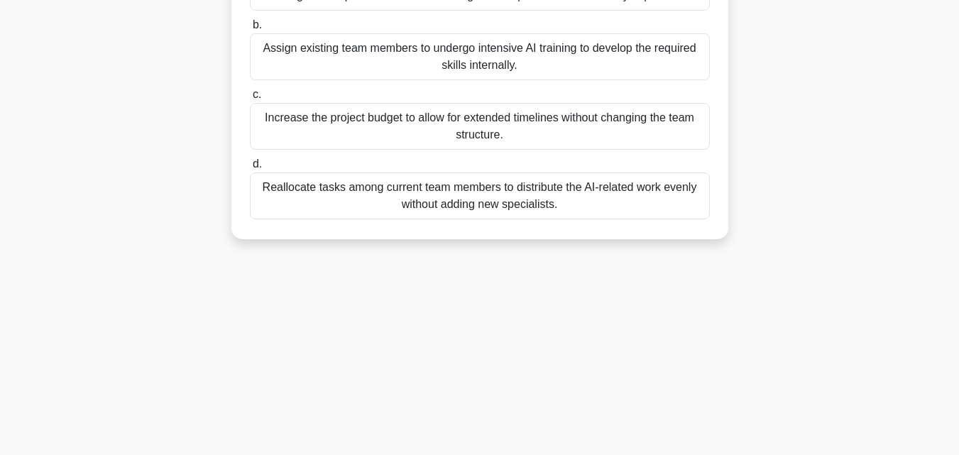
scroll to position [311, 0]
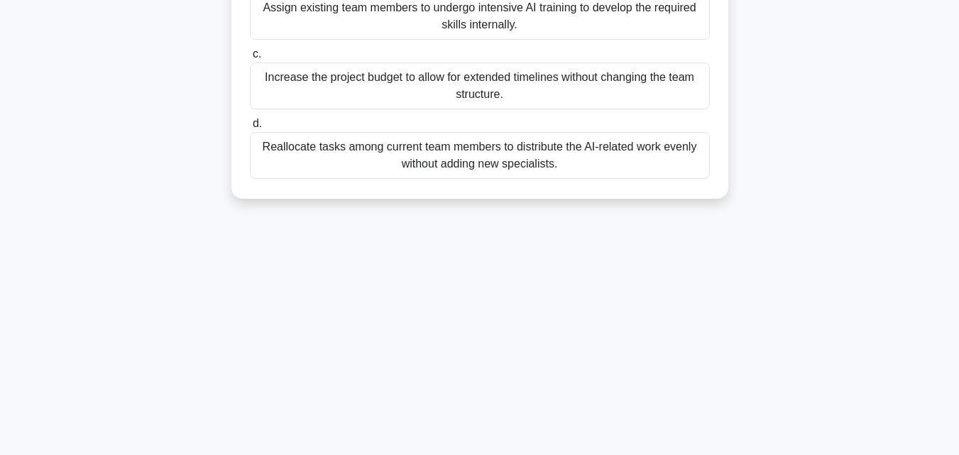
drag, startPoint x: 253, startPoint y: 111, endPoint x: 603, endPoint y: 325, distance: 410.8
click at [603, 325] on div "0:17 Stop PMP Beginner 10/10 A project manager is leading the development of a …" at bounding box center [479, 95] width 809 height 710
click at [896, 236] on main "0:16 Stop PMP Beginner 10/10 A project manager is leading the development of a …" at bounding box center [479, 94] width 959 height 721
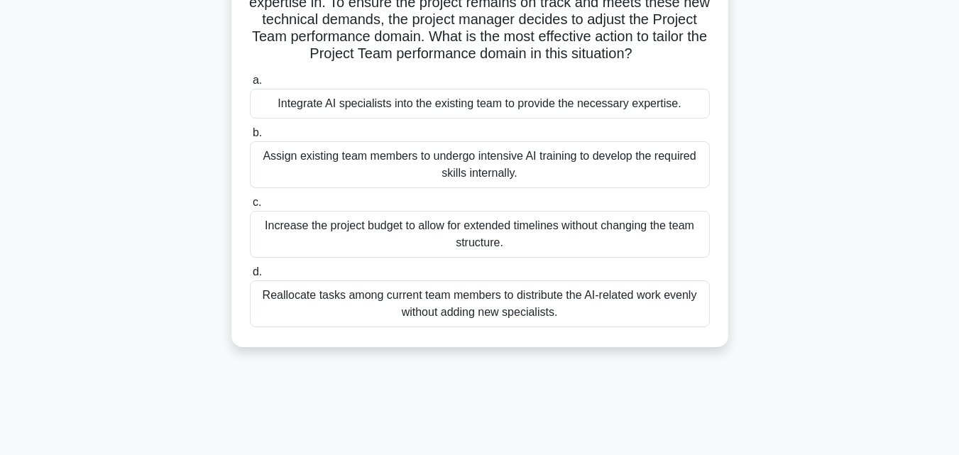
scroll to position [139, 0]
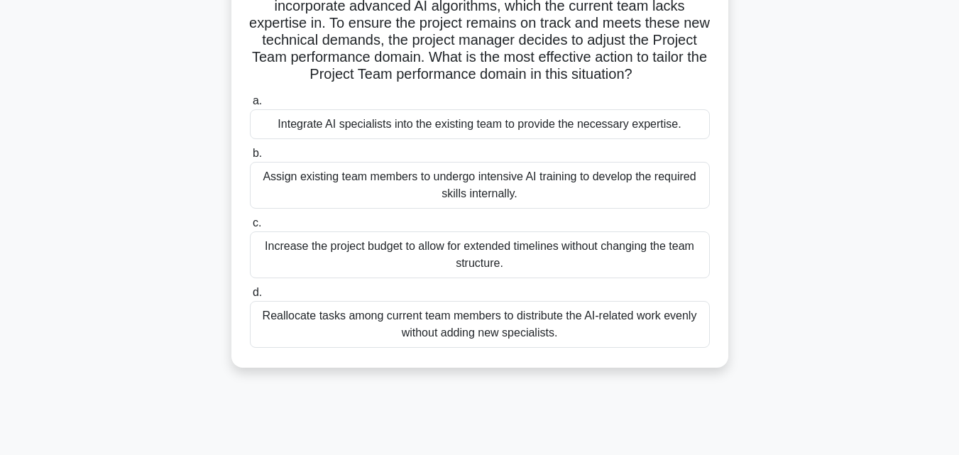
click at [488, 182] on div "Assign existing team members to undergo intensive AI training to develop the re…" at bounding box center [480, 185] width 460 height 47
click at [250, 158] on input "b. Assign existing team members to undergo intensive AI training to develop the…" at bounding box center [250, 153] width 0 height 9
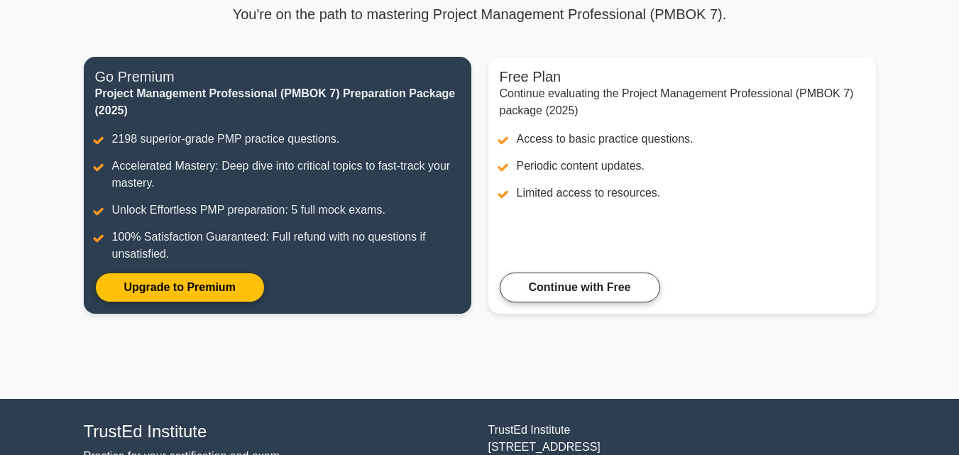
scroll to position [116, 0]
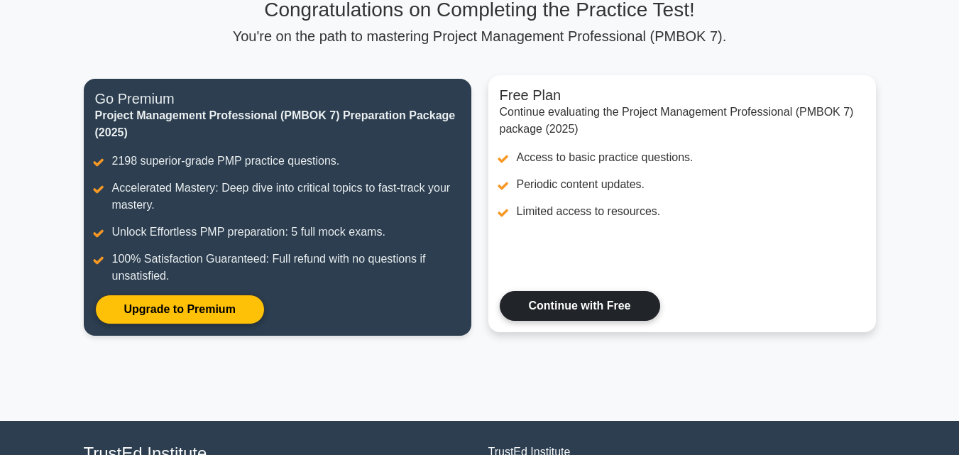
click at [607, 306] on link "Continue with Free" at bounding box center [579, 306] width 160 height 30
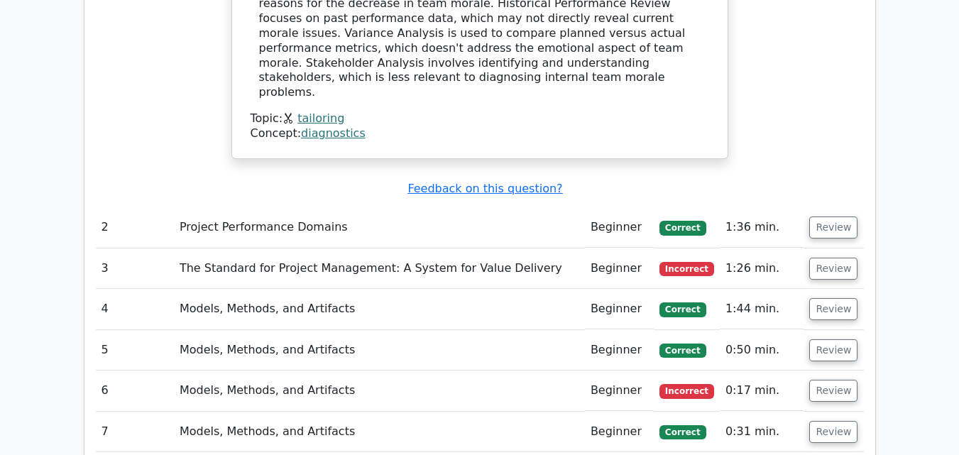
scroll to position [1547, 0]
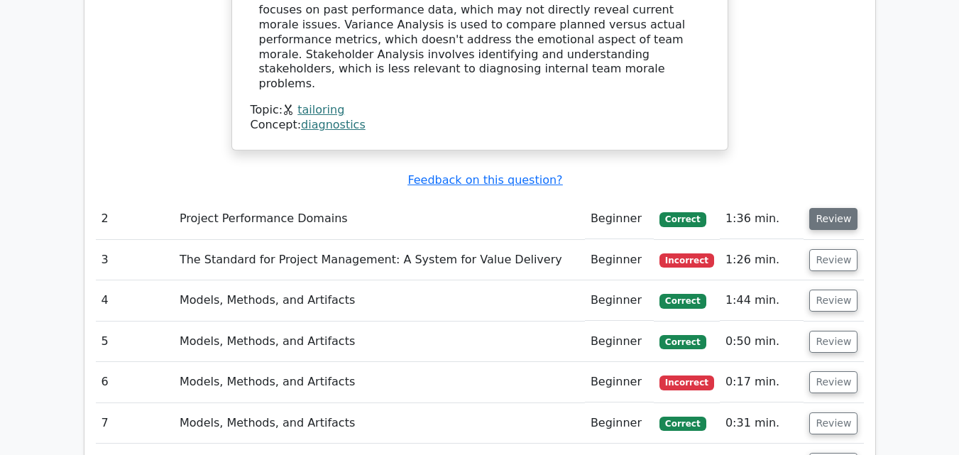
click at [832, 208] on button "Review" at bounding box center [833, 219] width 48 height 22
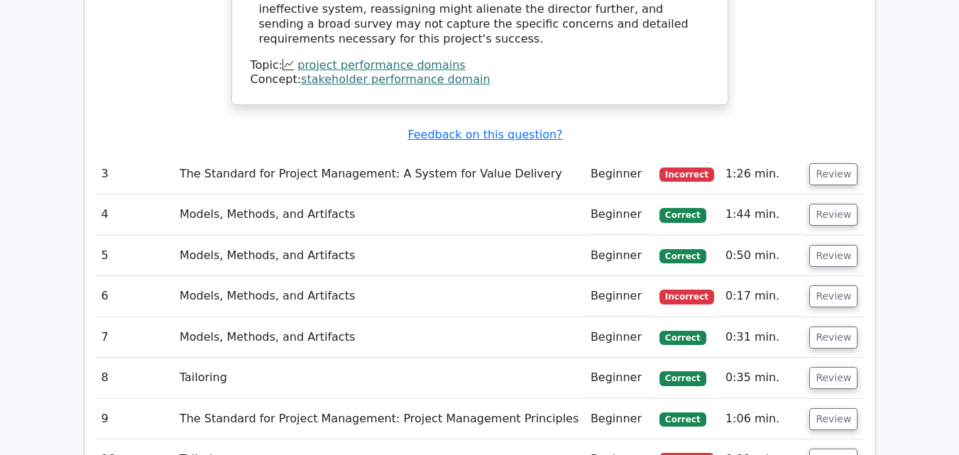
scroll to position [2338, 0]
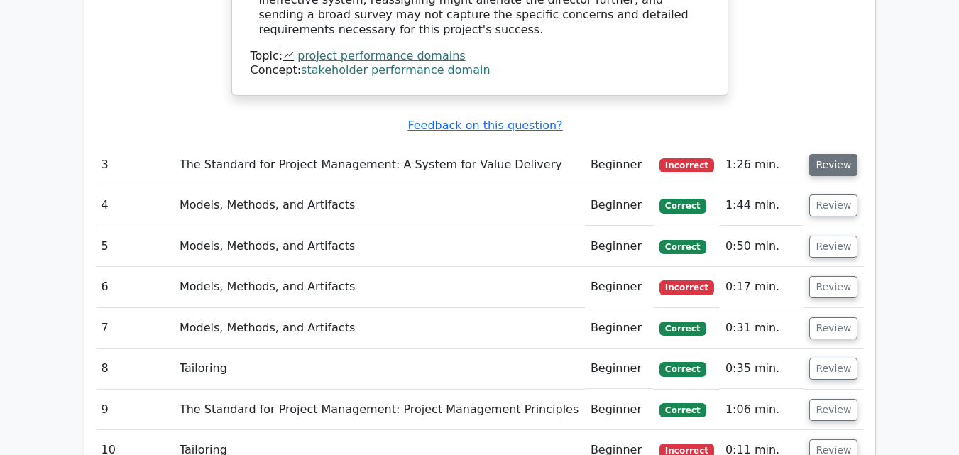
click at [829, 154] on button "Review" at bounding box center [833, 165] width 48 height 22
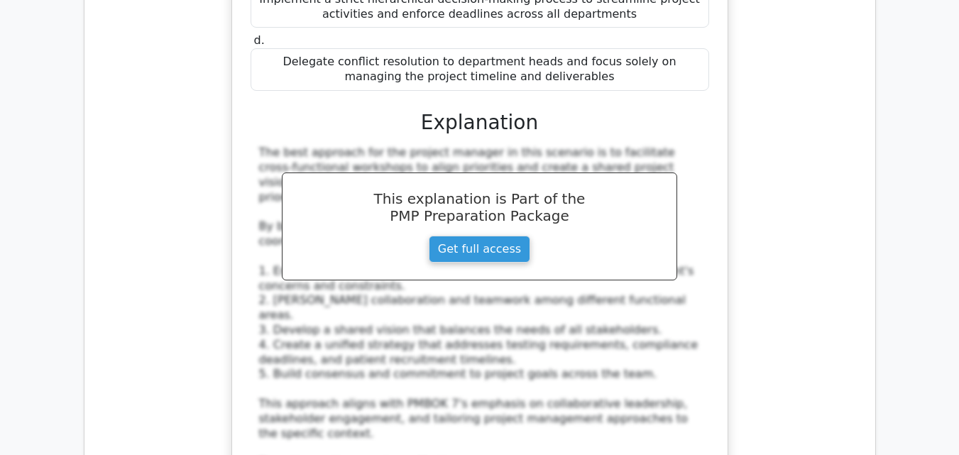
scroll to position [2900, 0]
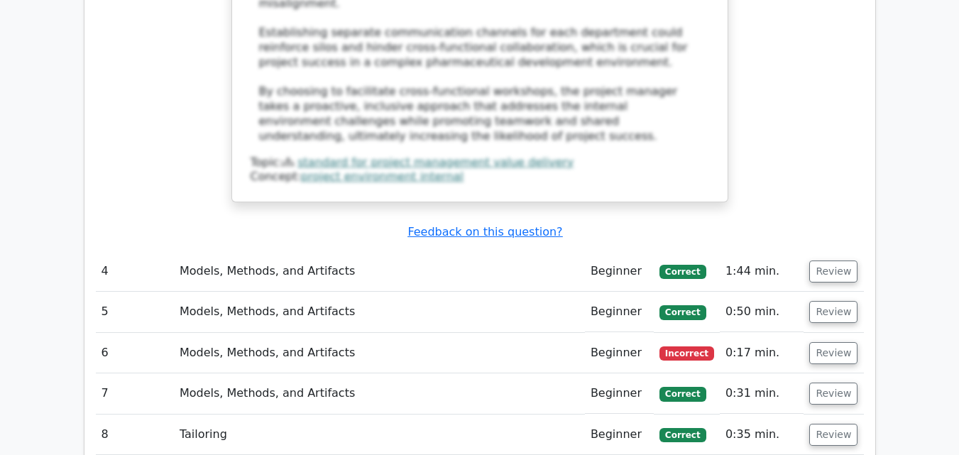
scroll to position [3508, 0]
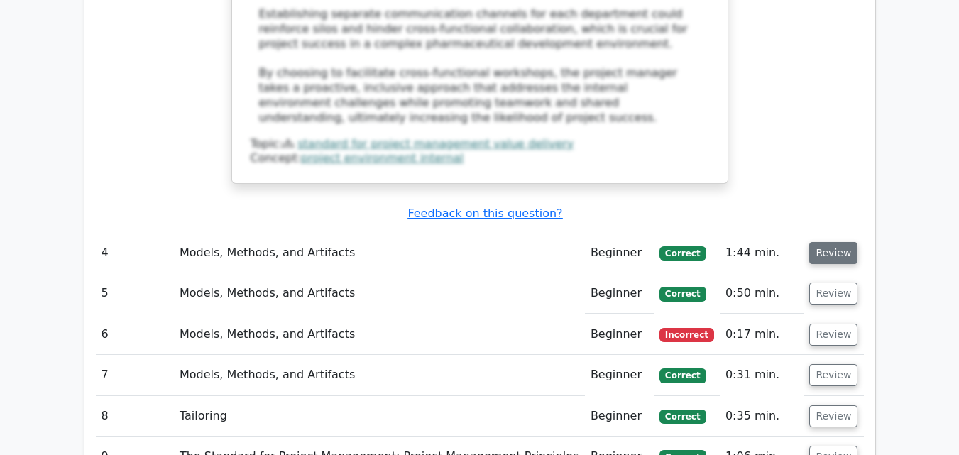
click at [834, 242] on button "Review" at bounding box center [833, 253] width 48 height 22
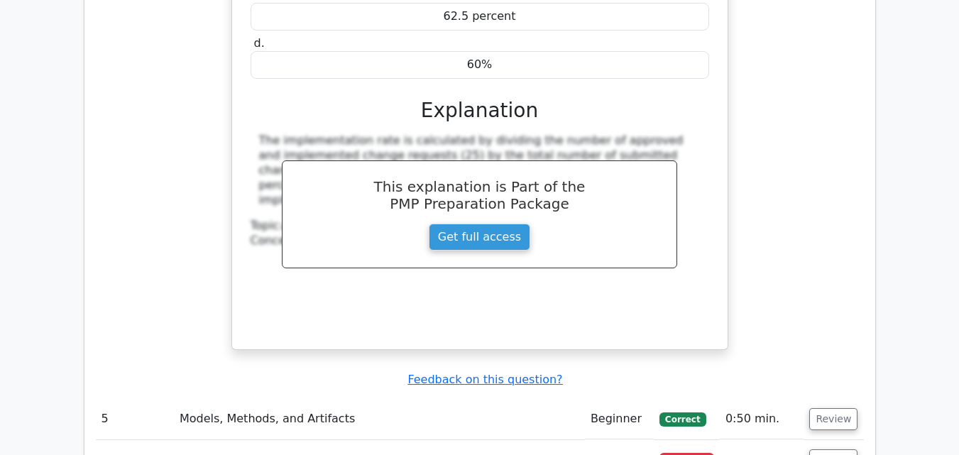
scroll to position [4021, 0]
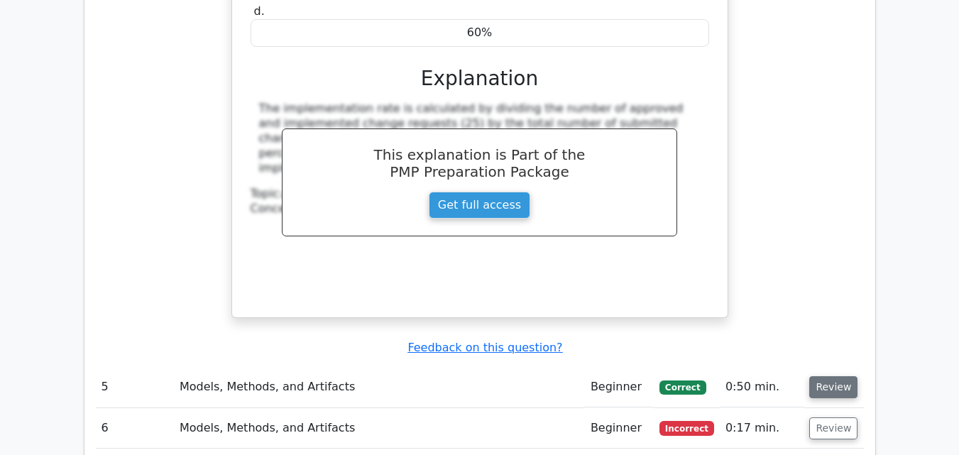
click at [830, 376] on button "Review" at bounding box center [833, 387] width 48 height 22
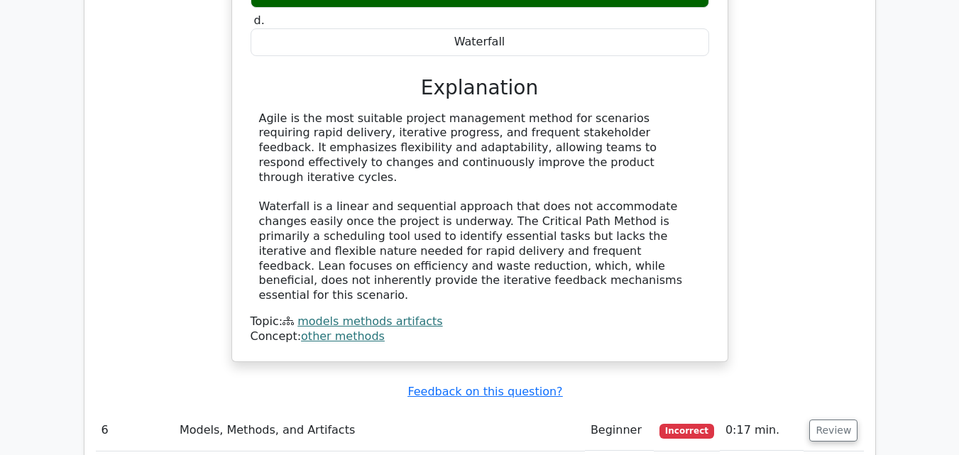
scroll to position [4645, 0]
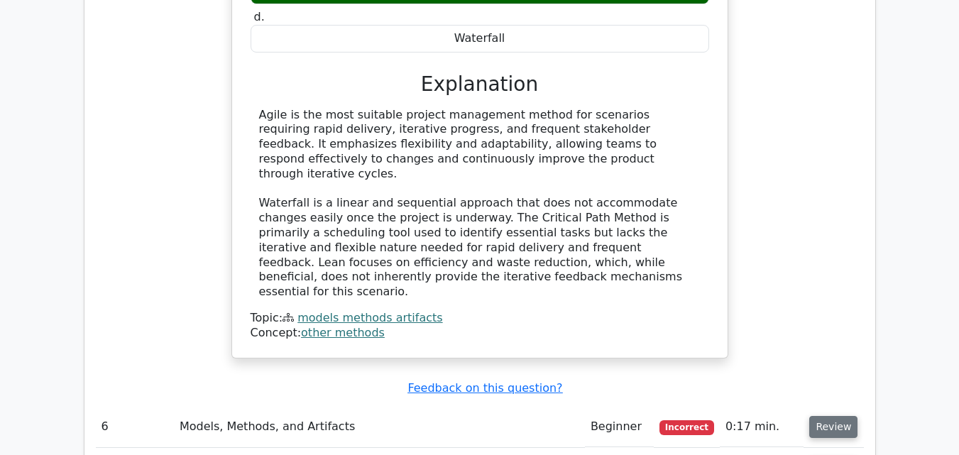
click at [837, 416] on button "Review" at bounding box center [833, 427] width 48 height 22
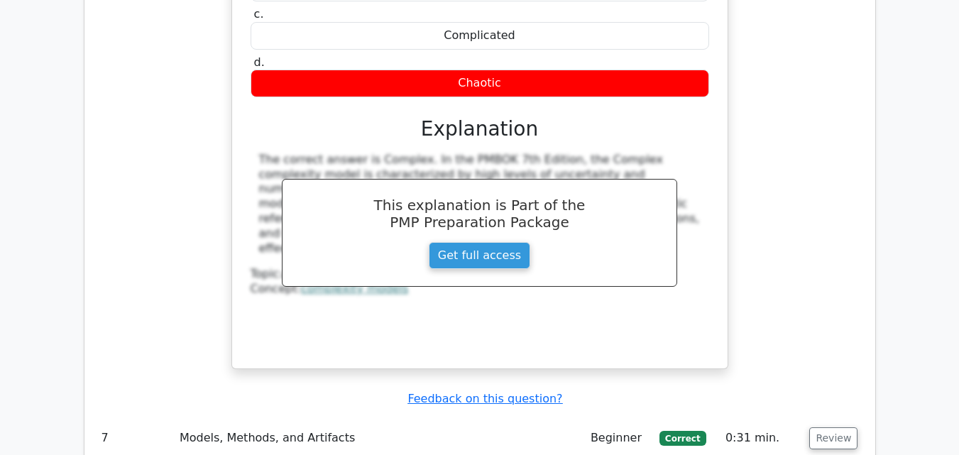
scroll to position [5269, 0]
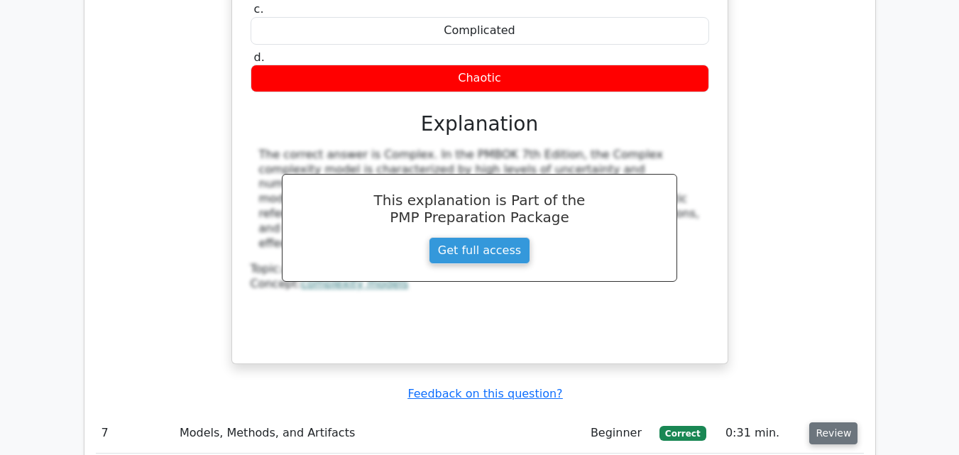
click at [832, 422] on button "Review" at bounding box center [833, 433] width 48 height 22
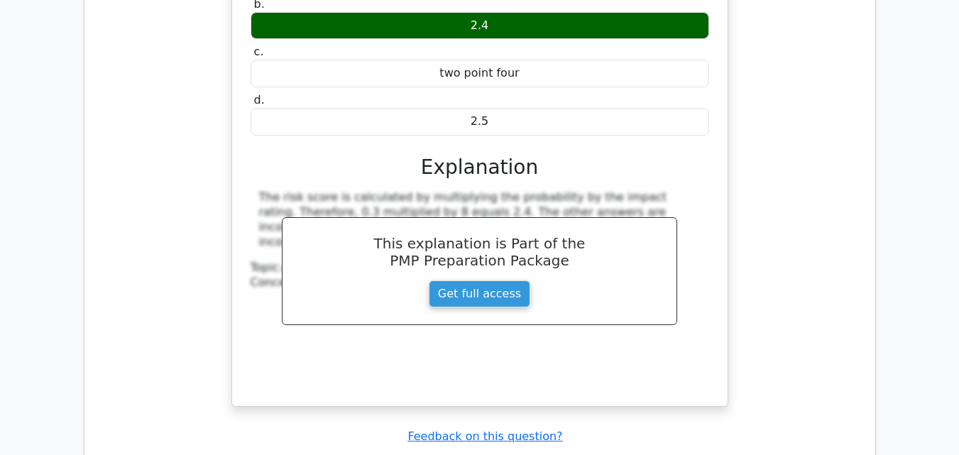
scroll to position [5855, 0]
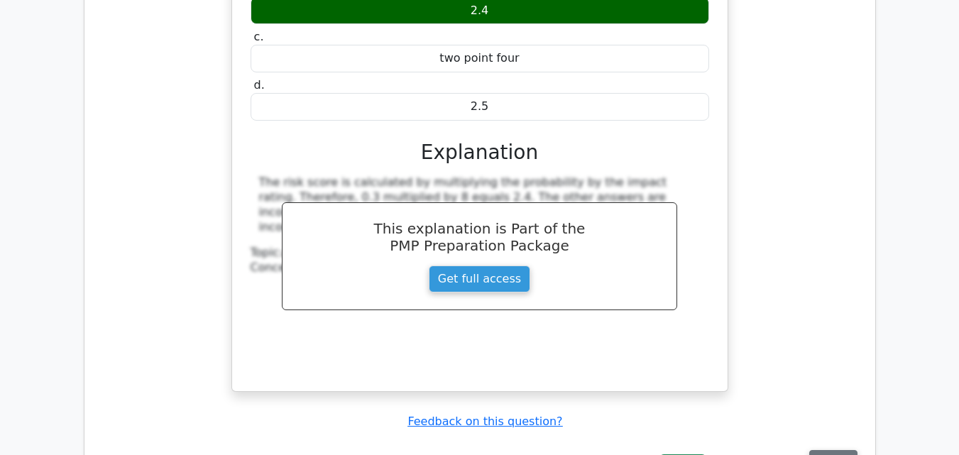
click at [832, 450] on button "Review" at bounding box center [833, 461] width 48 height 22
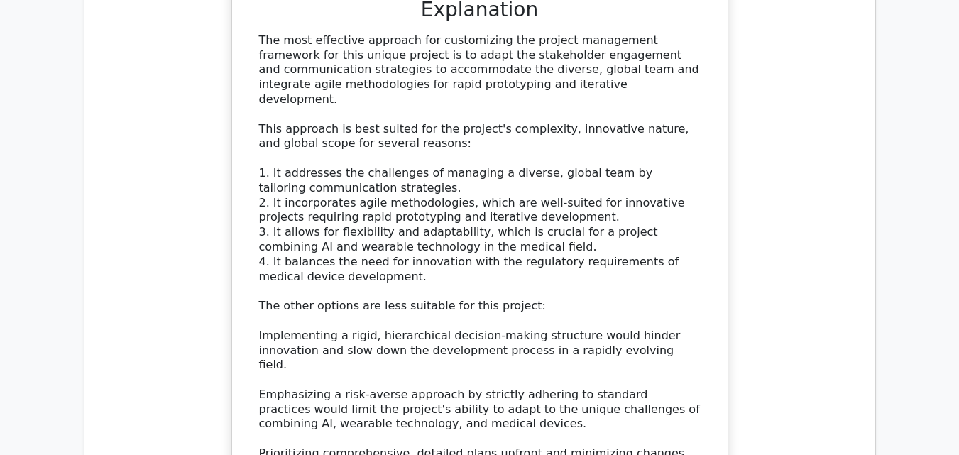
scroll to position [6905, 0]
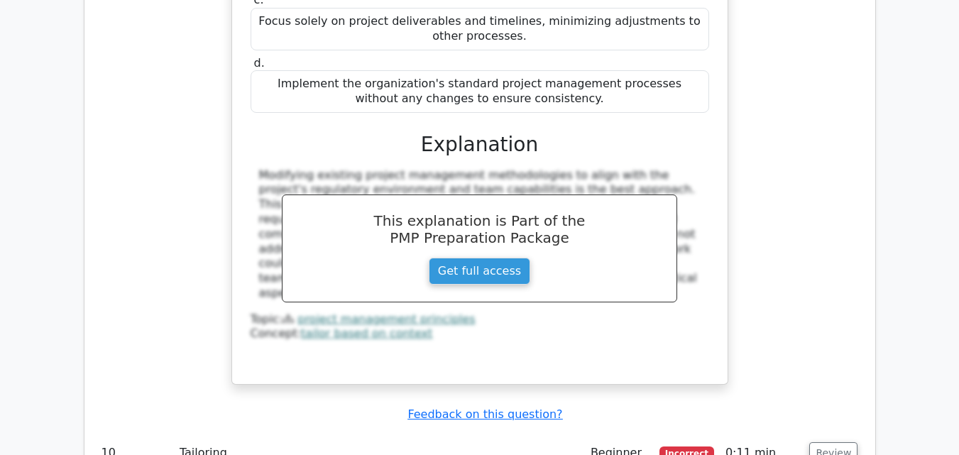
scroll to position [7785, 0]
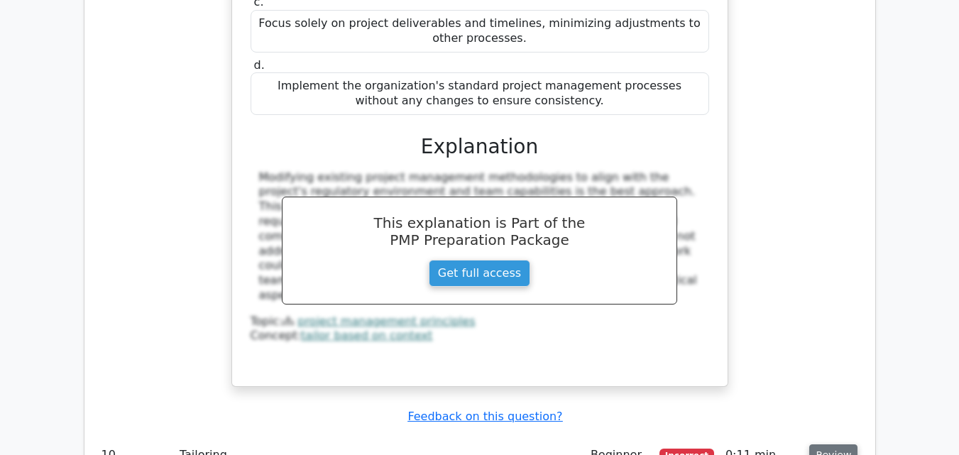
click at [831, 444] on button "Review" at bounding box center [833, 455] width 48 height 22
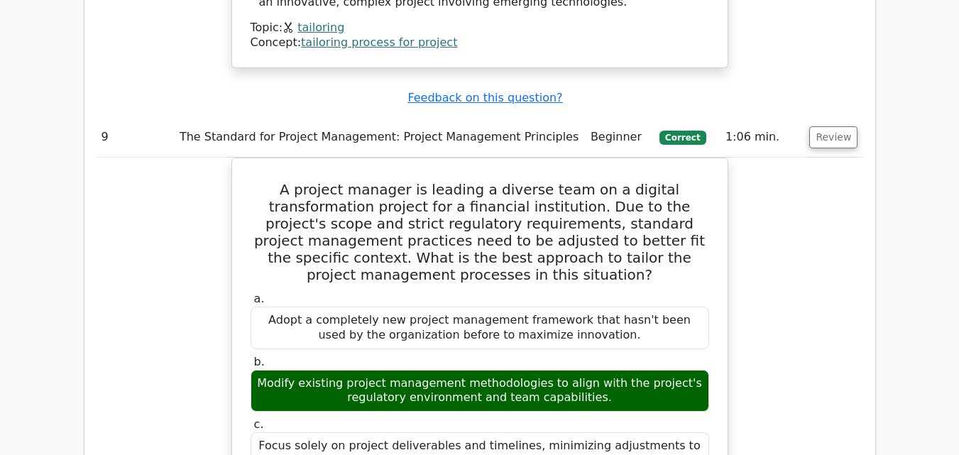
scroll to position [6964, 0]
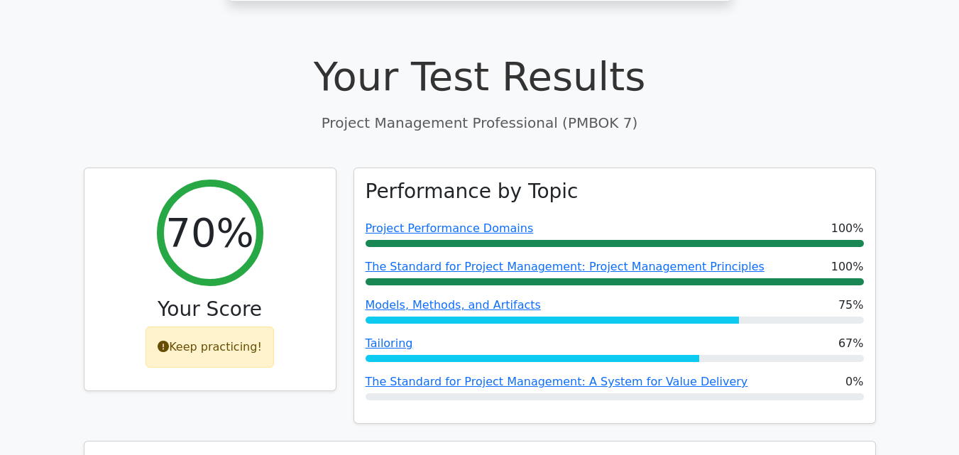
scroll to position [386, 0]
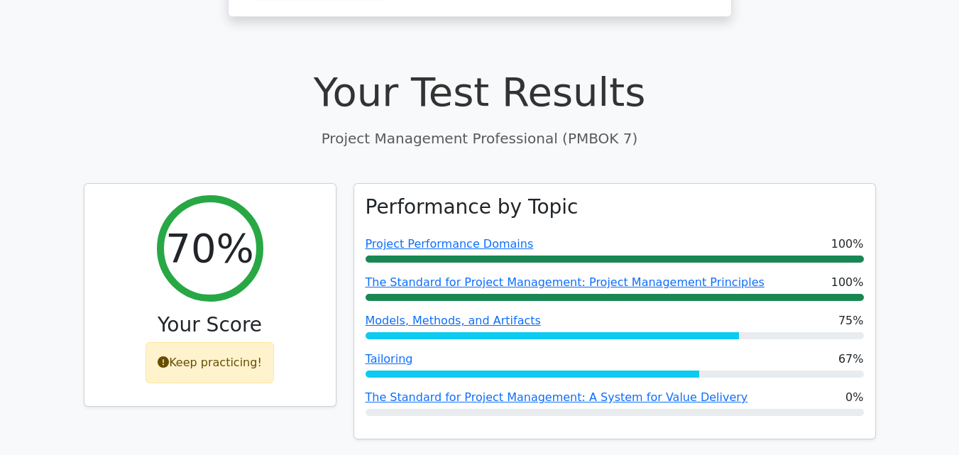
click at [223, 128] on p "Project Management Professional (PMBOK 7)" at bounding box center [480, 138] width 792 height 21
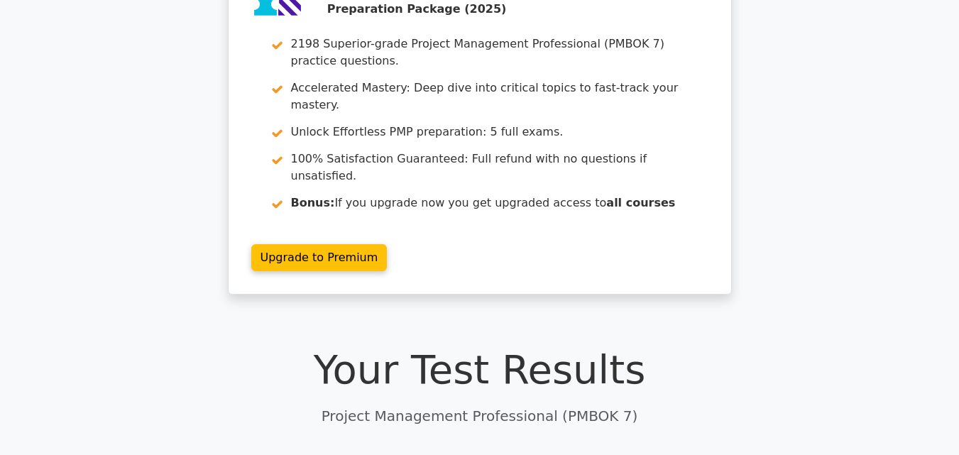
scroll to position [16, 0]
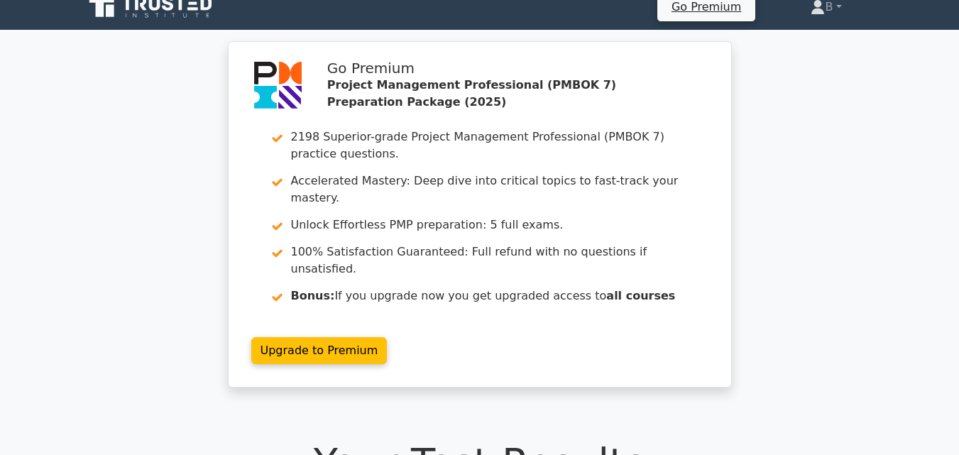
click at [90, 136] on div "Go Premium Project Management Professional (PMBOK 7) Preparation Package (2025)…" at bounding box center [479, 222] width 959 height 363
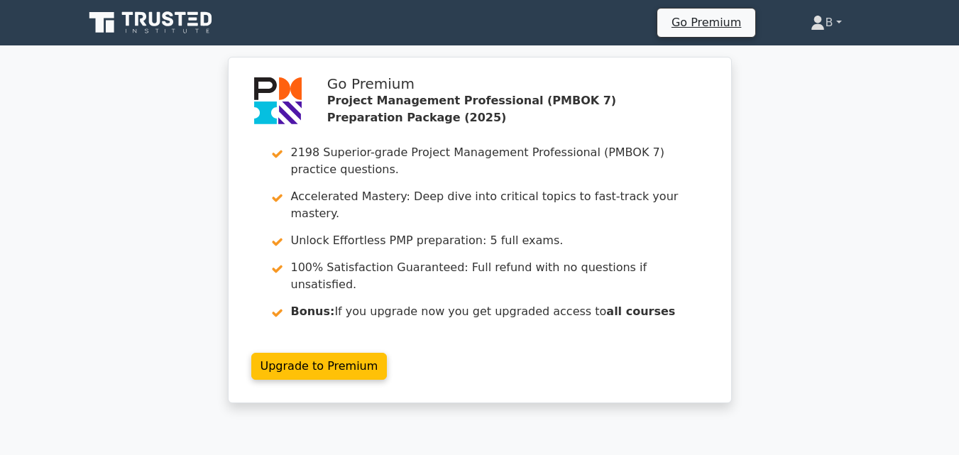
click at [832, 25] on link "B" at bounding box center [825, 23] width 99 height 28
click at [97, 106] on div "Go Premium Project Management Professional (PMBOK 7) Preparation Package (2025)…" at bounding box center [479, 238] width 959 height 363
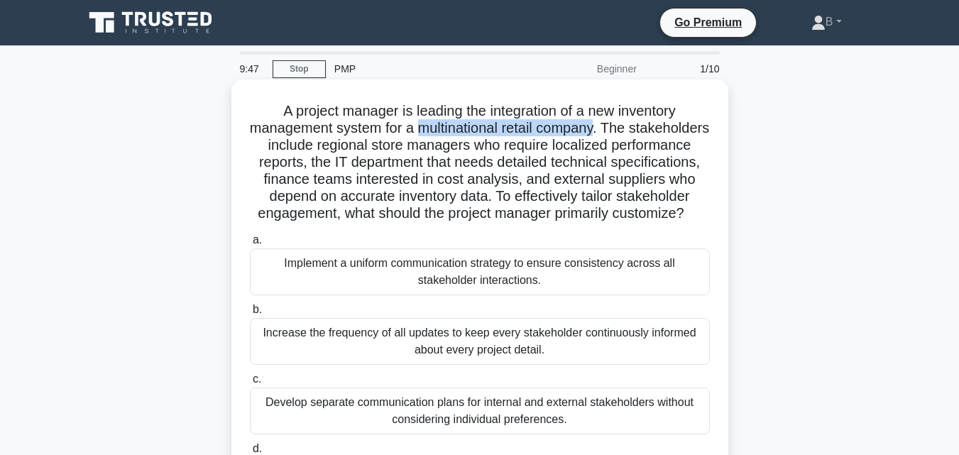
drag, startPoint x: 458, startPoint y: 127, endPoint x: 642, endPoint y: 121, distance: 184.6
click at [642, 121] on h5 "A project manager is leading the integration of a new inventory management syst…" at bounding box center [479, 162] width 463 height 121
copy h5 "multinational retail company"
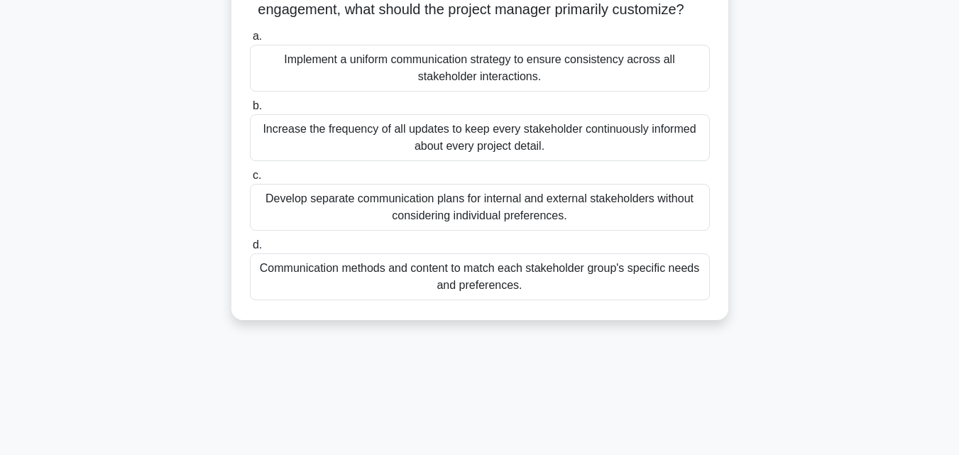
scroll to position [311, 0]
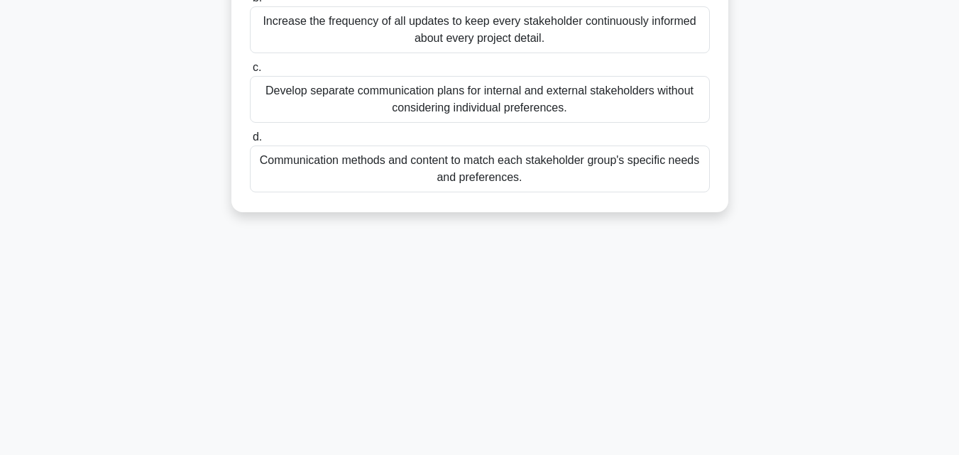
drag, startPoint x: 278, startPoint y: 113, endPoint x: 534, endPoint y: 217, distance: 275.9
copy div "A project manager is leading the integration of a new inventory management syst…"
click at [710, 150] on div "d. Communication methods and content to match each stakeholder group's specific…" at bounding box center [479, 160] width 477 height 64
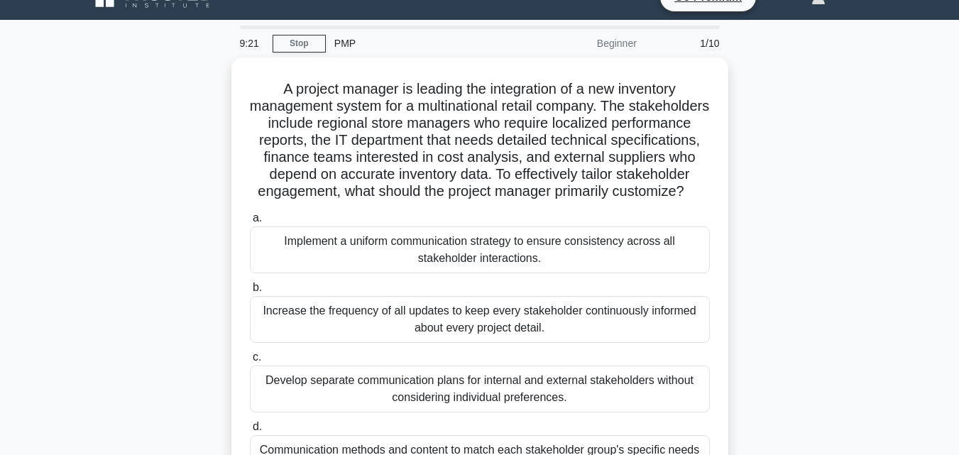
scroll to position [24, 0]
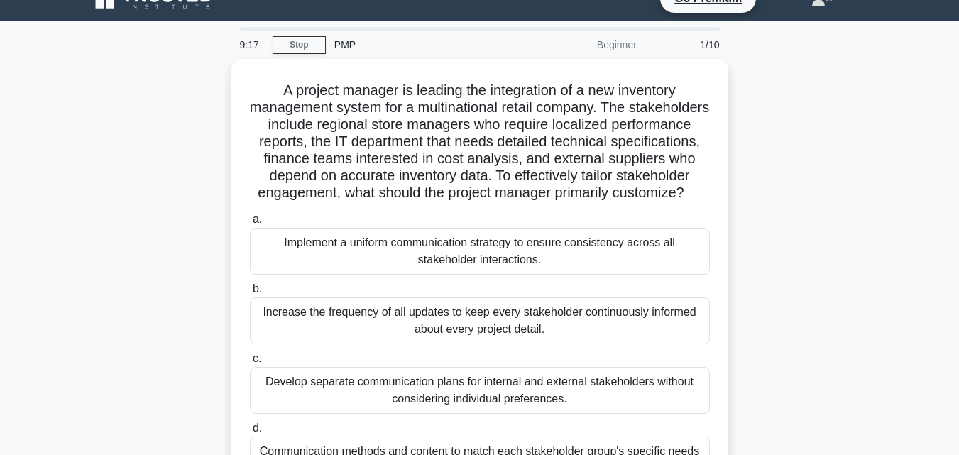
drag, startPoint x: 959, startPoint y: 291, endPoint x: 920, endPoint y: 74, distance: 219.8
click at [920, 74] on main "9:17 Stop PMP Beginner 1/10 A project manager is leading the integration of a n…" at bounding box center [479, 381] width 959 height 721
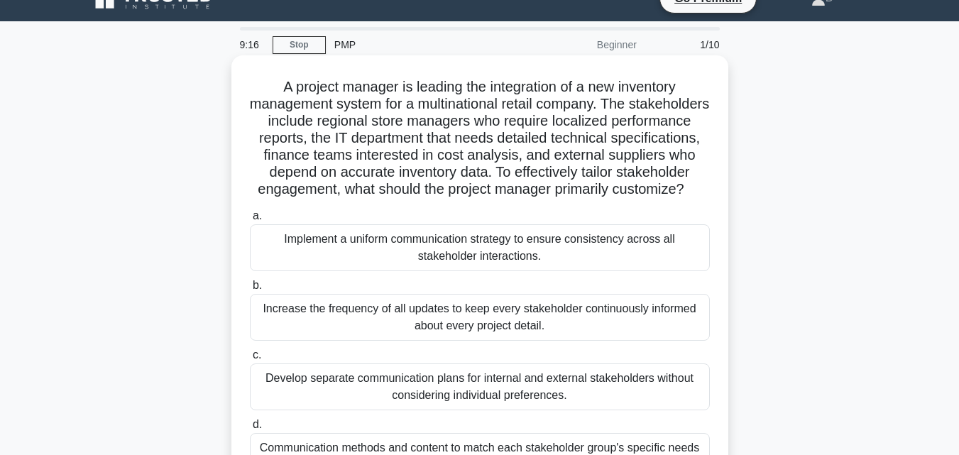
click at [667, 258] on div "Implement a uniform communication strategy to ensure consistency across all sta…" at bounding box center [480, 247] width 460 height 47
click at [250, 221] on input "a. Implement a uniform communication strategy to ensure consistency across all …" at bounding box center [250, 215] width 0 height 9
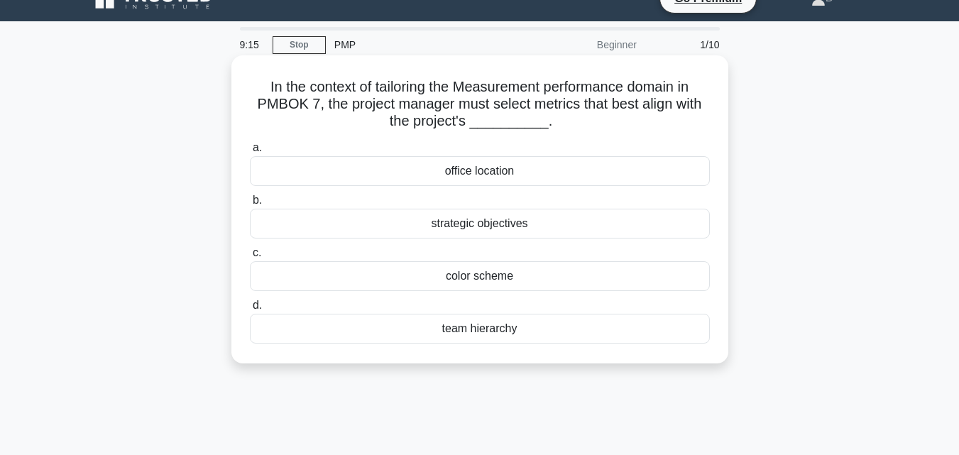
scroll to position [0, 0]
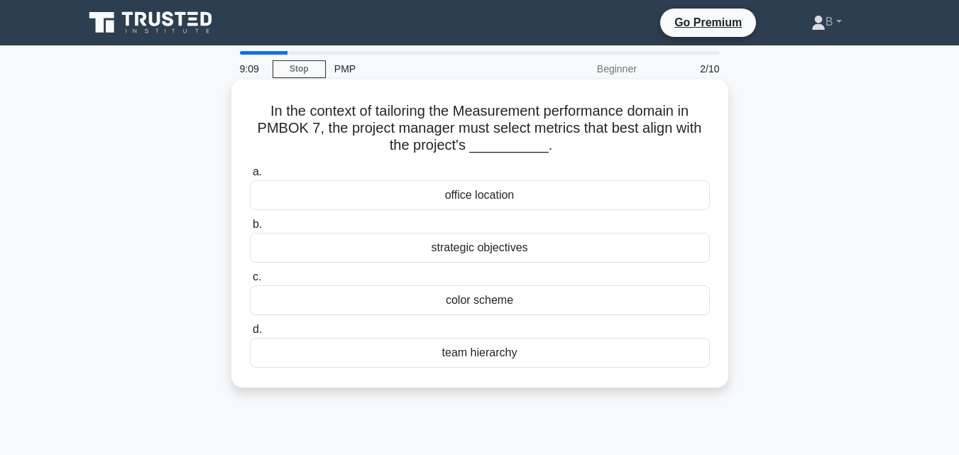
drag, startPoint x: 261, startPoint y: 109, endPoint x: 543, endPoint y: 356, distance: 375.6
click at [543, 356] on div "In the context of tailoring the Measurement performance domain in PMBOK 7, the …" at bounding box center [479, 233] width 485 height 297
copy div "In the context of tailoring the Measurement performance domain in PMBOK 7, the …"
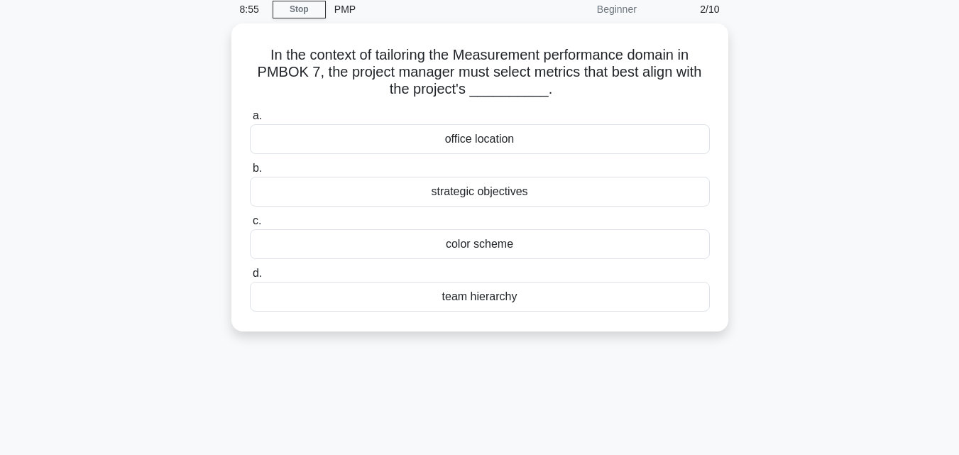
scroll to position [61, 0]
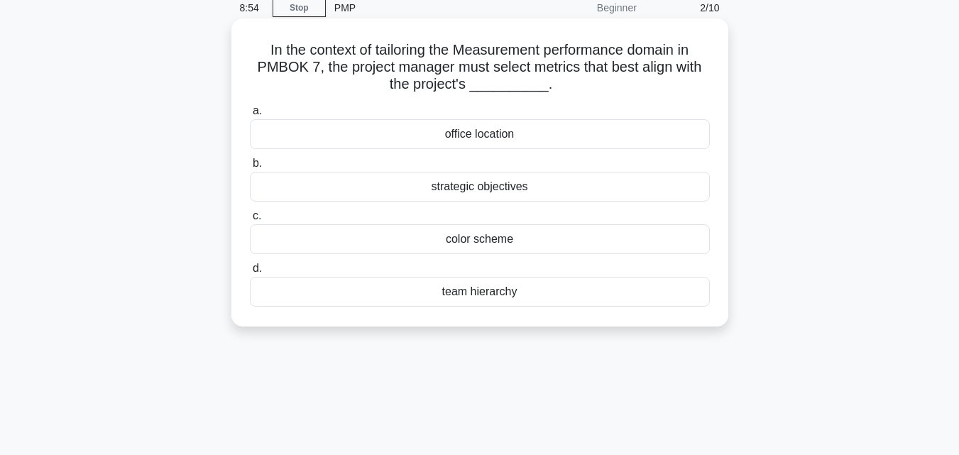
click at [684, 183] on div "strategic objectives" at bounding box center [480, 187] width 460 height 30
click at [250, 168] on input "b. strategic objectives" at bounding box center [250, 163] width 0 height 9
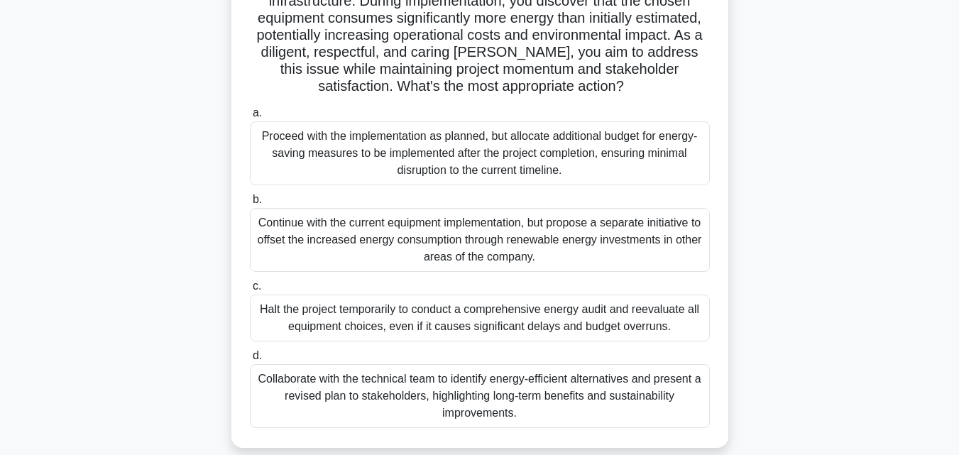
scroll to position [311, 0]
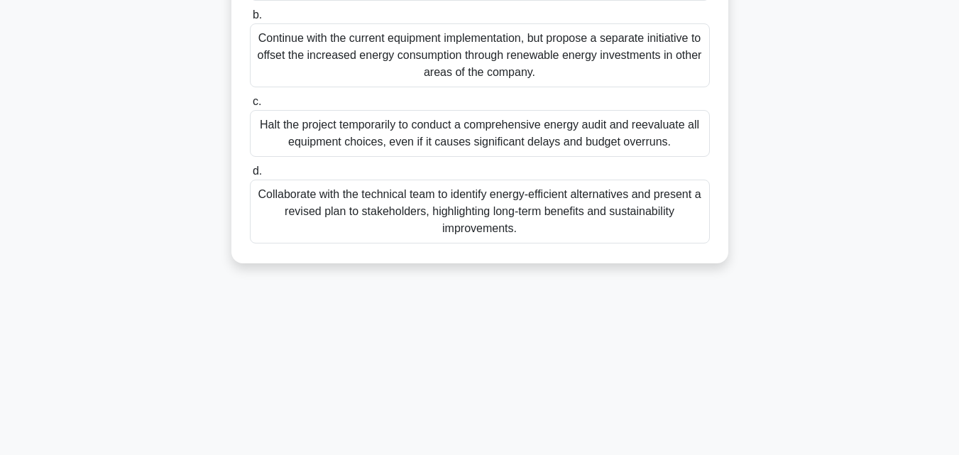
drag, startPoint x: 282, startPoint y: 109, endPoint x: 534, endPoint y: 236, distance: 282.4
click at [534, 236] on div "You're leading a project to upgrade the company's data center infrastructure. D…" at bounding box center [479, 16] width 485 height 484
copy div "You're leading a project to upgrade the company's data center infrastructure. D…"
